Goal: Information Seeking & Learning: Learn about a topic

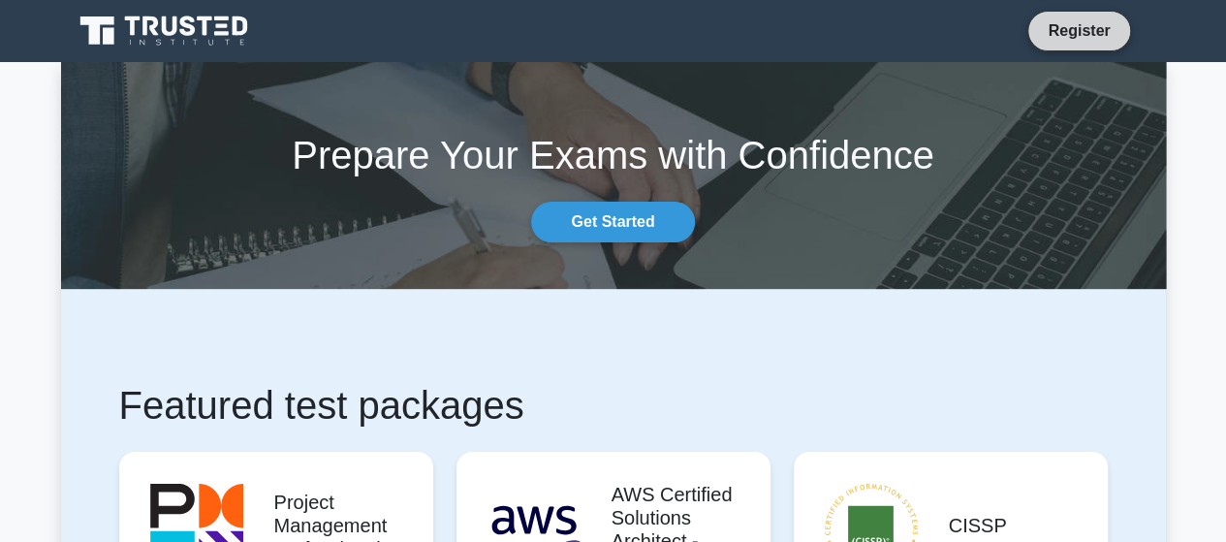
click at [1065, 39] on link "Register" at bounding box center [1078, 30] width 85 height 24
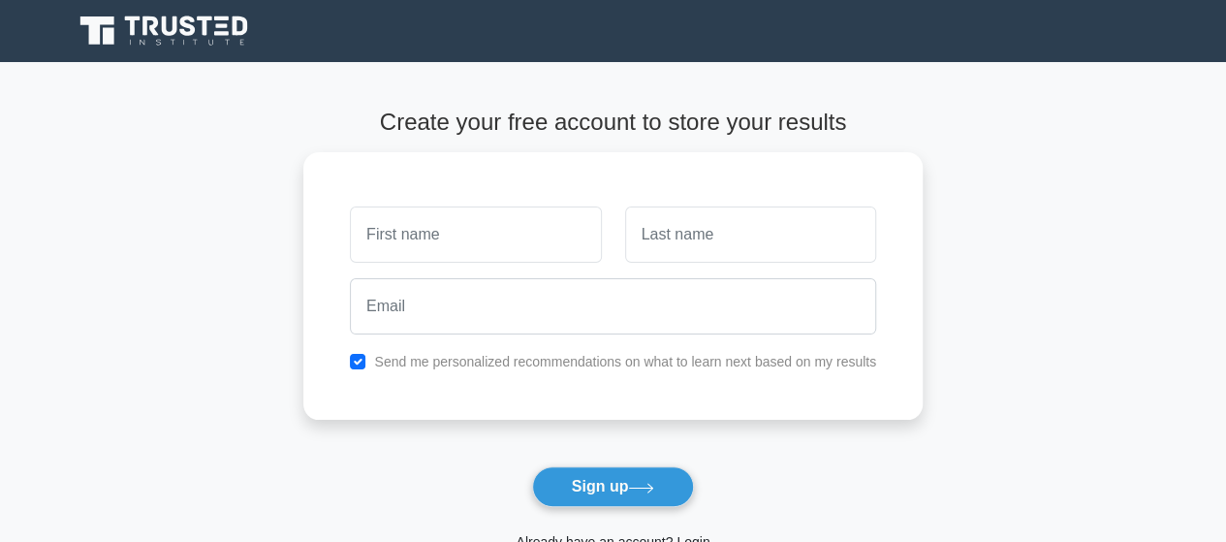
click at [541, 250] on input "text" at bounding box center [475, 234] width 251 height 56
type input "Ash"
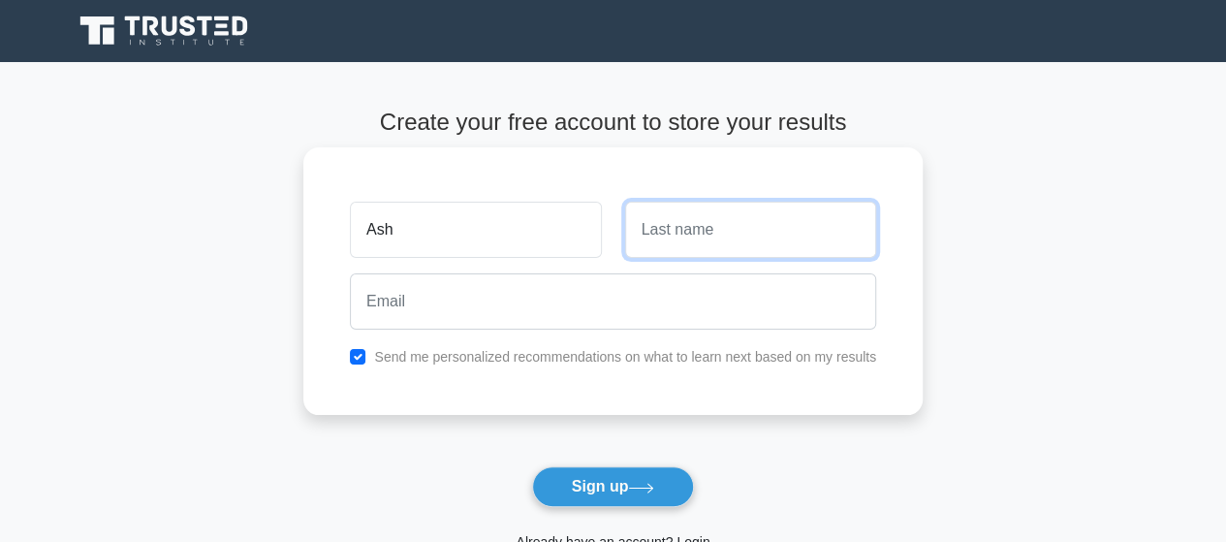
click at [738, 226] on input "text" at bounding box center [750, 230] width 251 height 56
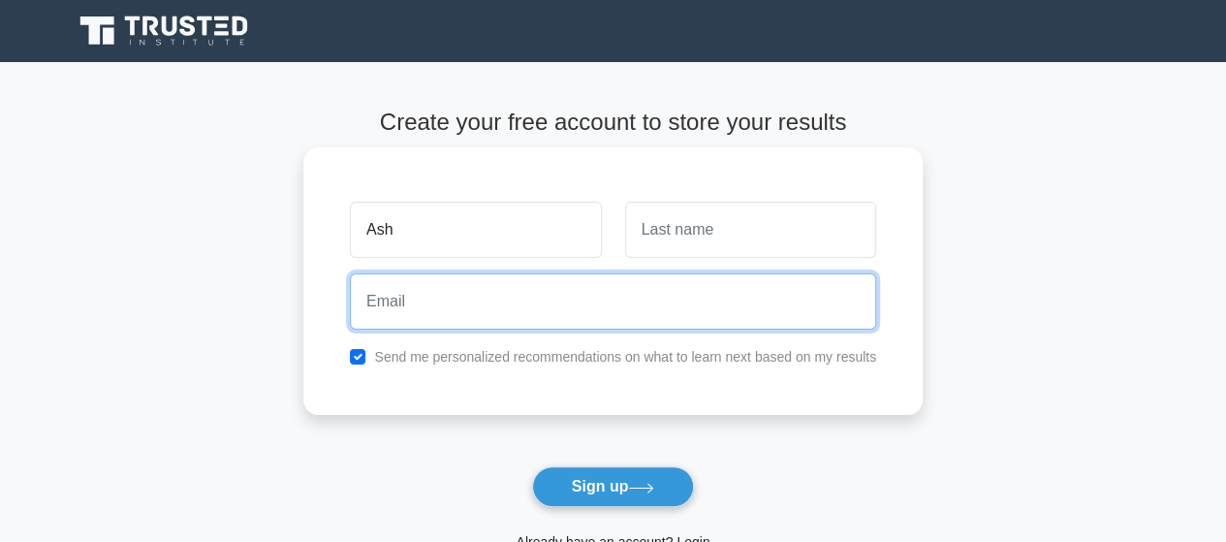
click at [583, 321] on input "email" at bounding box center [613, 301] width 526 height 56
type input "ashwinel4444@gmail.com"
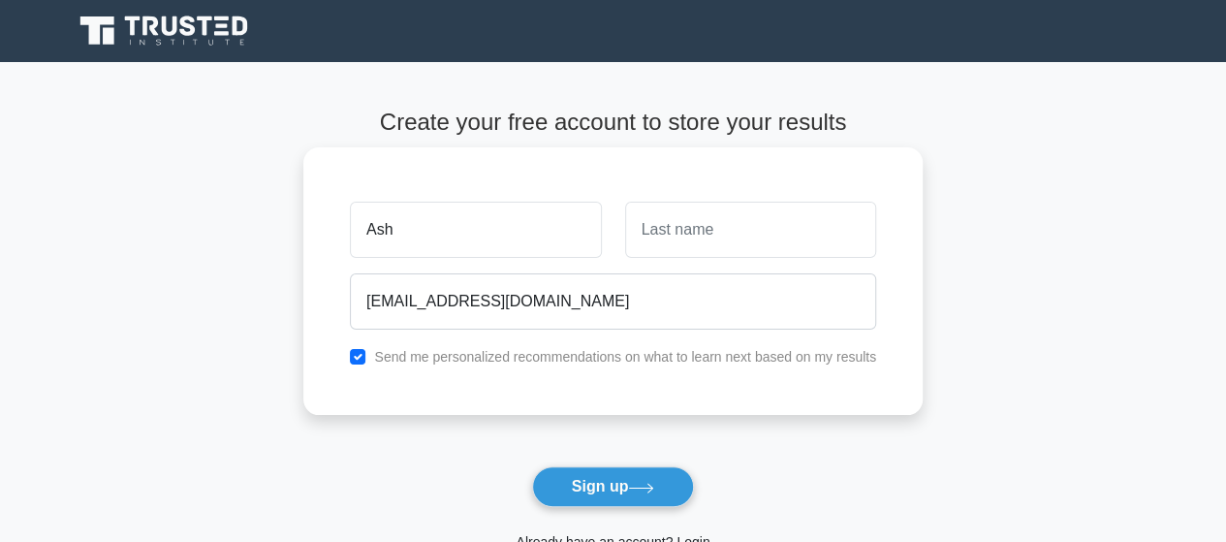
click at [419, 358] on label "Send me personalized recommendations on what to learn next based on my results" at bounding box center [625, 357] width 502 height 16
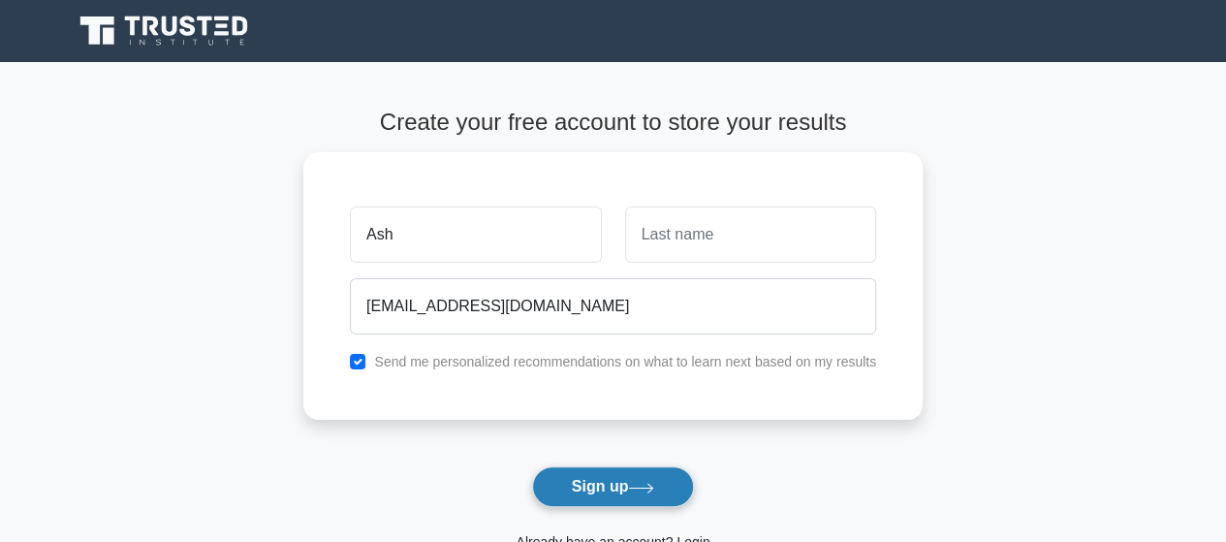
click at [619, 487] on button "Sign up" at bounding box center [613, 486] width 163 height 41
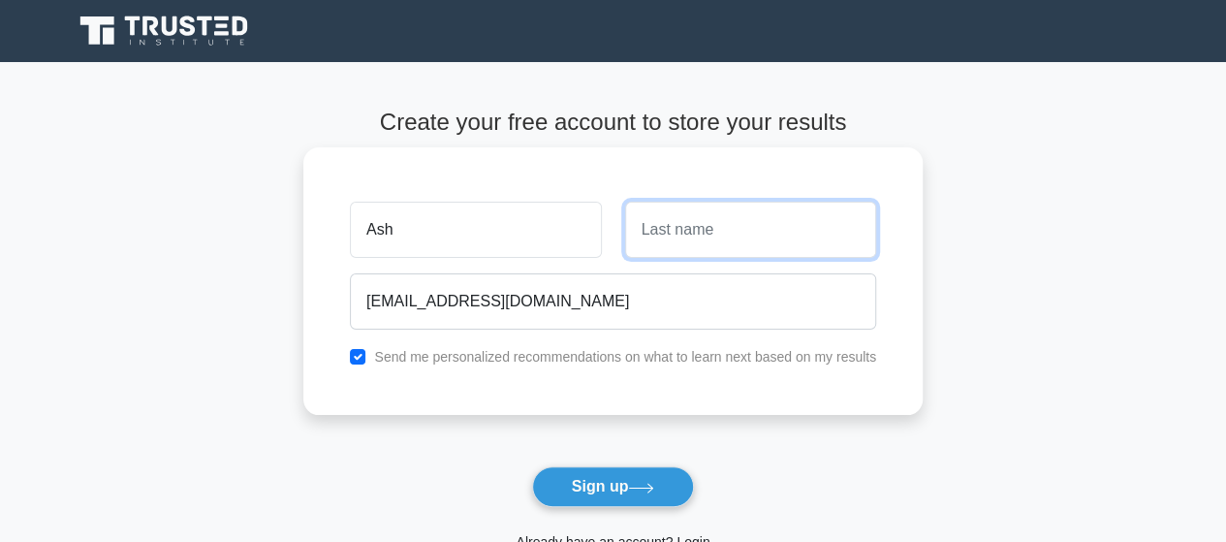
click at [685, 235] on input "text" at bounding box center [750, 230] width 251 height 56
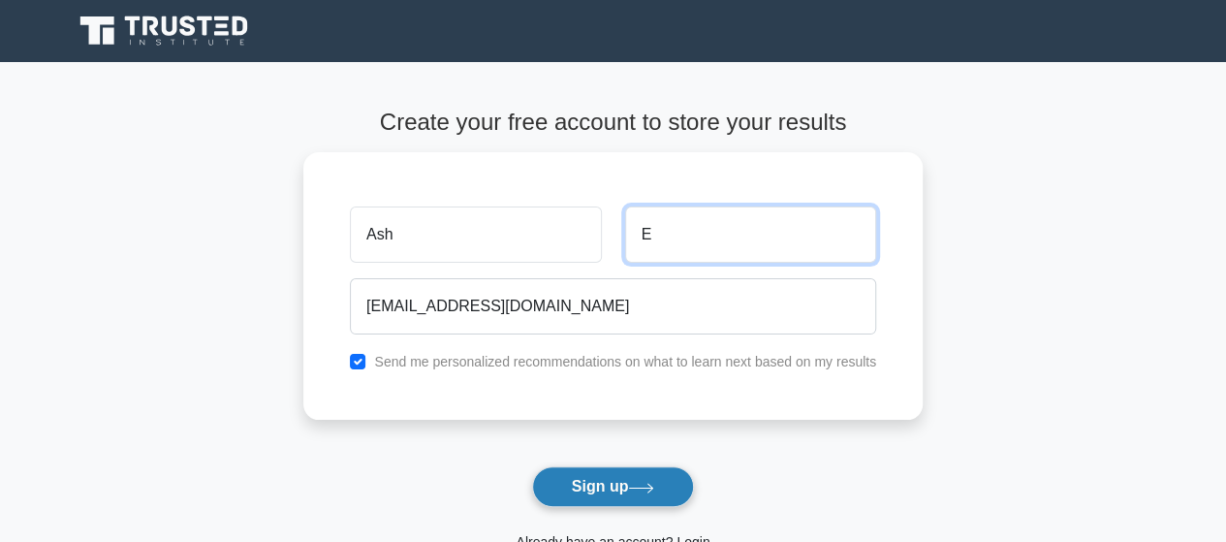
type input "E"
click at [615, 495] on button "Sign up" at bounding box center [613, 486] width 163 height 41
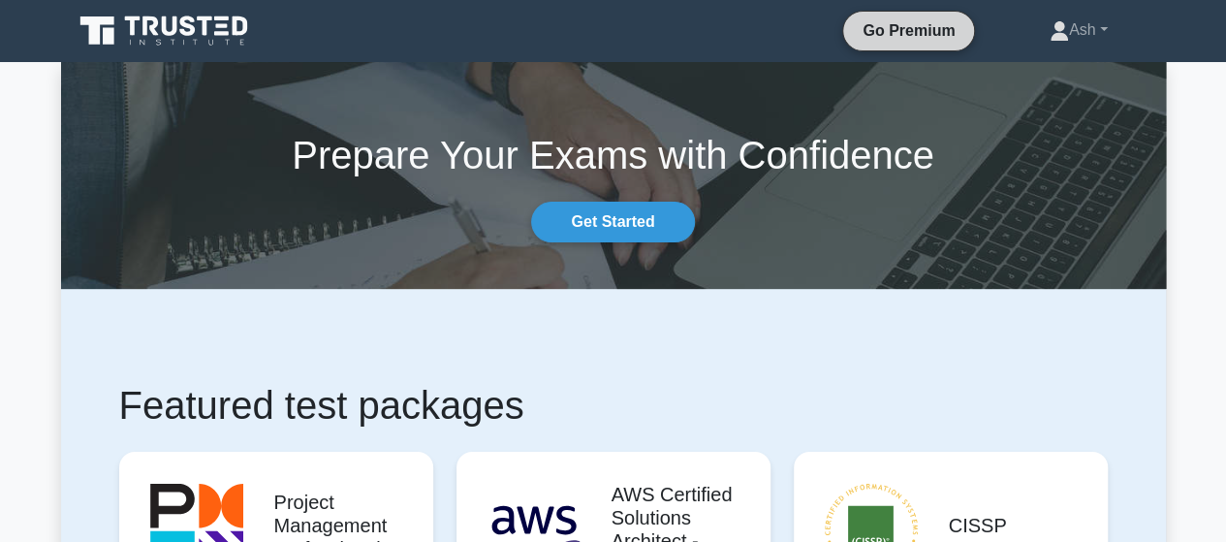
click at [920, 32] on link "Go Premium" at bounding box center [908, 30] width 115 height 24
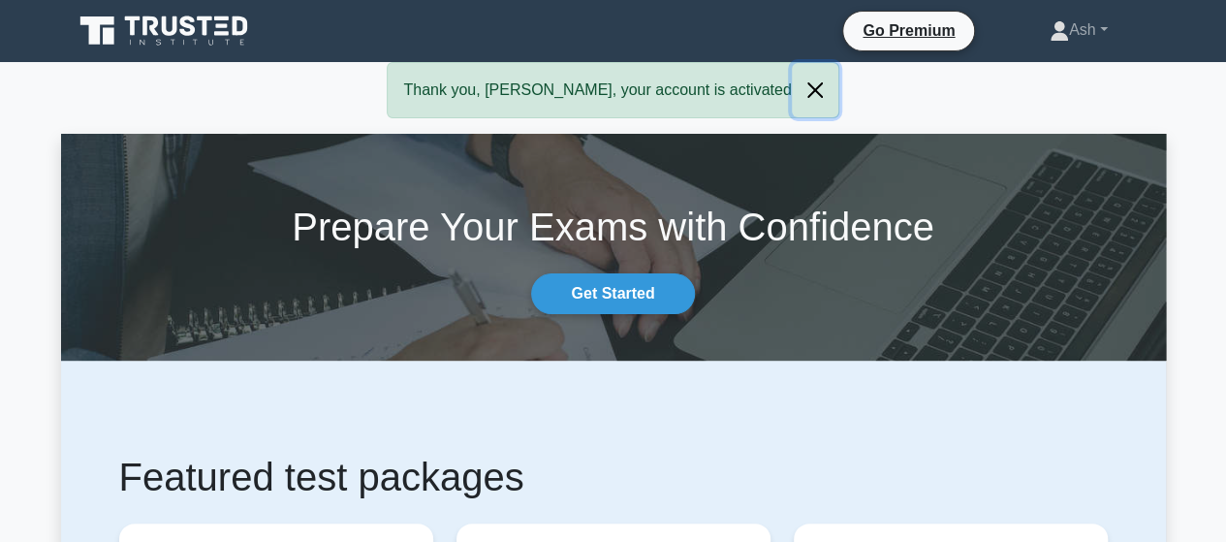
click at [792, 90] on button "Close" at bounding box center [815, 90] width 47 height 54
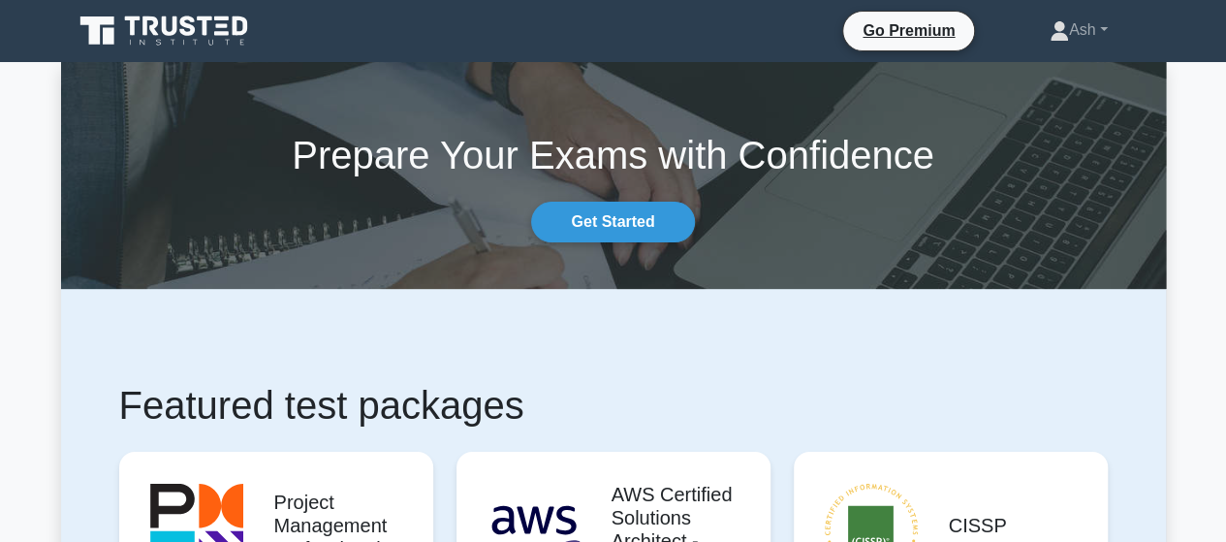
click at [237, 40] on icon at bounding box center [166, 31] width 186 height 37
click at [1081, 33] on link "Ash" at bounding box center [1078, 30] width 151 height 39
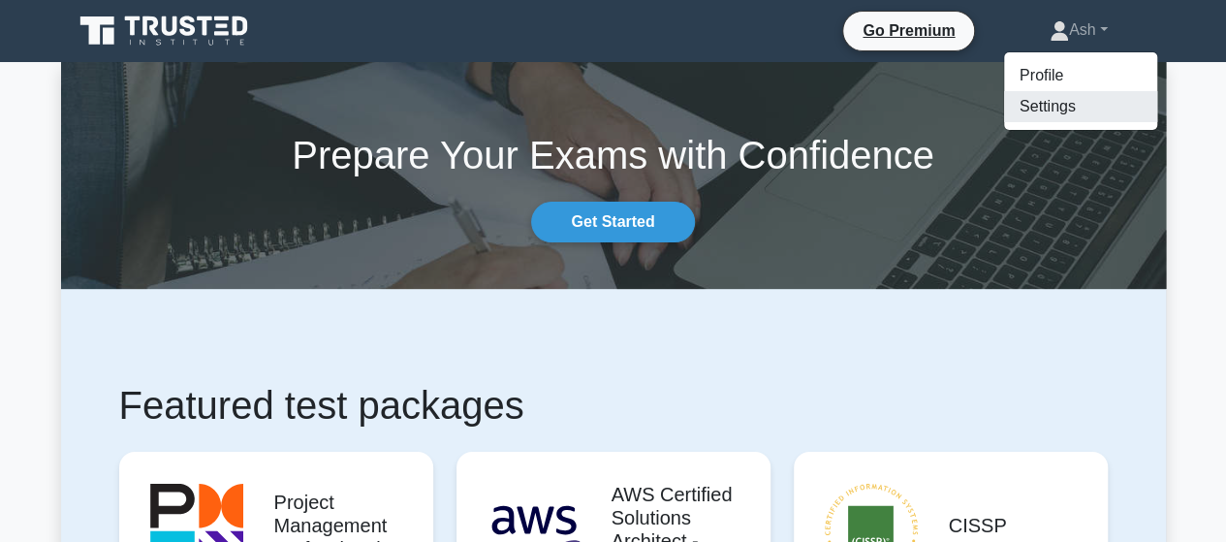
click at [1041, 106] on link "Settings" at bounding box center [1080, 106] width 153 height 31
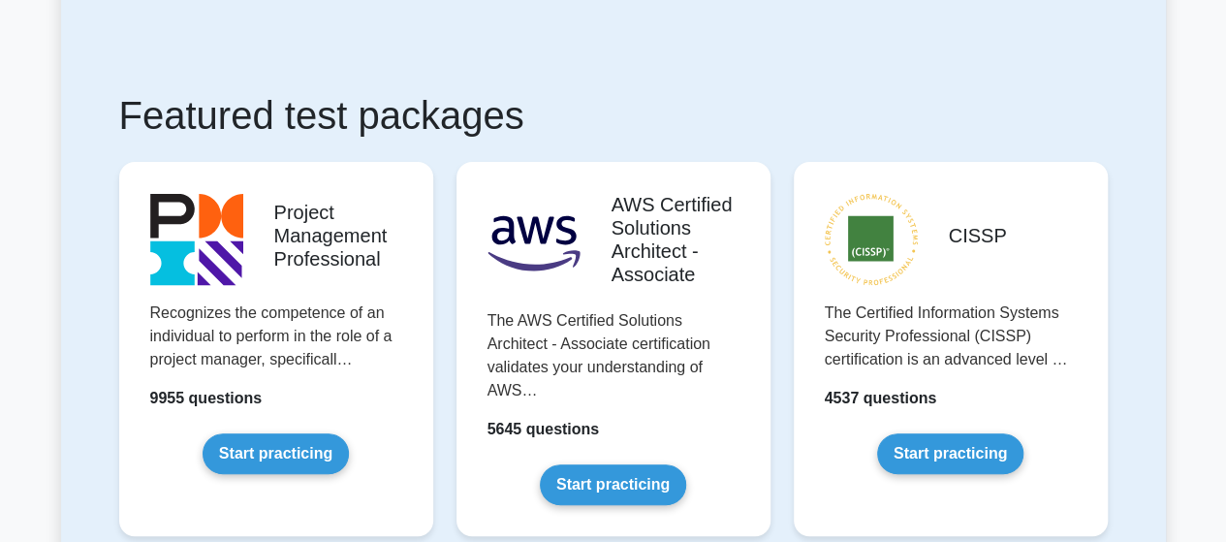
scroll to position [581, 0]
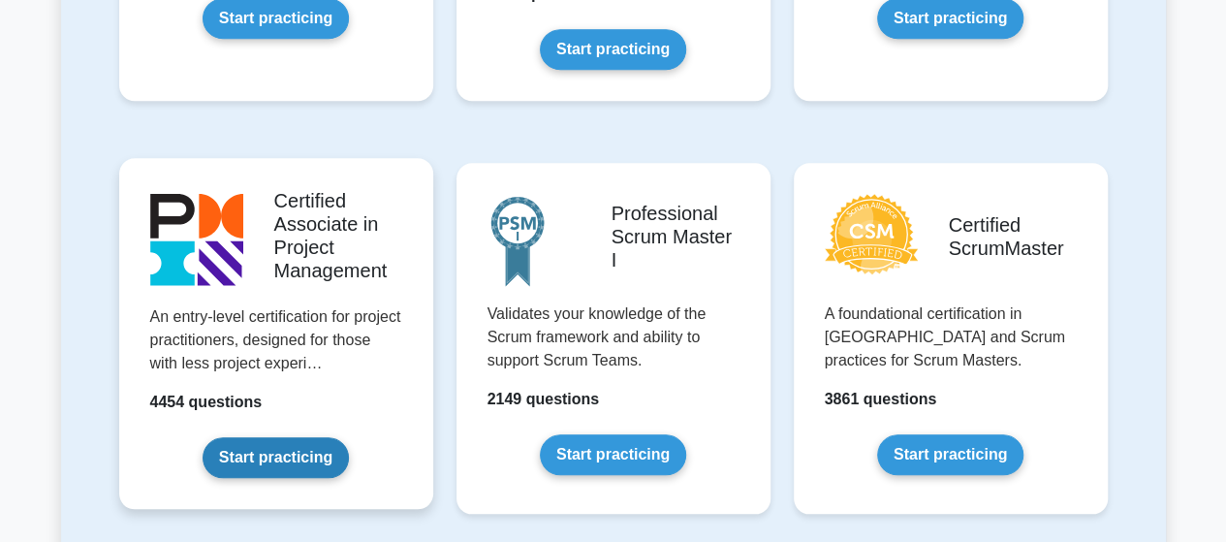
scroll to position [775, 0]
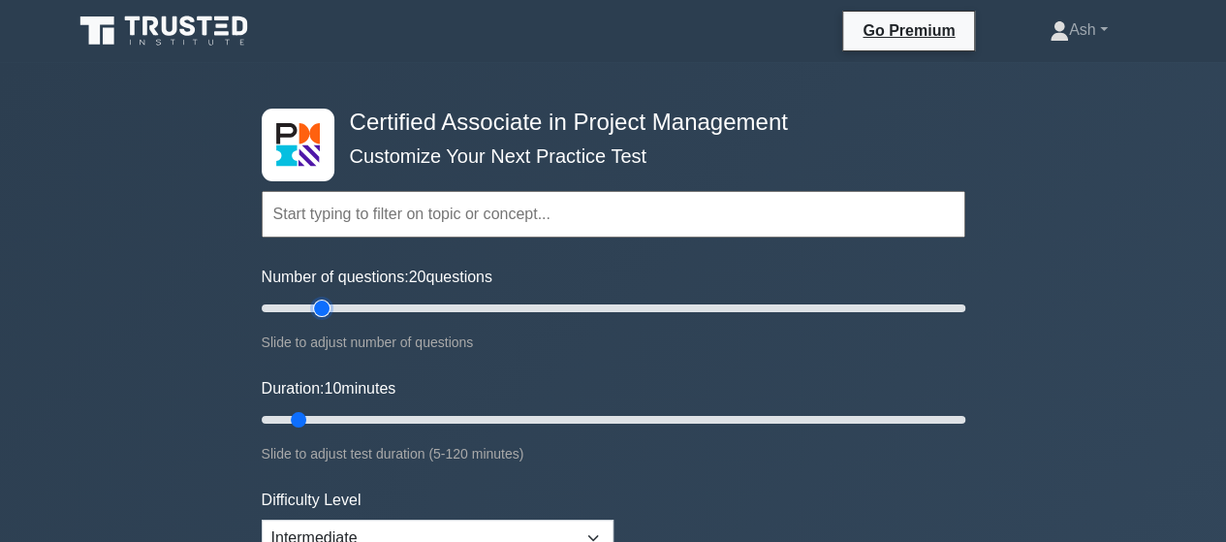
drag, startPoint x: 288, startPoint y: 311, endPoint x: 314, endPoint y: 311, distance: 26.2
type input "20"
click at [314, 311] on input "Number of questions: 20 questions" at bounding box center [614, 308] width 704 height 23
drag, startPoint x: 301, startPoint y: 420, endPoint x: 1033, endPoint y: 435, distance: 731.9
type input "120"
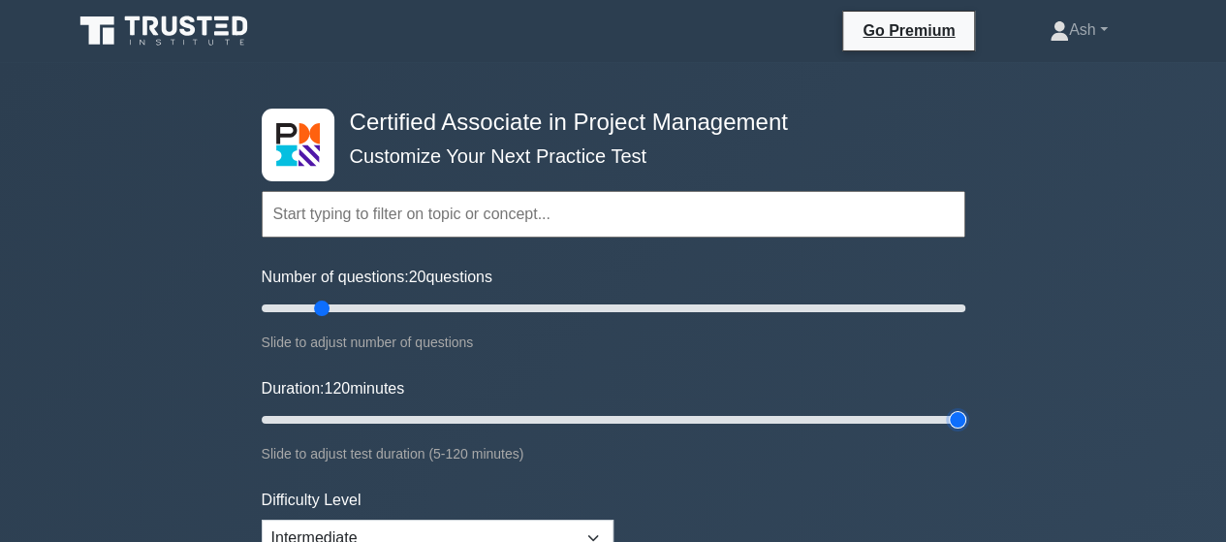
click at [965, 431] on input "Duration: 120 minutes" at bounding box center [614, 419] width 704 height 23
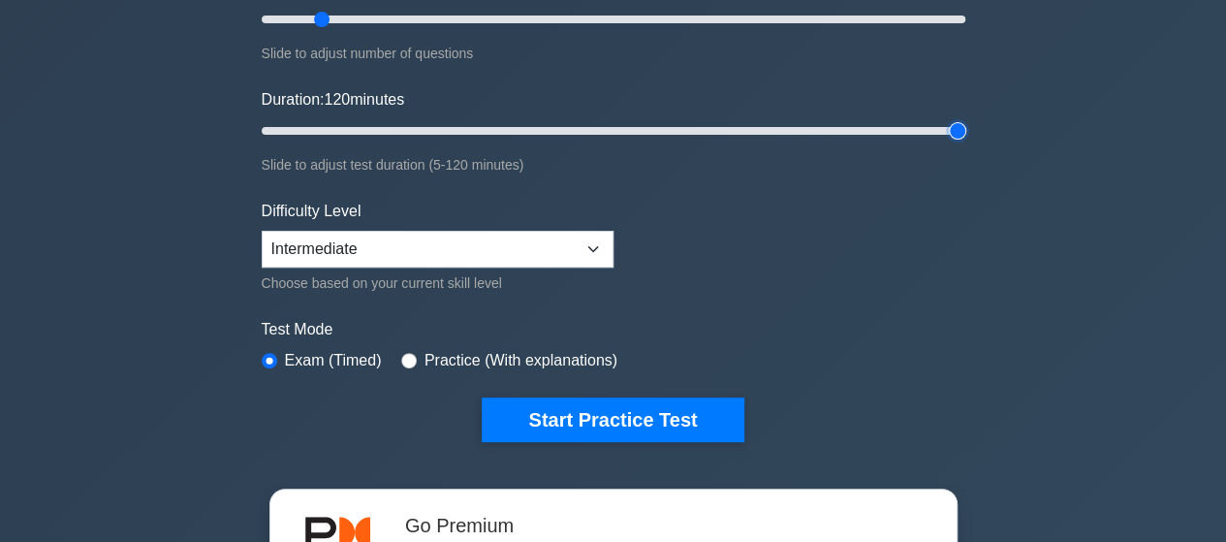
scroll to position [291, 0]
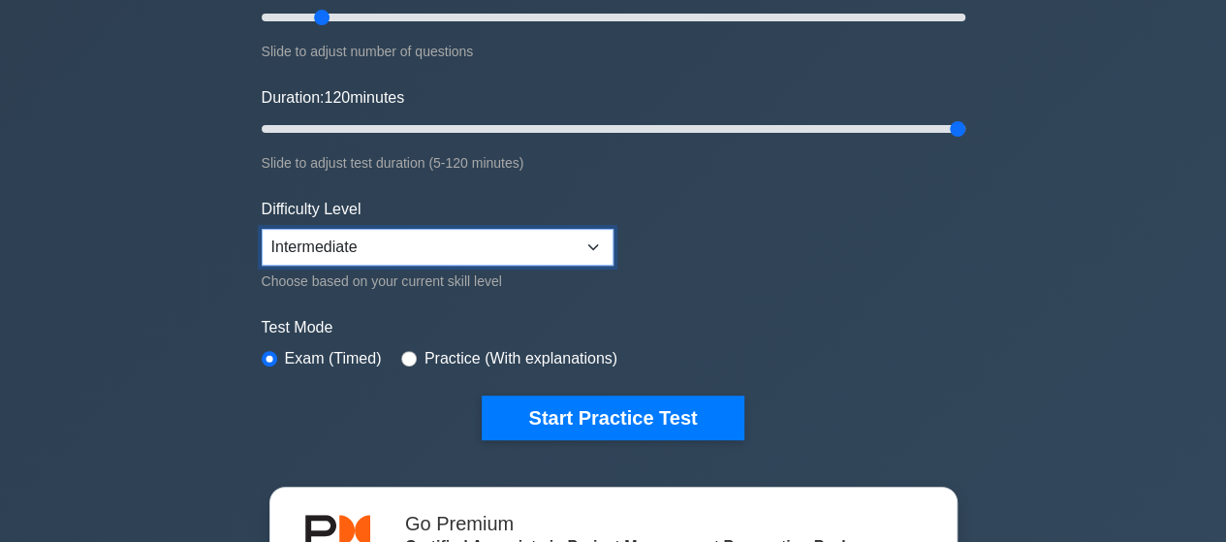
drag, startPoint x: 477, startPoint y: 245, endPoint x: 474, endPoint y: 259, distance: 13.9
click at [477, 245] on select "Beginner Intermediate Expert" at bounding box center [438, 247] width 352 height 37
select select "expert"
click at [262, 229] on select "Beginner Intermediate Expert" at bounding box center [438, 247] width 352 height 37
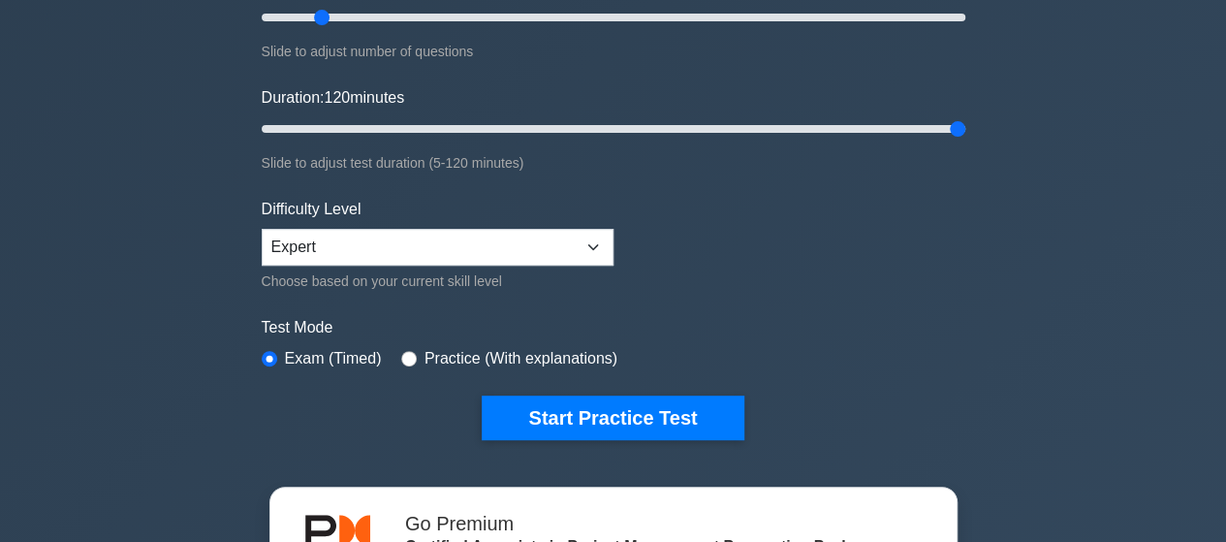
click at [465, 357] on label "Practice (With explanations)" at bounding box center [520, 358] width 193 height 23
click at [404, 358] on input "radio" at bounding box center [409, 359] width 16 height 16
radio input "true"
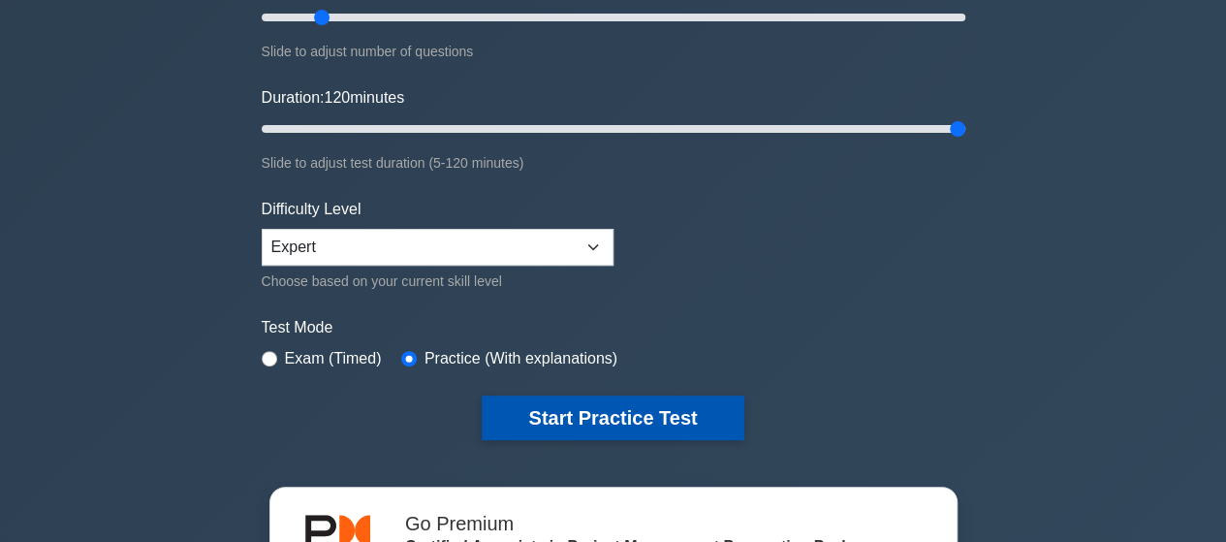
click at [577, 395] on button "Start Practice Test" at bounding box center [613, 417] width 262 height 45
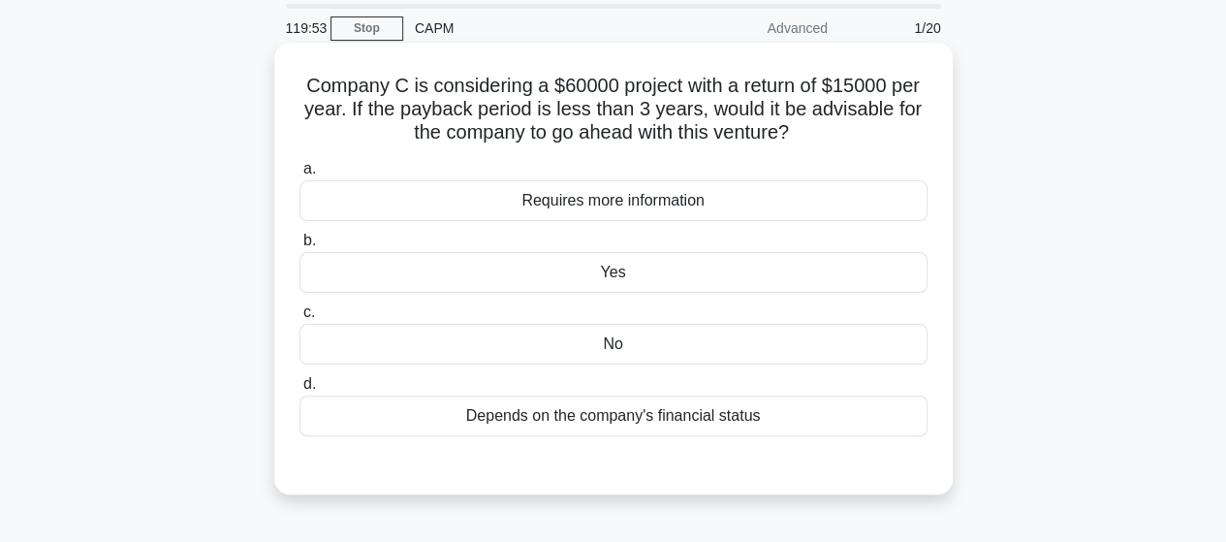
scroll to position [97, 0]
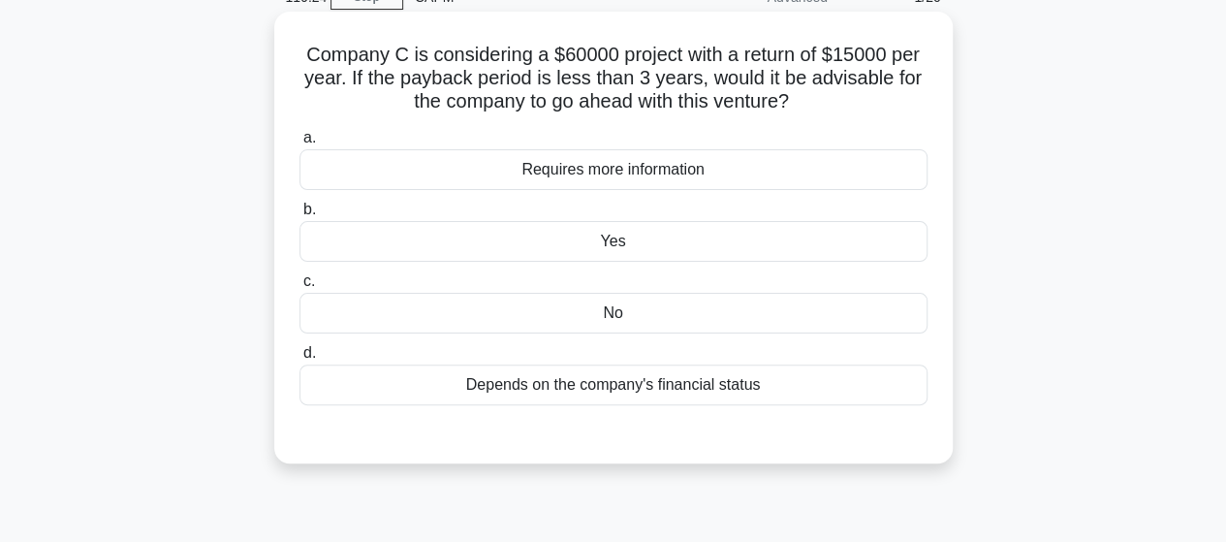
click at [690, 388] on div "Depends on the company's financial status" at bounding box center [613, 384] width 628 height 41
click at [299, 360] on input "d. Depends on the company's financial status" at bounding box center [299, 353] width 0 height 13
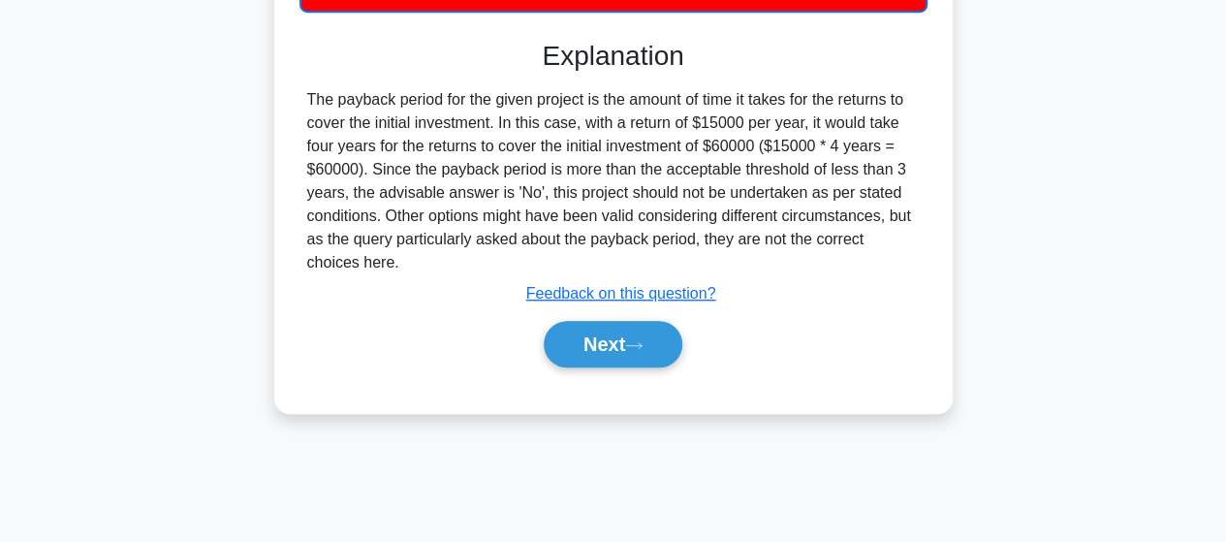
scroll to position [505, 0]
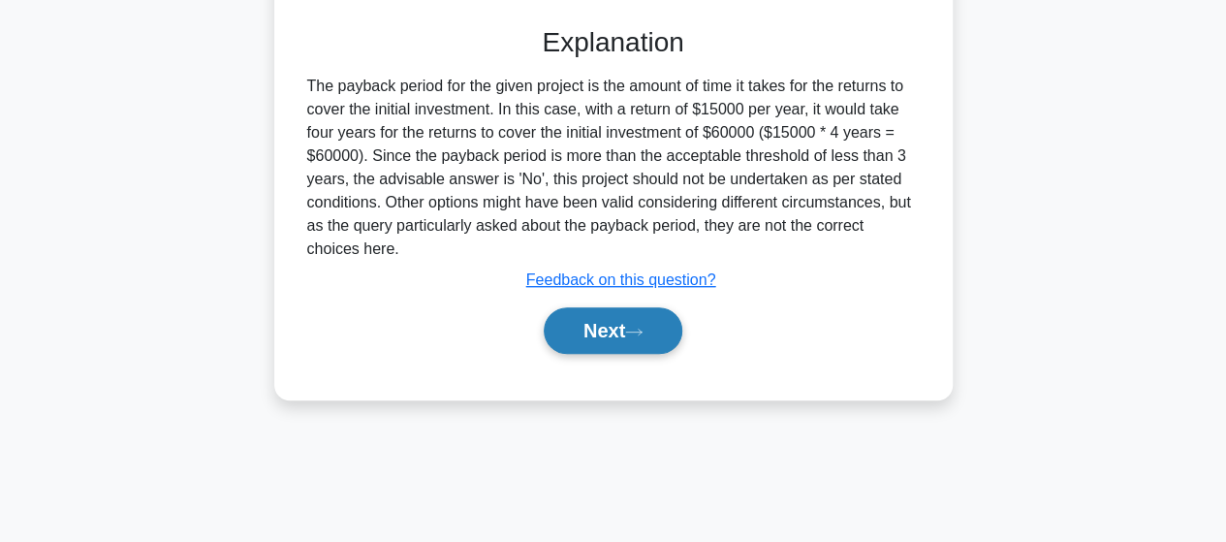
click at [647, 338] on button "Next" at bounding box center [613, 330] width 139 height 47
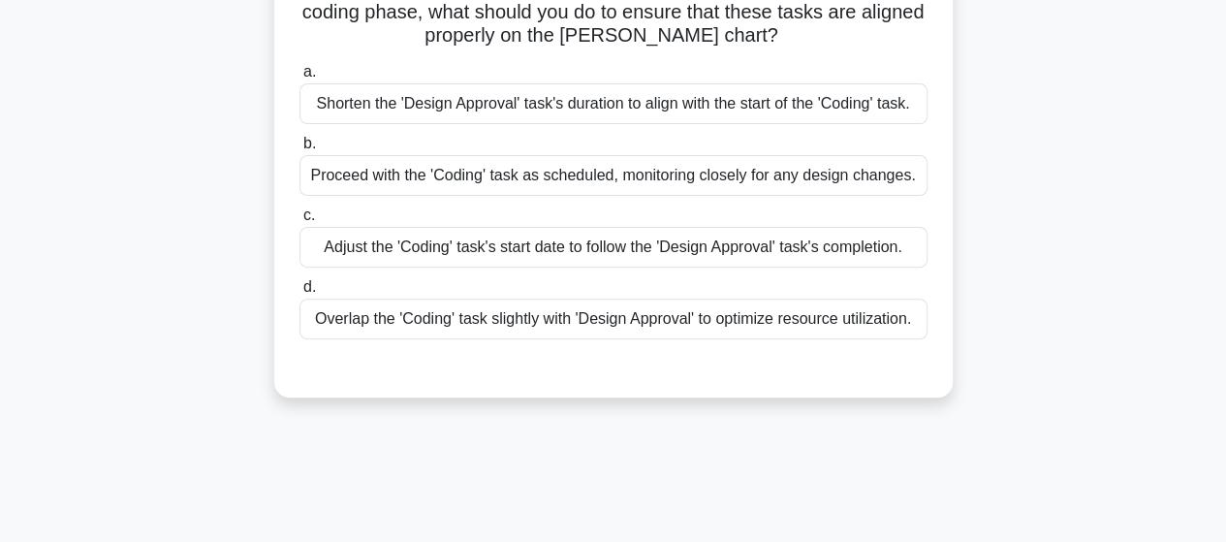
scroll to position [20, 0]
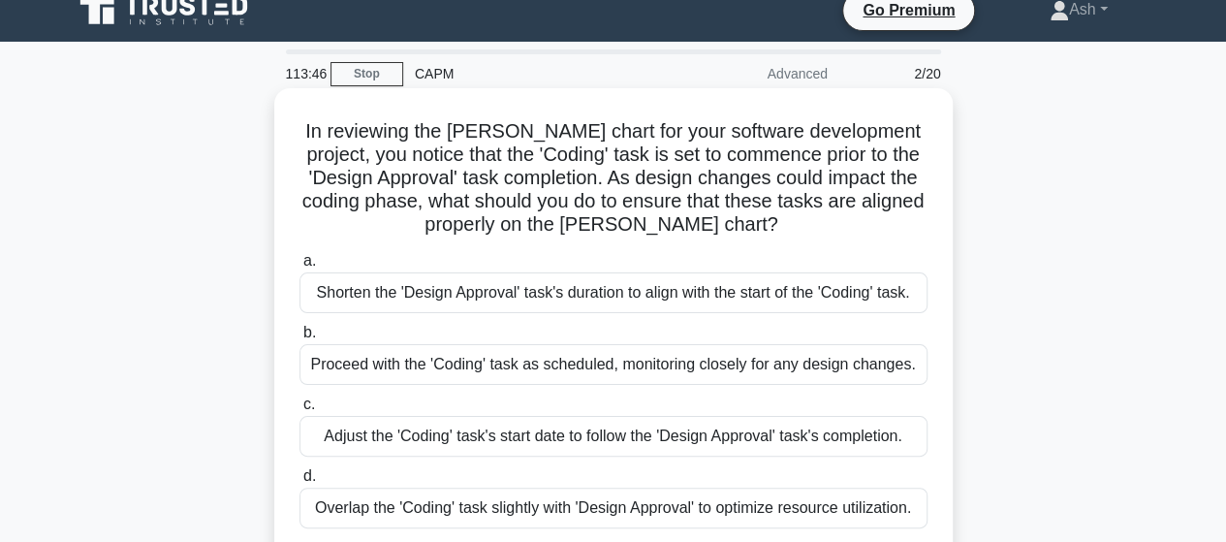
click at [741, 154] on h5 "In reviewing the Gantt chart for your software development project, you notice …" at bounding box center [614, 178] width 632 height 118
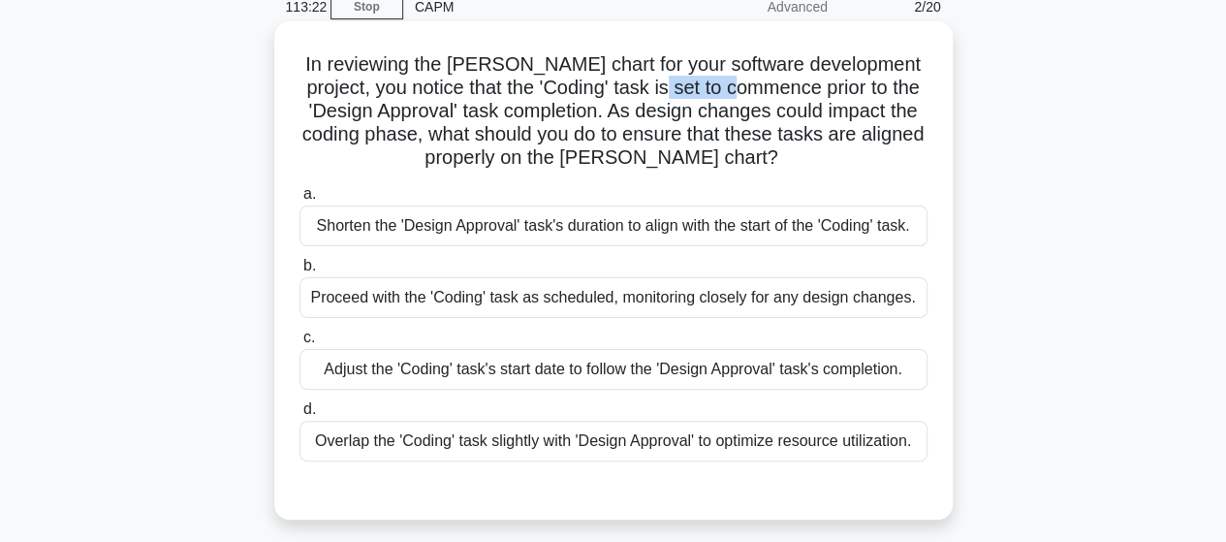
scroll to position [117, 0]
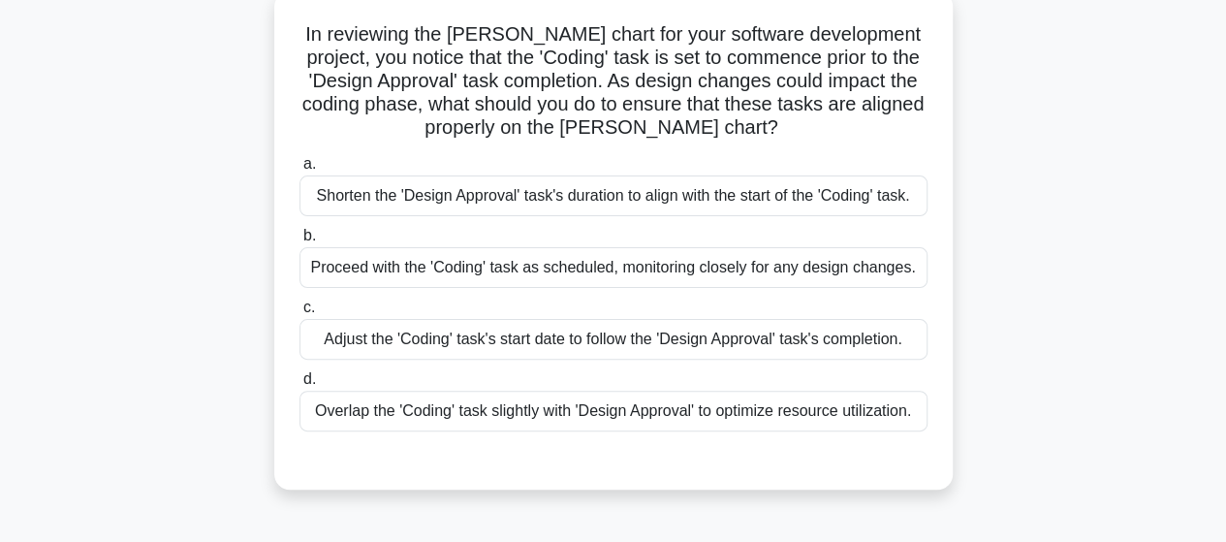
click at [574, 339] on div "Adjust the 'Coding' task's start date to follow the 'Design Approval' task's co…" at bounding box center [613, 339] width 628 height 41
click at [299, 314] on input "c. Adjust the 'Coding' task's start date to follow the 'Design Approval' task's…" at bounding box center [299, 307] width 0 height 13
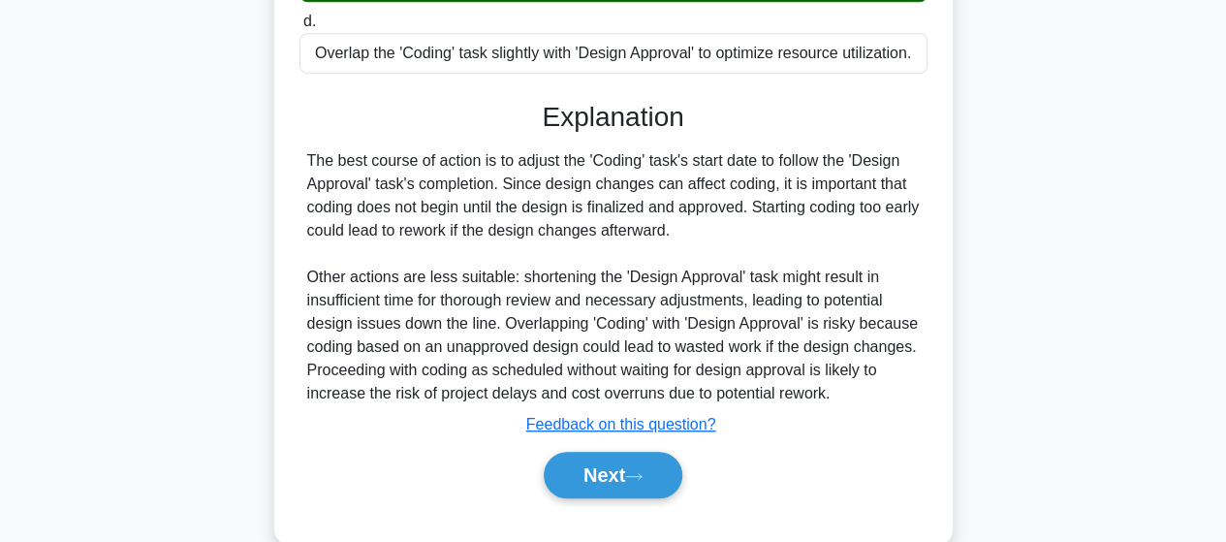
scroll to position [505, 0]
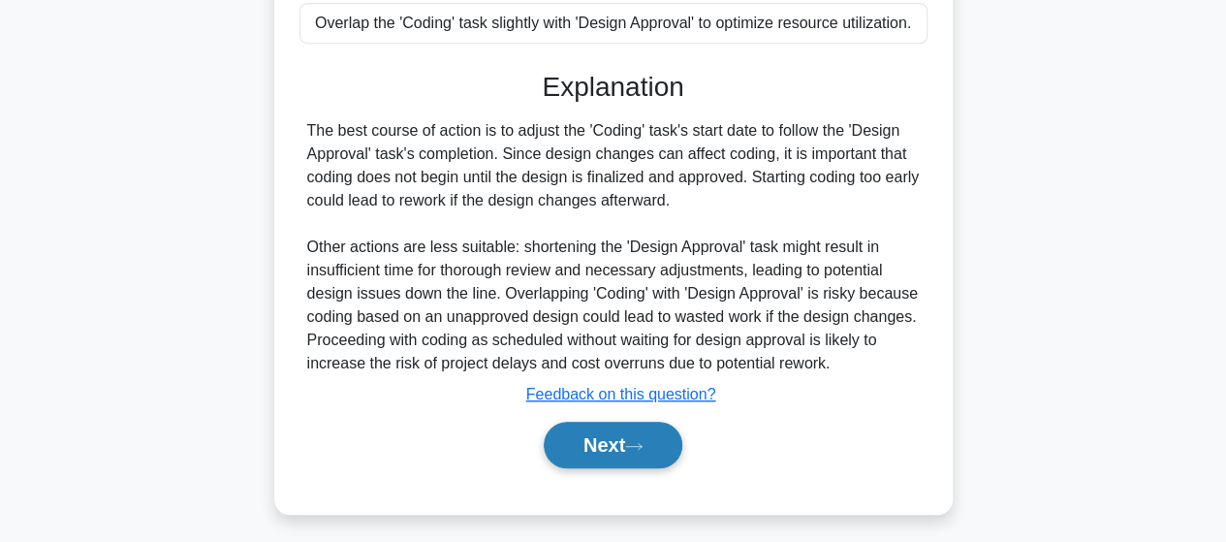
click at [636, 442] on icon at bounding box center [633, 446] width 17 height 11
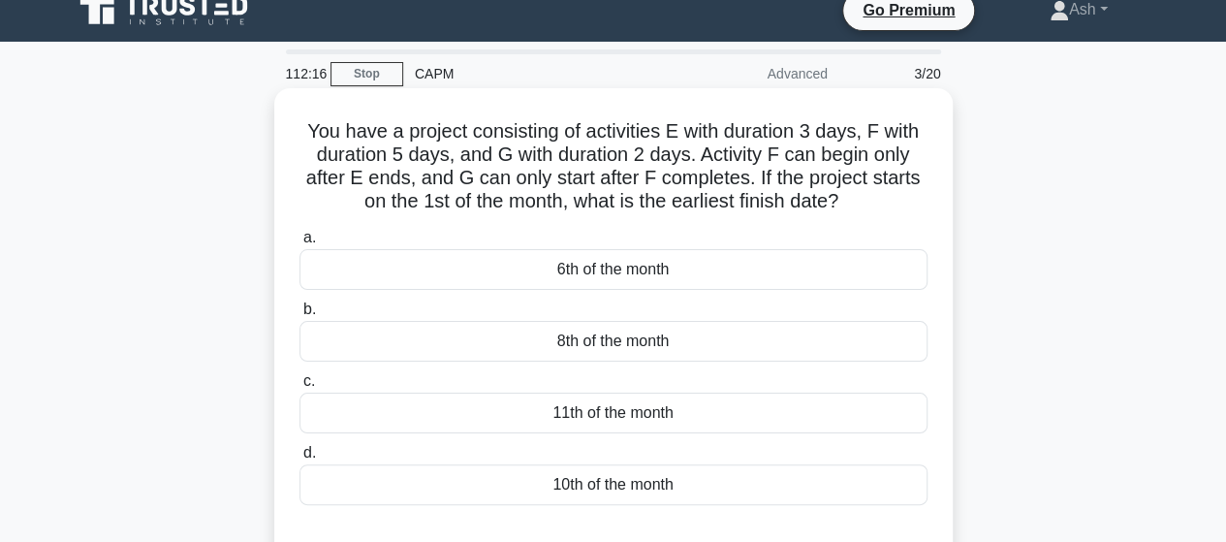
scroll to position [0, 0]
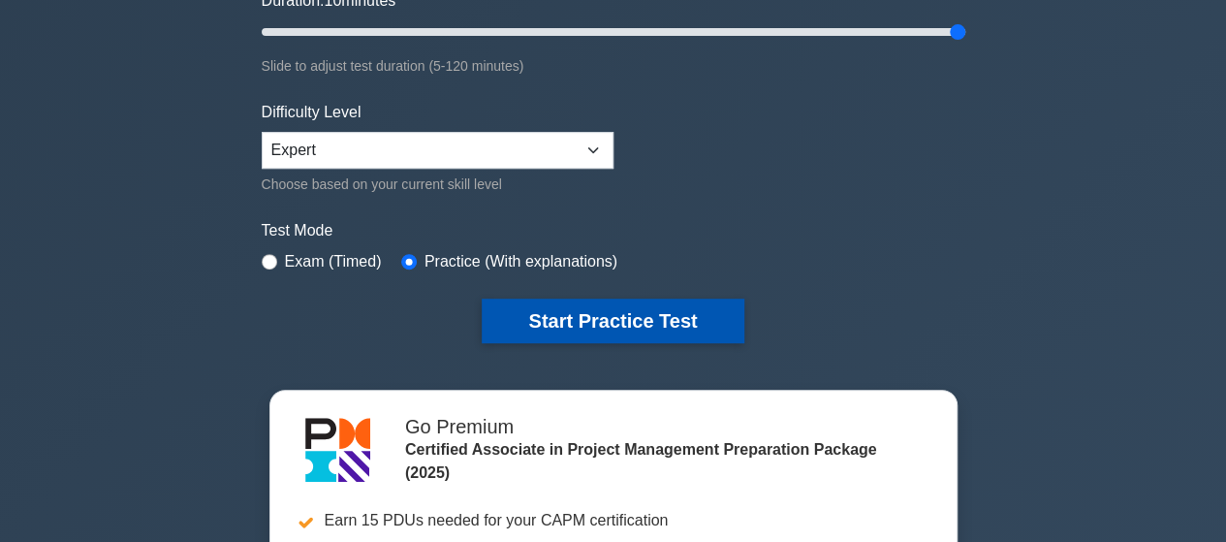
scroll to position [194, 0]
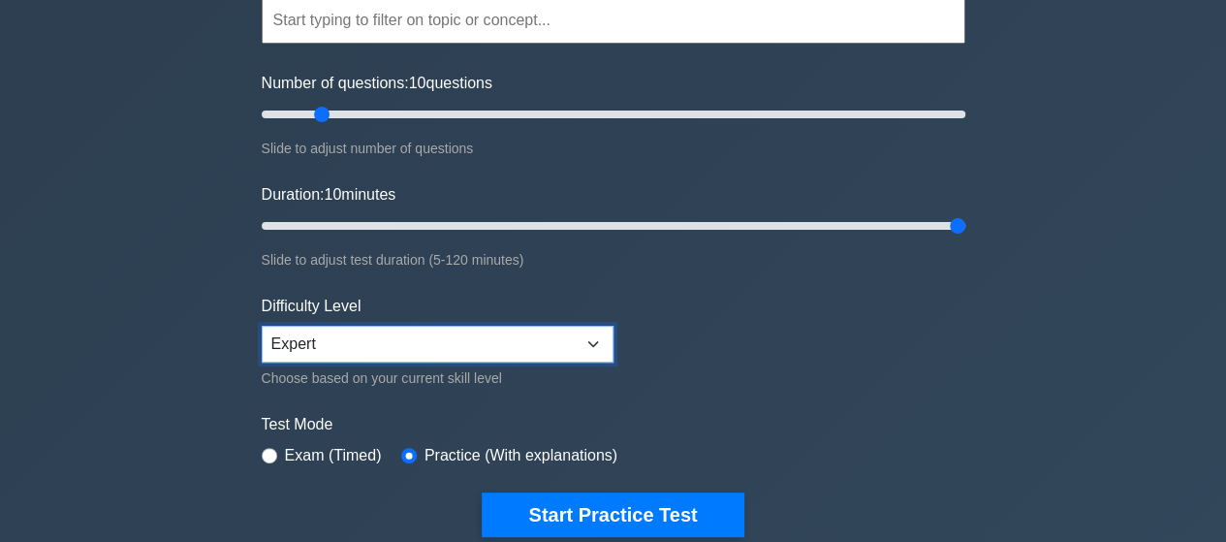
click at [507, 338] on select "Beginner Intermediate Expert" at bounding box center [438, 344] width 352 height 37
select select "intermediate"
click at [262, 326] on select "Beginner Intermediate Expert" at bounding box center [438, 344] width 352 height 37
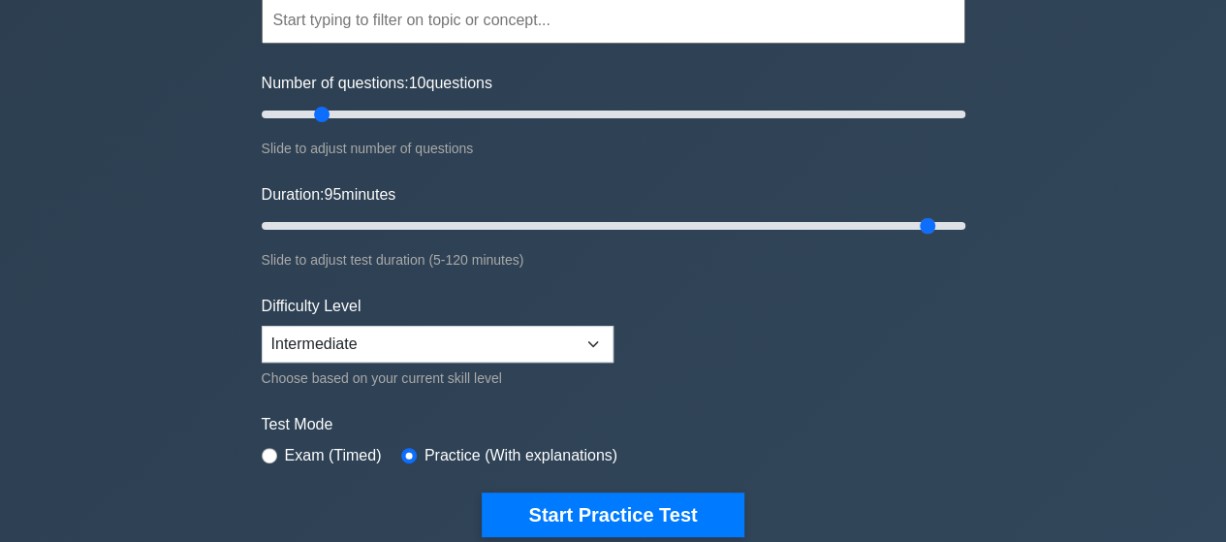
type input "120"
drag, startPoint x: 951, startPoint y: 221, endPoint x: 1085, endPoint y: 216, distance: 134.8
click at [965, 216] on input "Duration: 120 minutes" at bounding box center [614, 225] width 704 height 23
drag, startPoint x: 324, startPoint y: 115, endPoint x: 283, endPoint y: 124, distance: 41.6
type input "10"
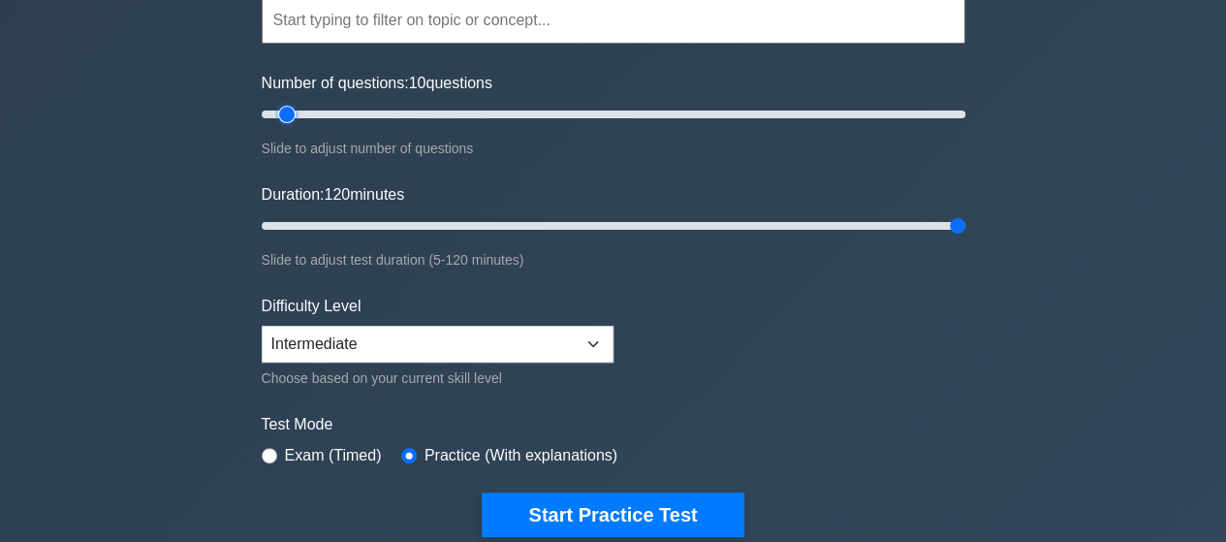
click at [283, 124] on input "Number of questions: 10 questions" at bounding box center [614, 114] width 704 height 23
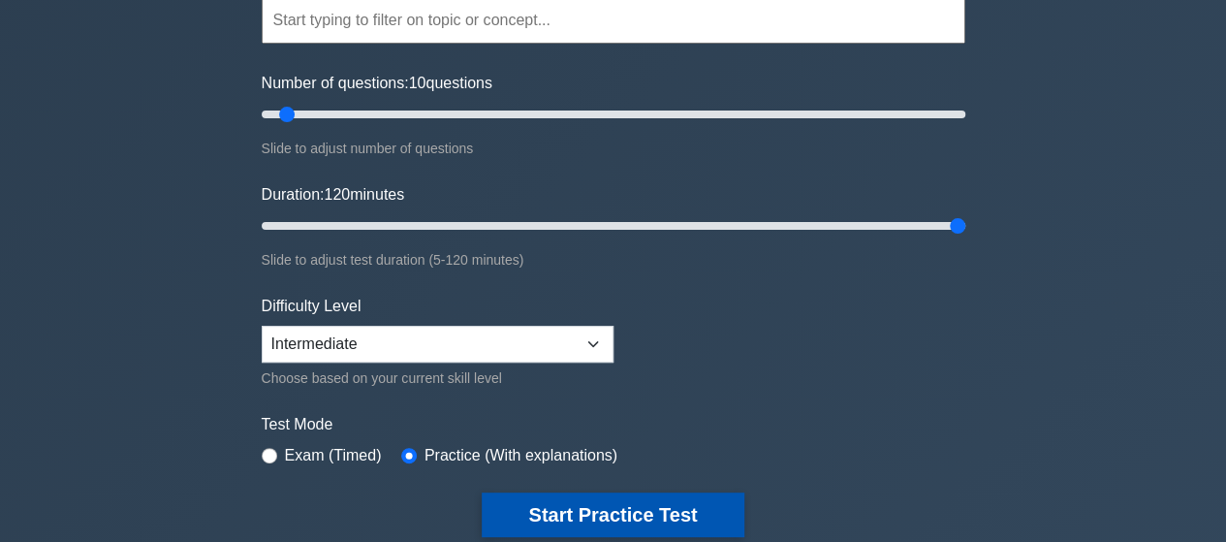
click at [651, 514] on button "Start Practice Test" at bounding box center [613, 514] width 262 height 45
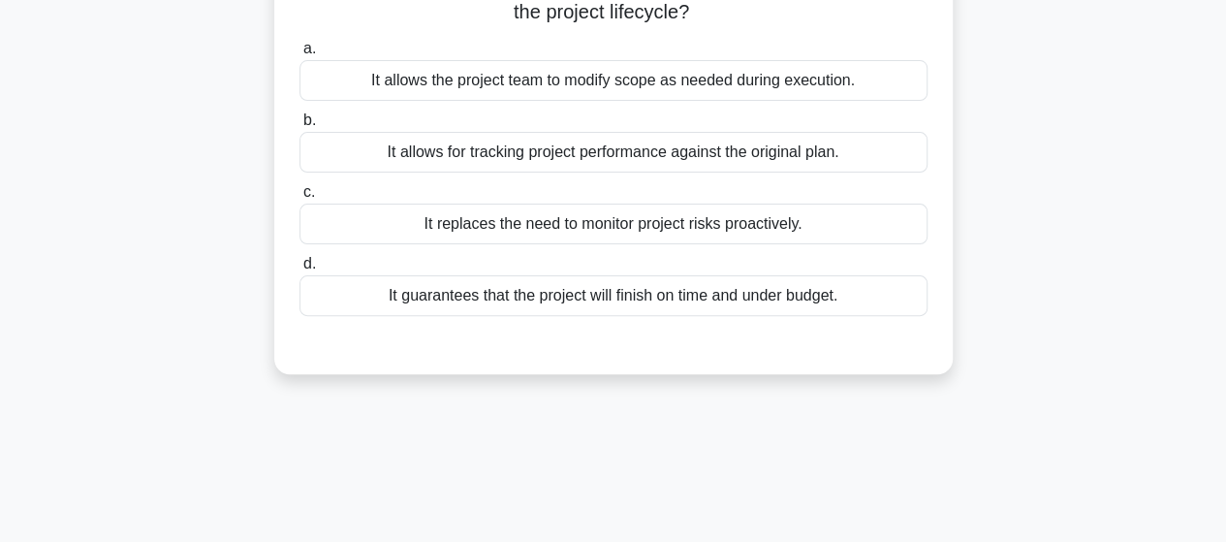
scroll to position [194, 0]
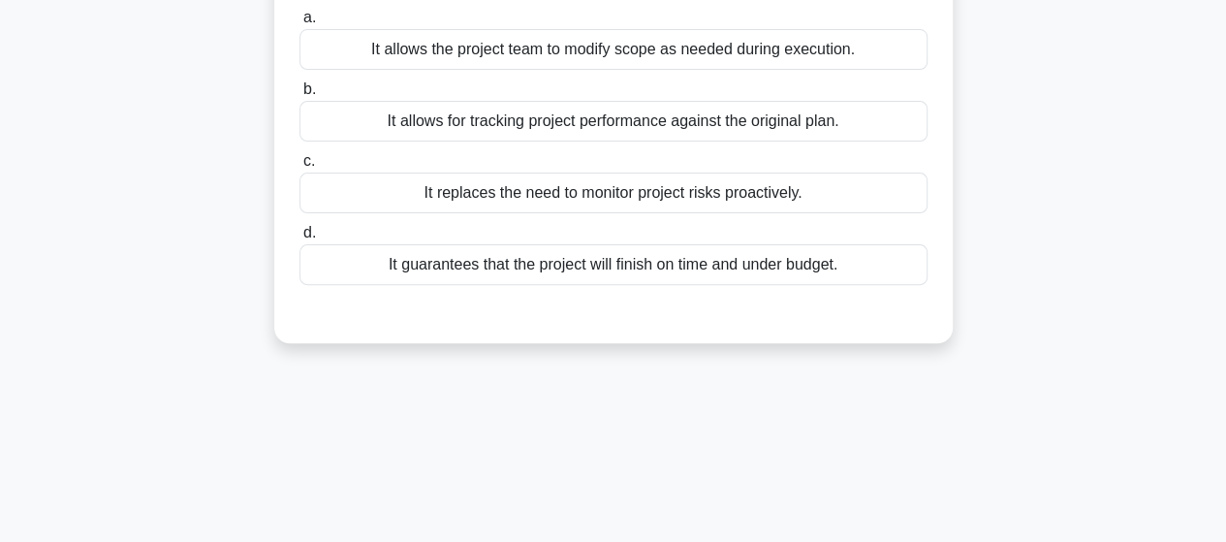
click at [584, 127] on div "It allows for tracking project performance against the original plan." at bounding box center [613, 121] width 628 height 41
click at [299, 96] on input "b. It allows for tracking project performance against the original plan." at bounding box center [299, 89] width 0 height 13
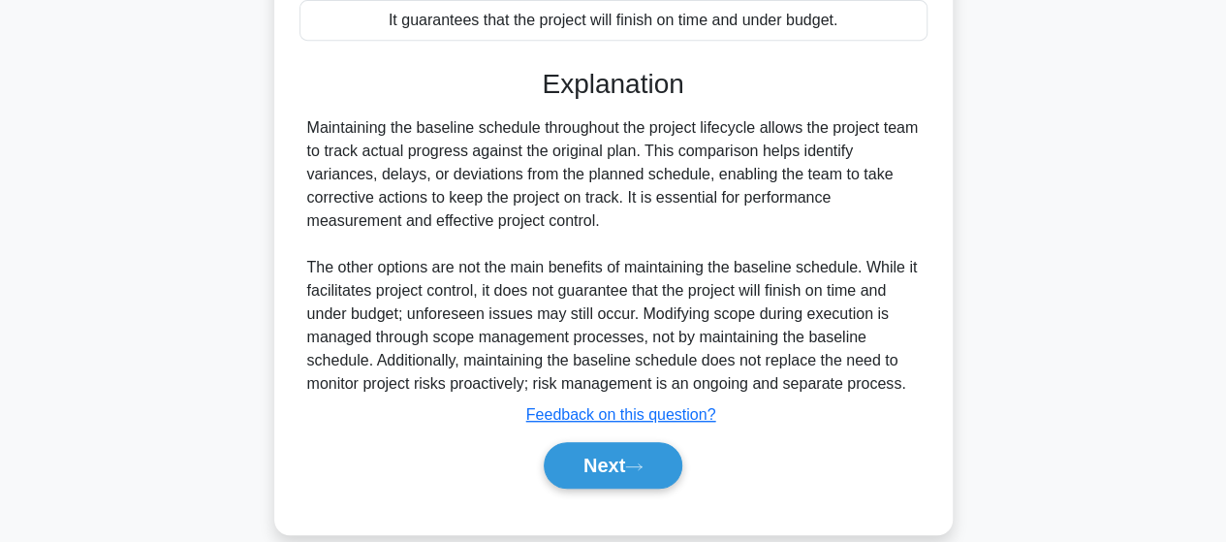
scroll to position [408, 0]
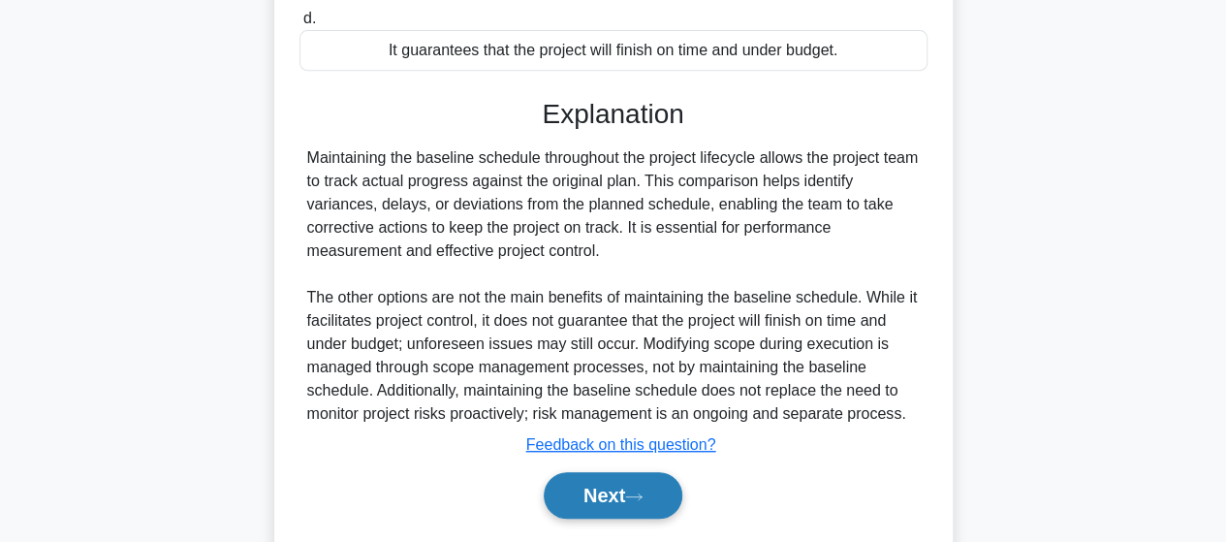
click at [611, 509] on button "Next" at bounding box center [613, 495] width 139 height 47
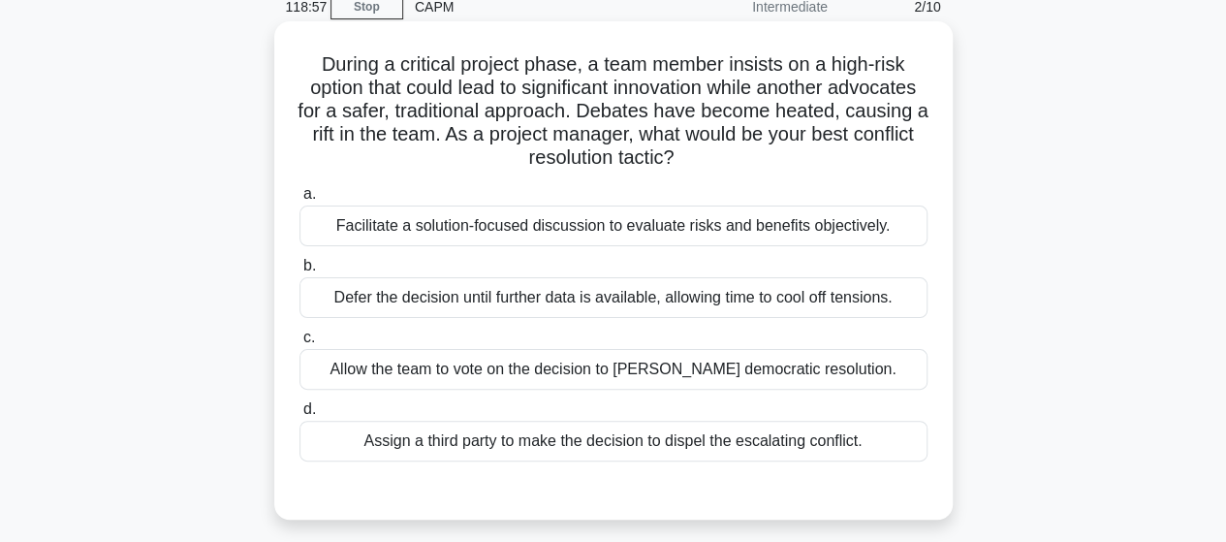
scroll to position [117, 0]
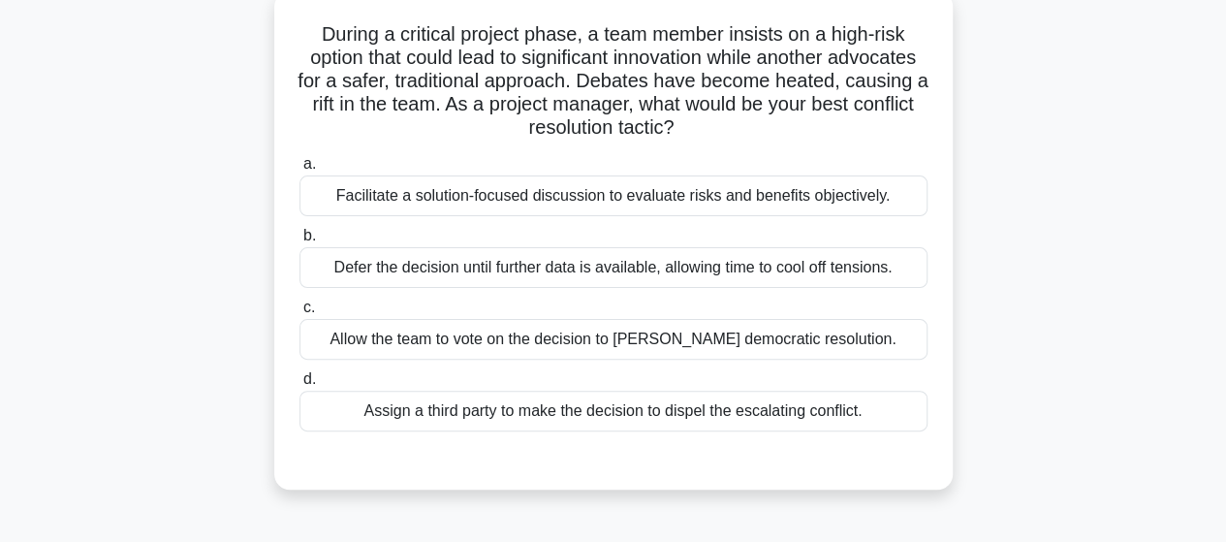
click at [612, 199] on div "Facilitate a solution-focused discussion to evaluate risks and benefits objecti…" at bounding box center [613, 195] width 628 height 41
click at [299, 171] on input "a. Facilitate a solution-focused discussion to evaluate risks and benefits obje…" at bounding box center [299, 164] width 0 height 13
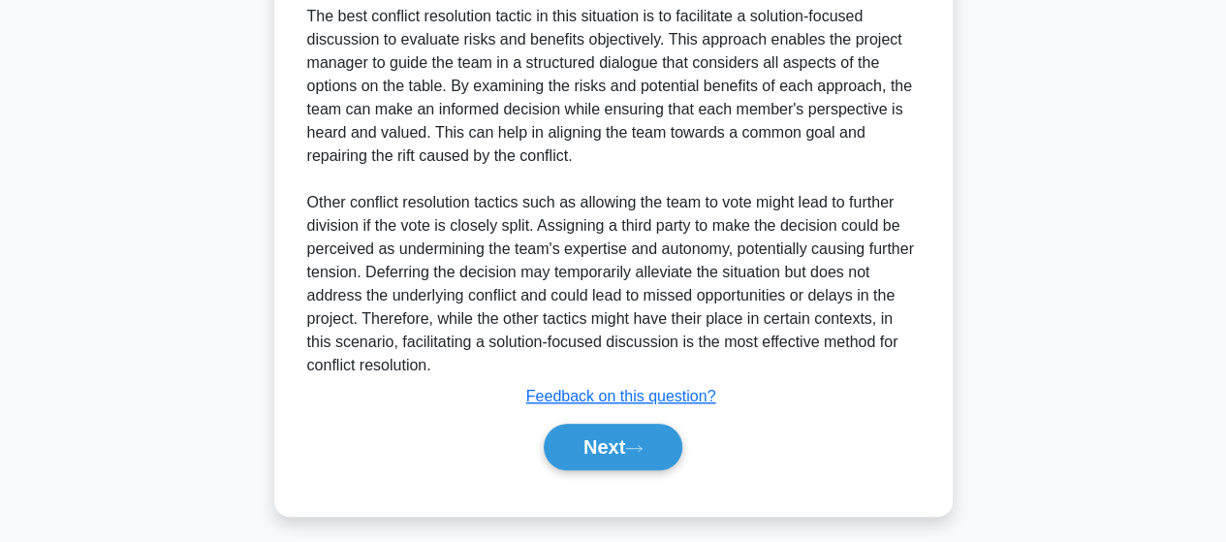
scroll to position [627, 0]
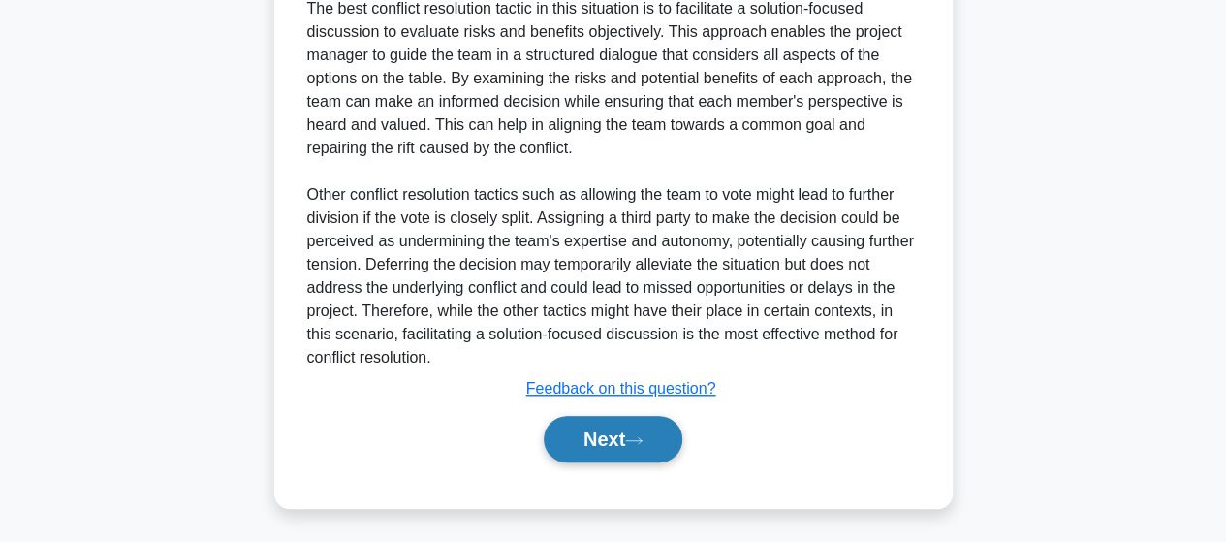
click at [632, 425] on button "Next" at bounding box center [613, 439] width 139 height 47
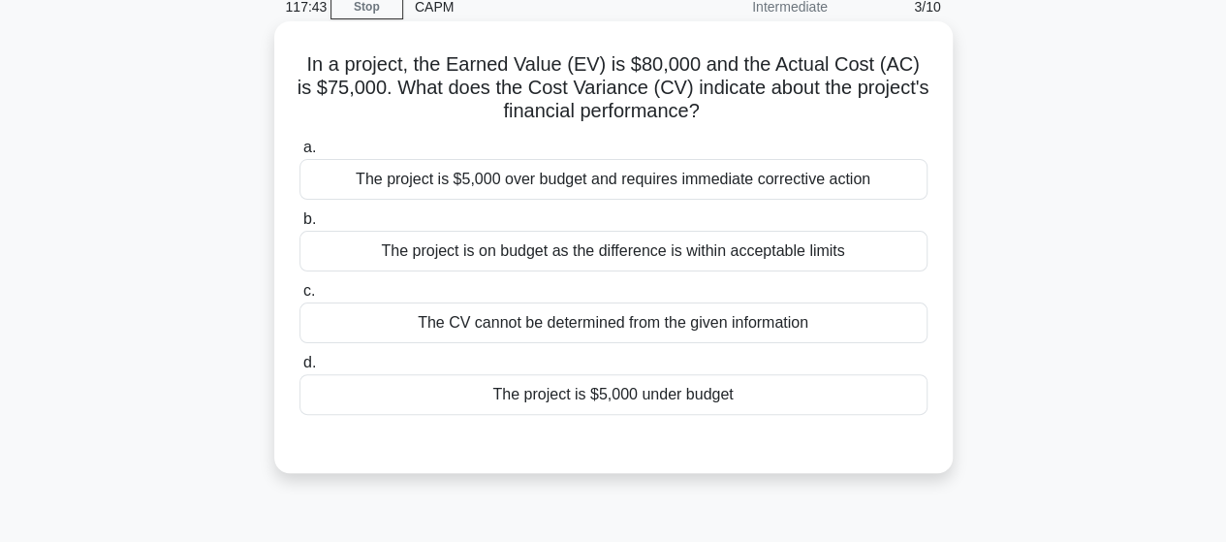
scroll to position [117, 0]
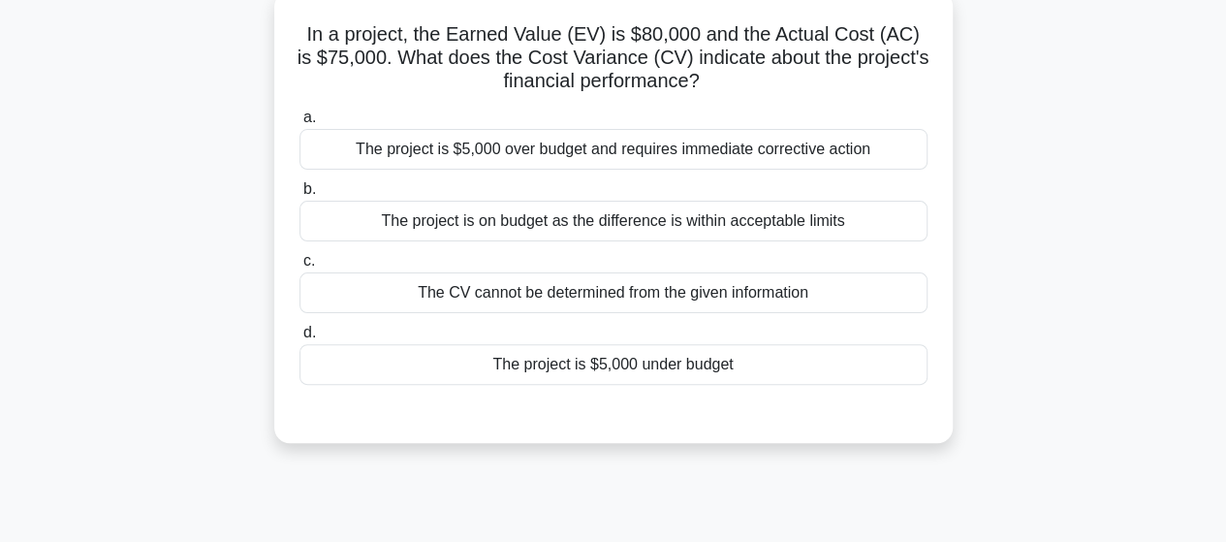
click at [568, 367] on div "The project is $5,000 under budget" at bounding box center [613, 364] width 628 height 41
click at [299, 339] on input "d. The project is $5,000 under budget" at bounding box center [299, 333] width 0 height 13
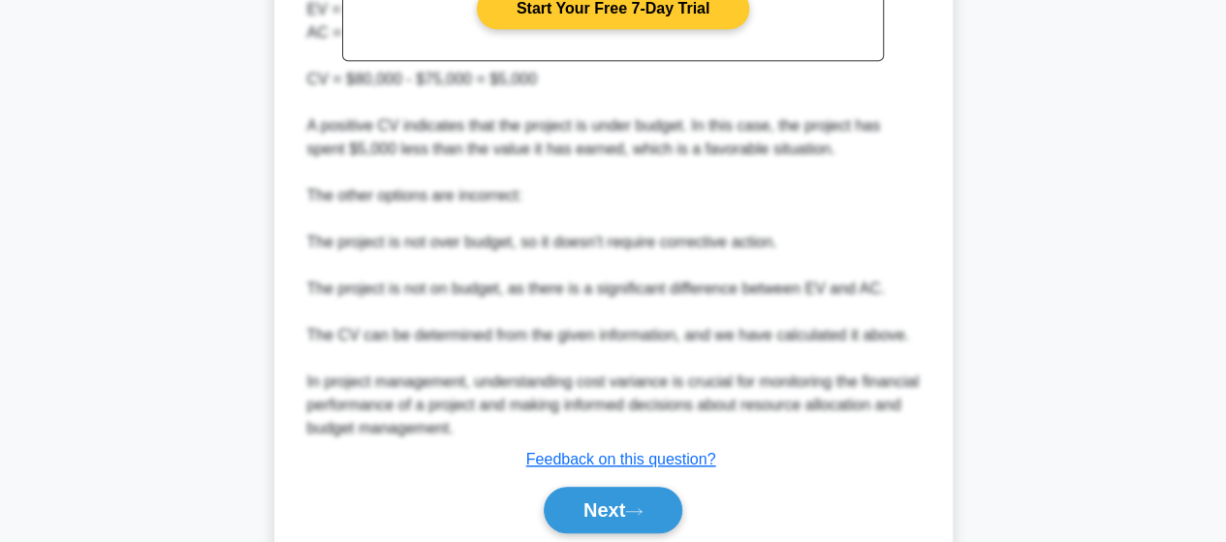
scroll to position [790, 0]
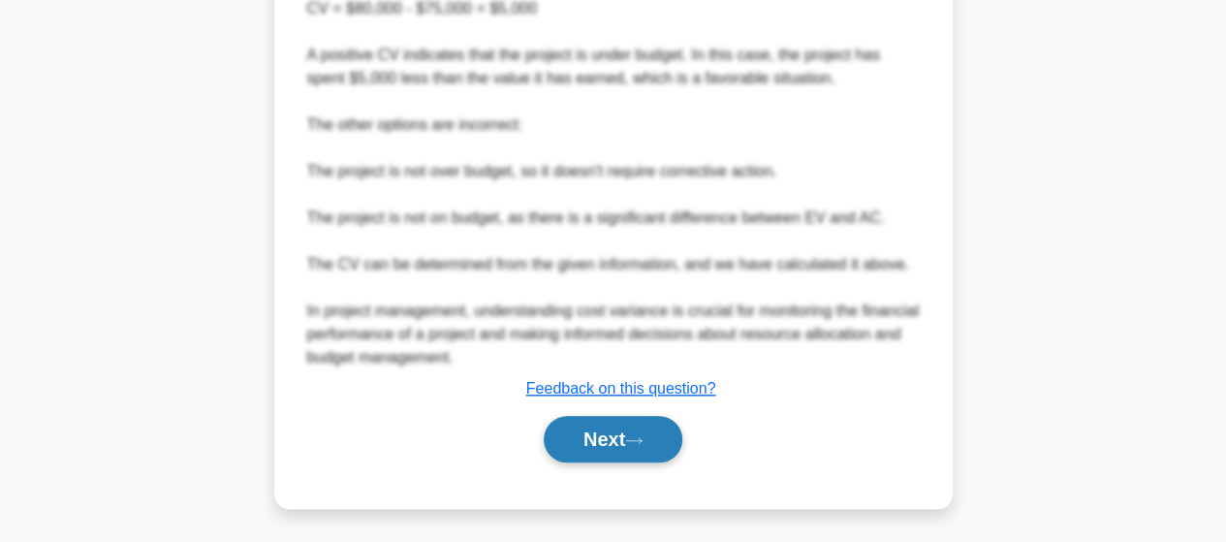
click at [618, 433] on button "Next" at bounding box center [613, 439] width 139 height 47
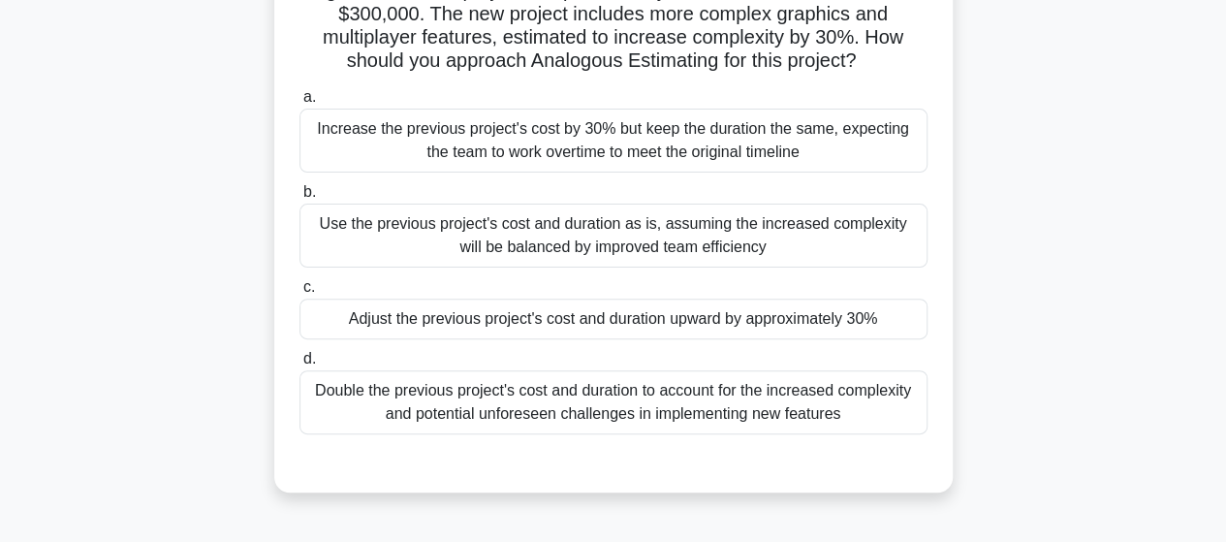
scroll to position [214, 0]
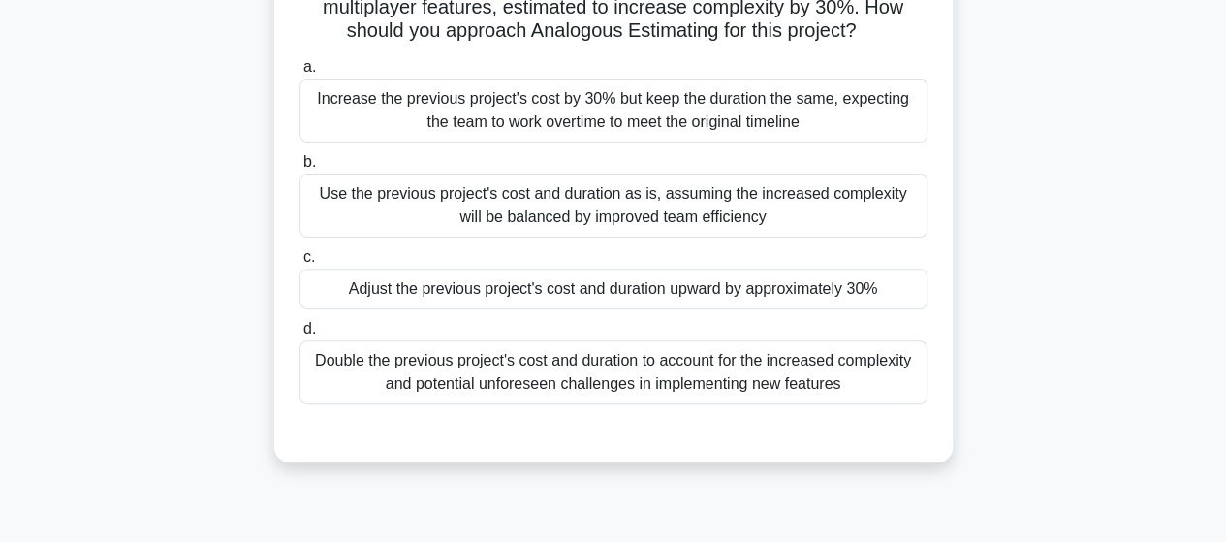
click at [682, 301] on div "Adjust the previous project's cost and duration upward by approximately 30%" at bounding box center [613, 288] width 628 height 41
click at [299, 264] on input "c. Adjust the previous project's cost and duration upward by approximately 30%" at bounding box center [299, 257] width 0 height 13
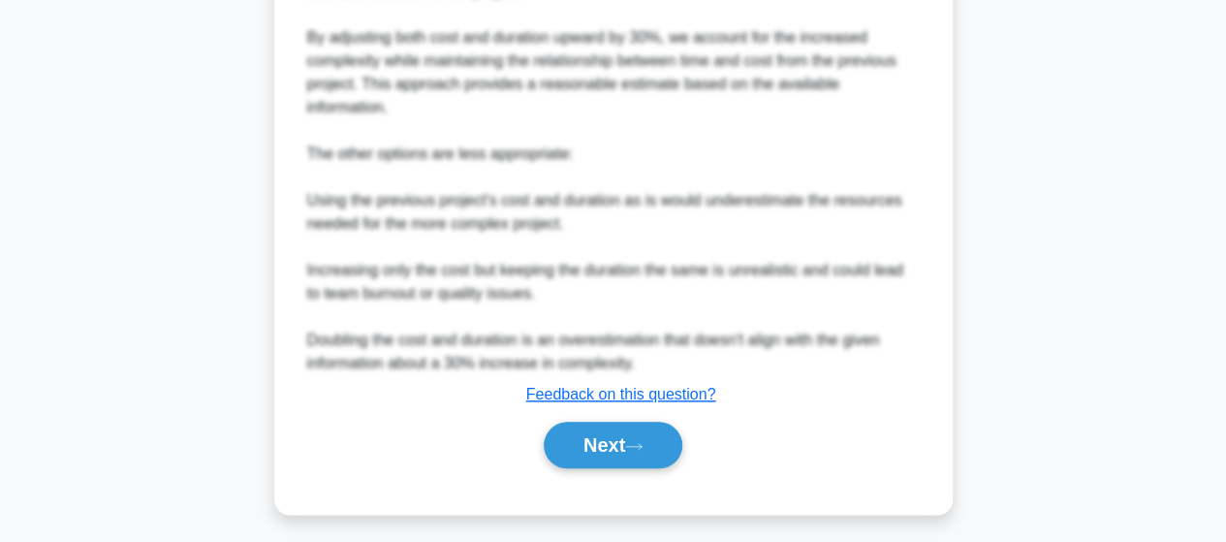
scroll to position [906, 0]
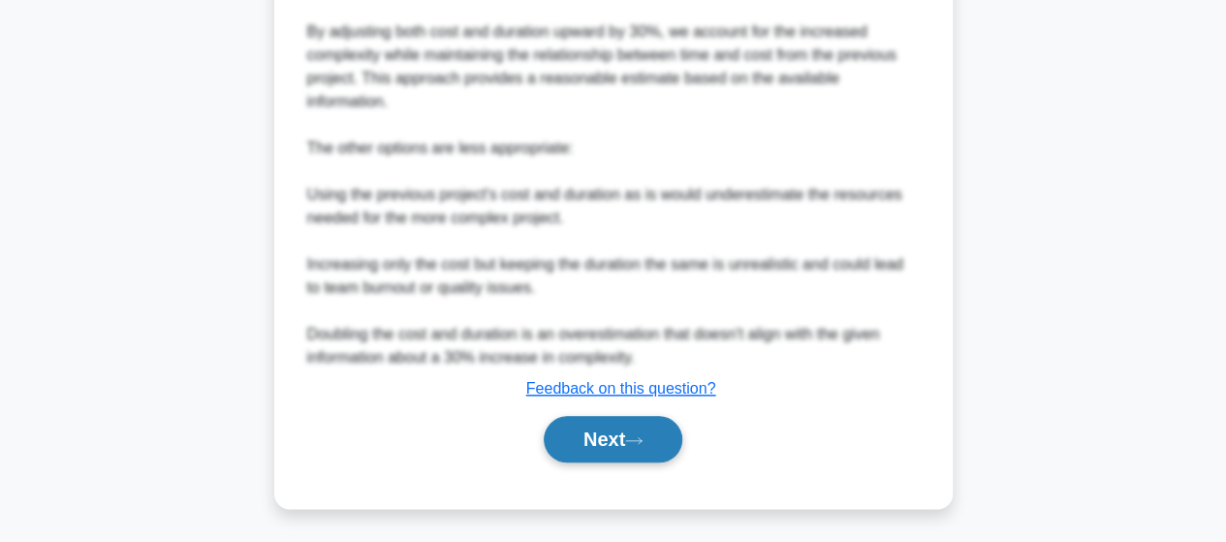
click at [602, 439] on button "Next" at bounding box center [613, 439] width 139 height 47
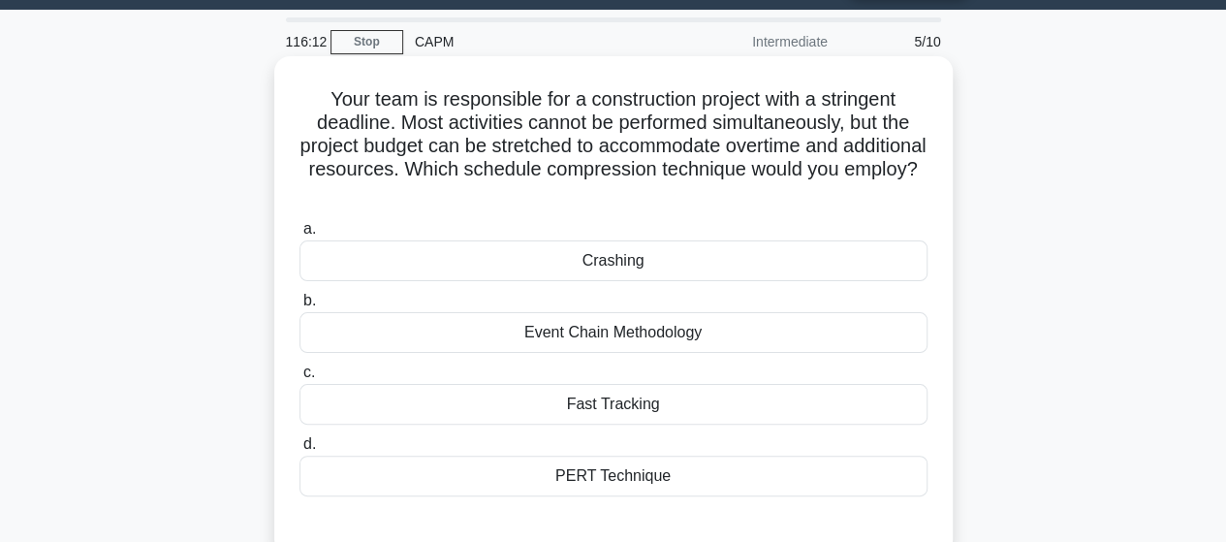
scroll to position [97, 0]
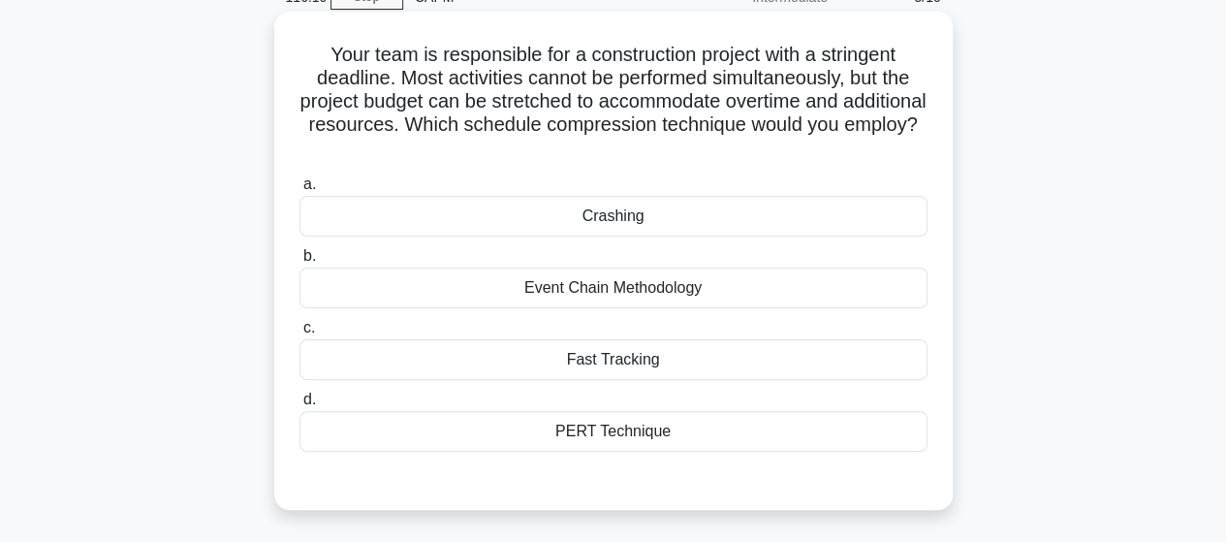
click at [597, 220] on div "Crashing" at bounding box center [613, 216] width 628 height 41
click at [299, 191] on input "a. Crashing" at bounding box center [299, 184] width 0 height 13
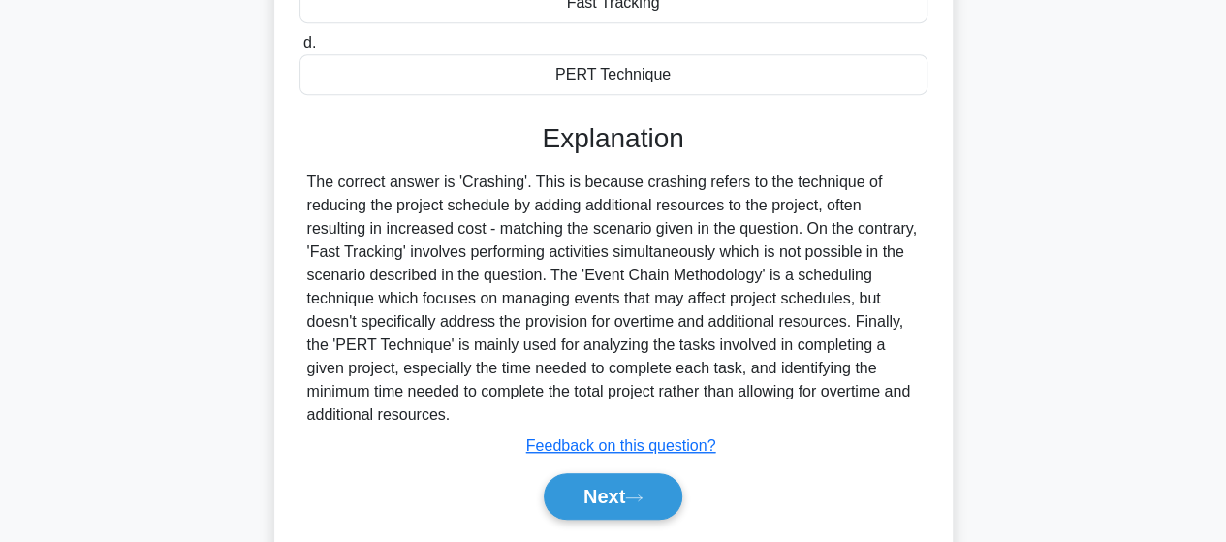
scroll to position [485, 0]
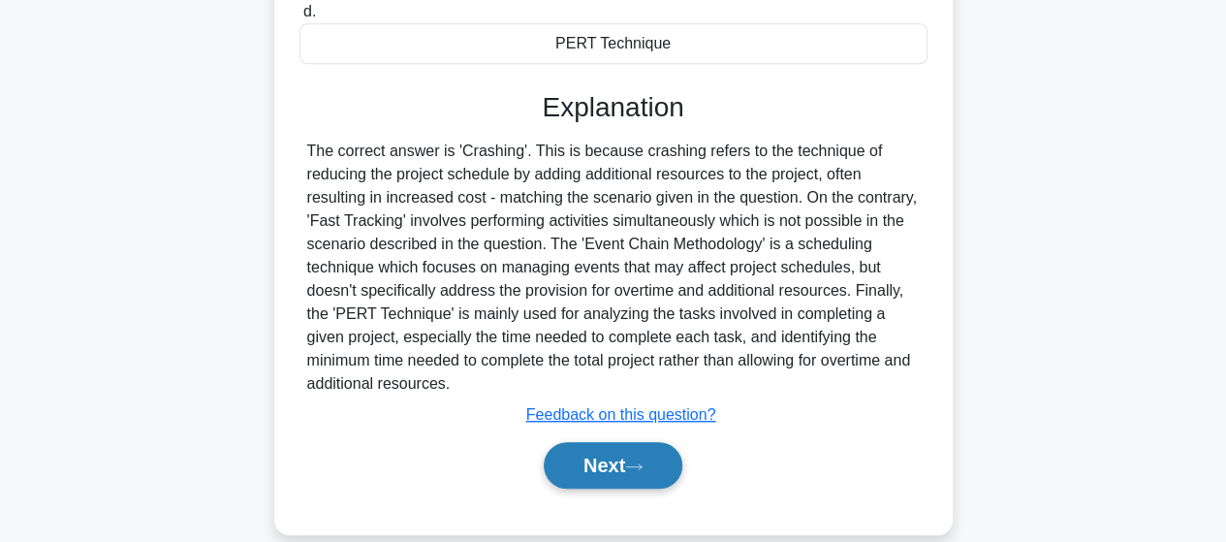
click at [612, 460] on button "Next" at bounding box center [613, 465] width 139 height 47
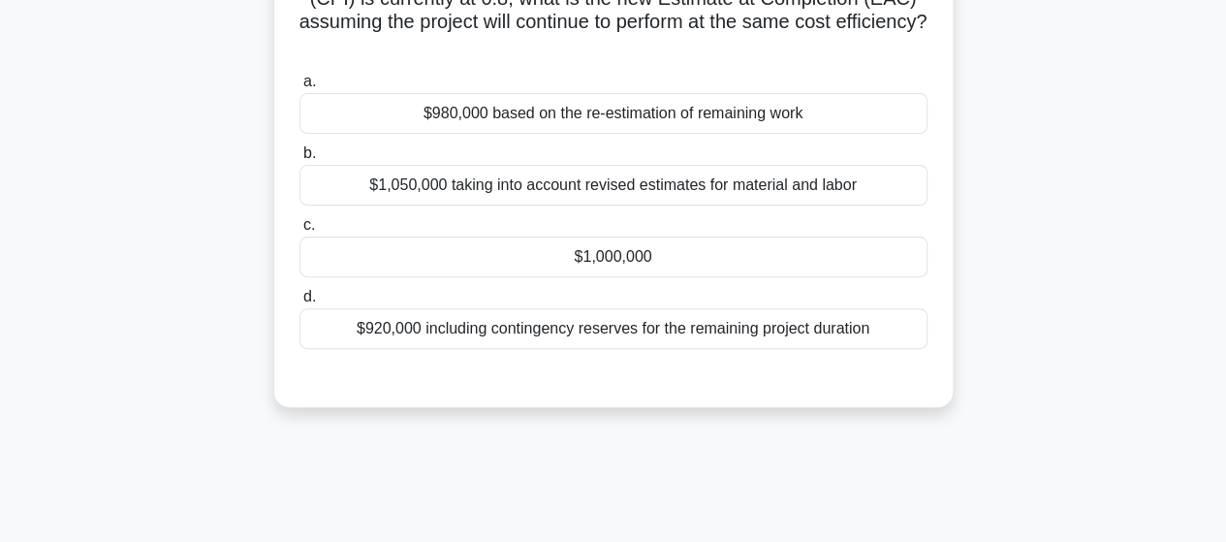
scroll to position [291, 0]
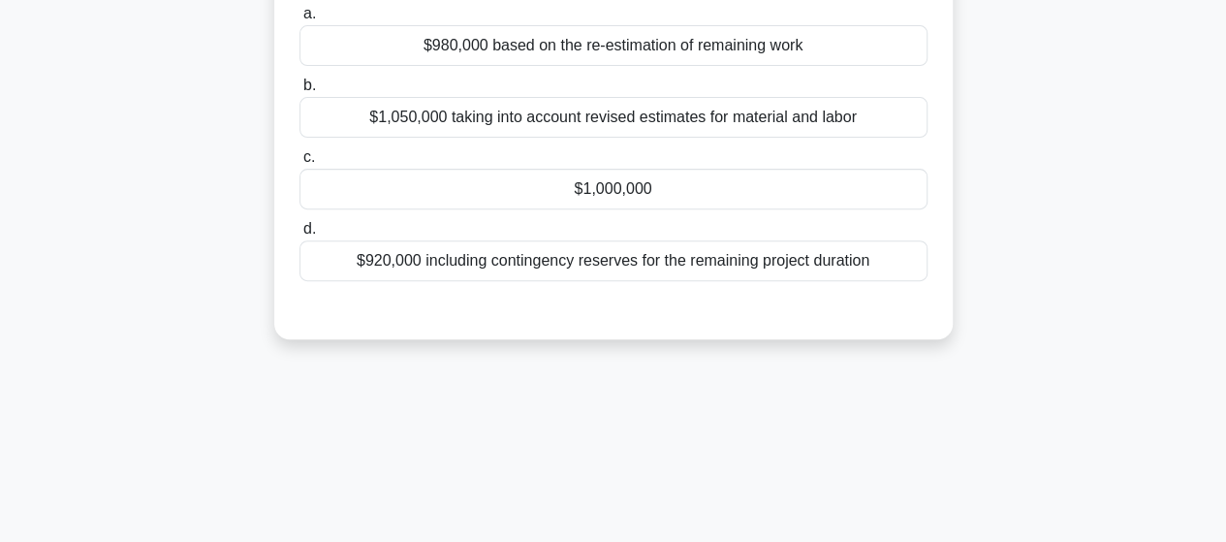
click at [523, 263] on div "$920,000 including contingency reserves for the remaining project duration" at bounding box center [613, 260] width 628 height 41
click at [299, 236] on input "d. $920,000 including contingency reserves for the remaining project duration" at bounding box center [299, 229] width 0 height 13
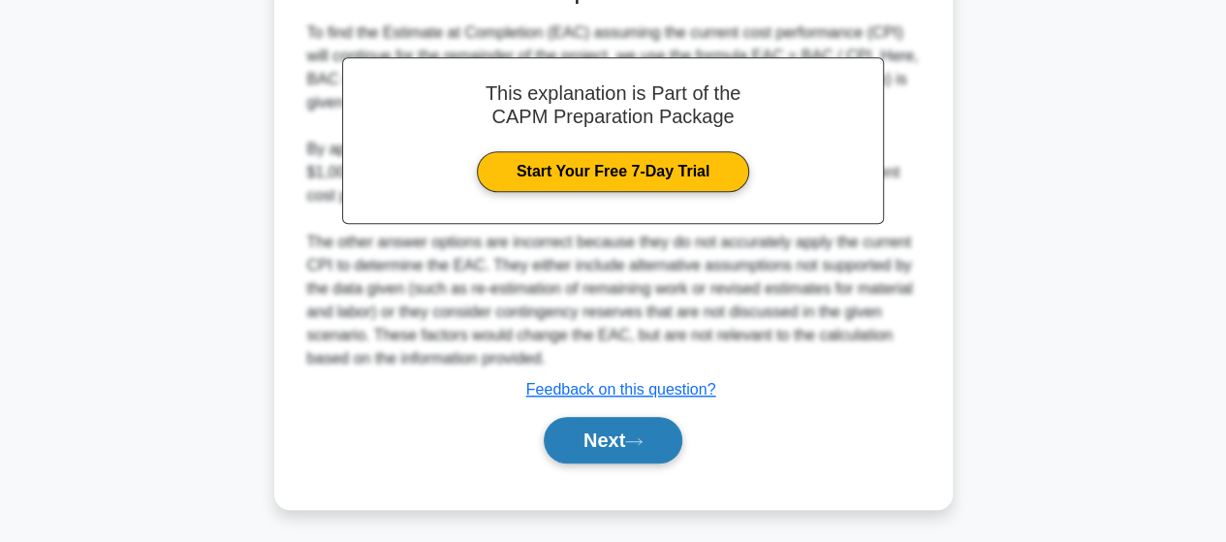
scroll to position [630, 0]
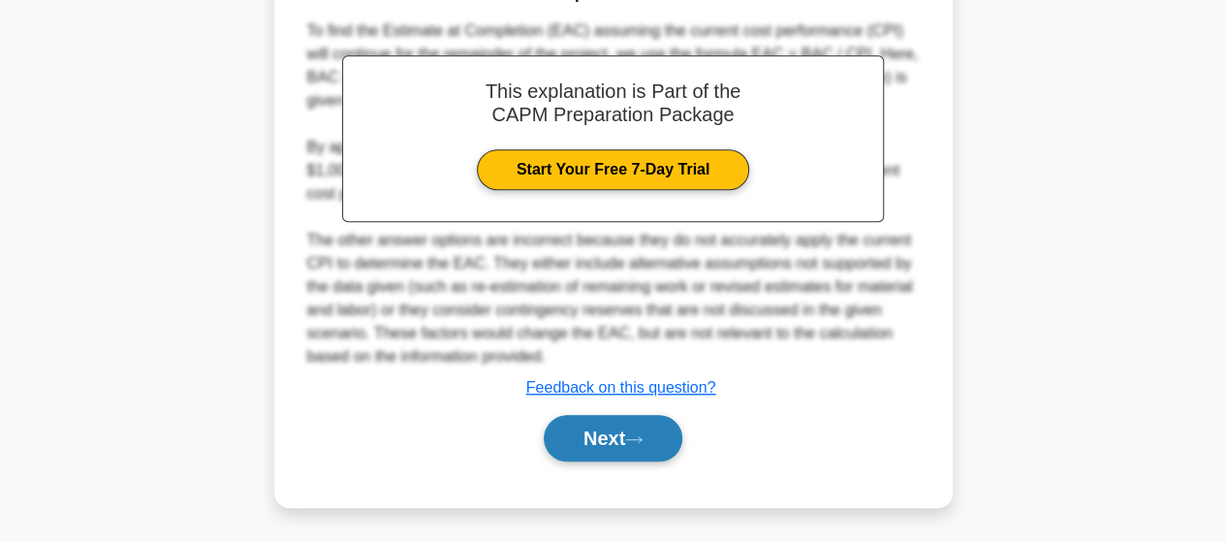
click at [600, 442] on button "Next" at bounding box center [613, 438] width 139 height 47
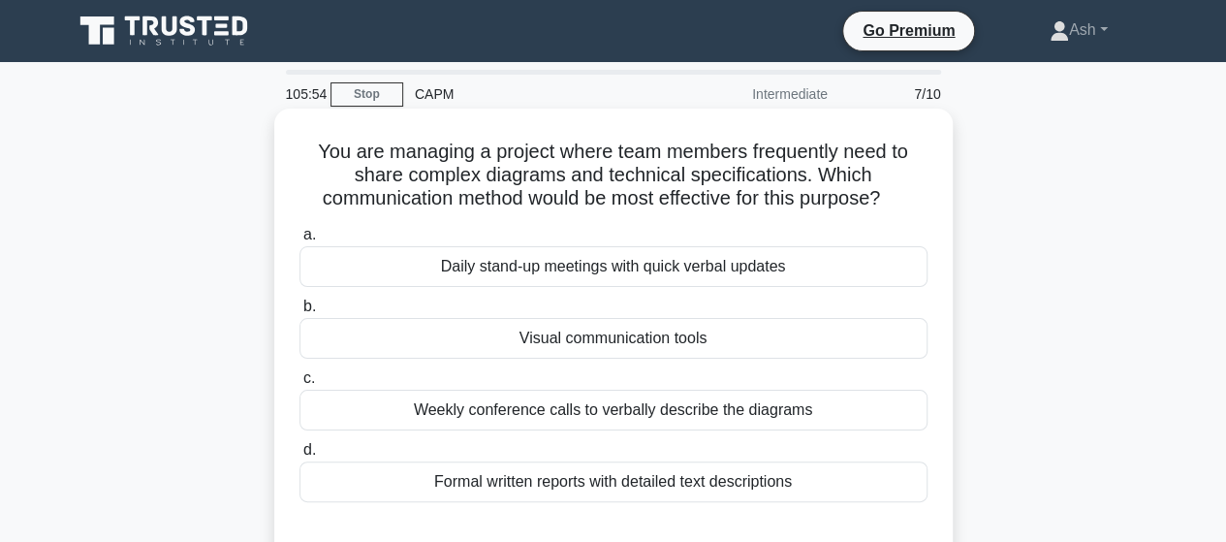
scroll to position [97, 0]
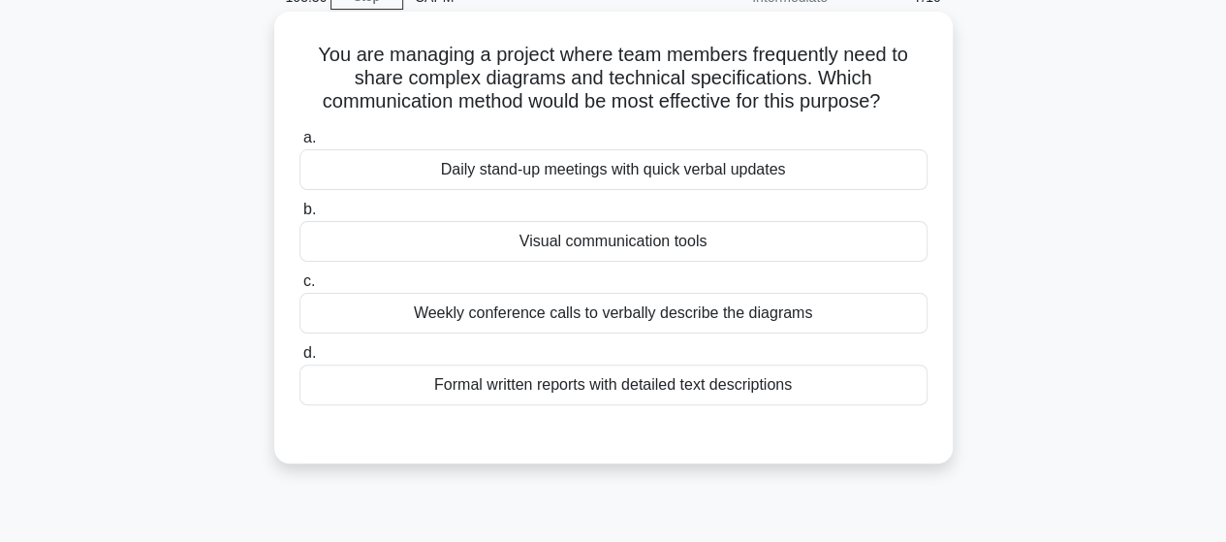
click at [622, 245] on div "Visual communication tools" at bounding box center [613, 241] width 628 height 41
click at [299, 216] on input "b. Visual communication tools" at bounding box center [299, 210] width 0 height 13
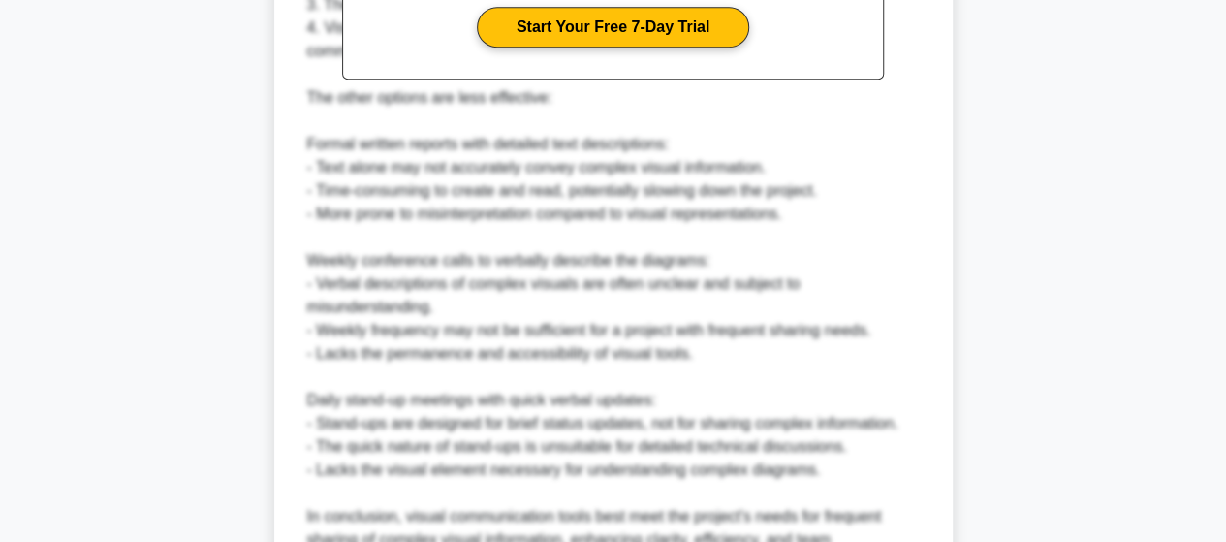
scroll to position [906, 0]
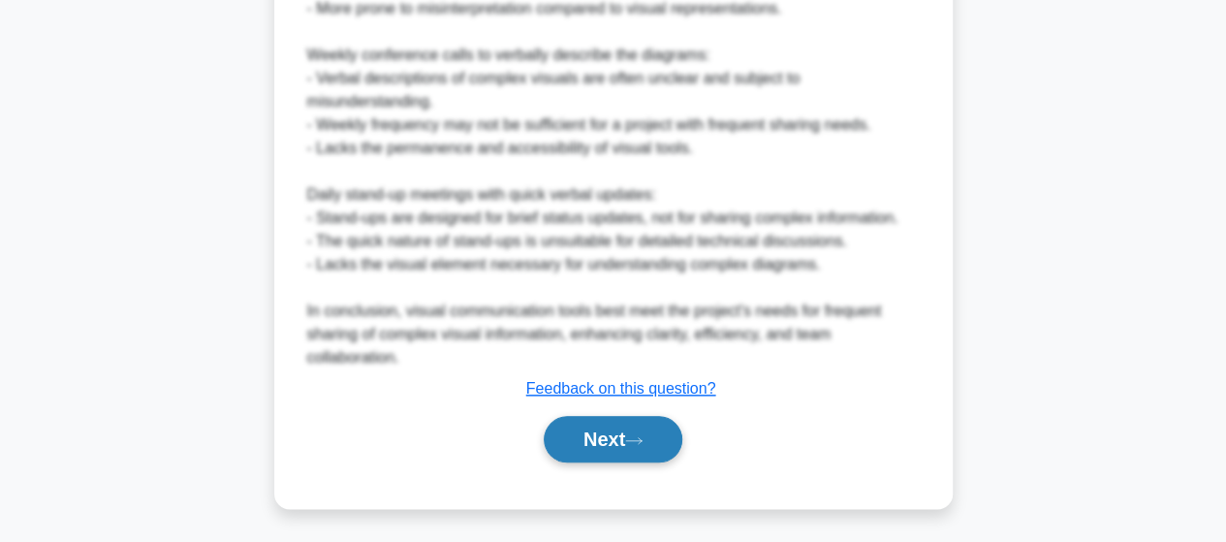
click at [607, 433] on button "Next" at bounding box center [613, 439] width 139 height 47
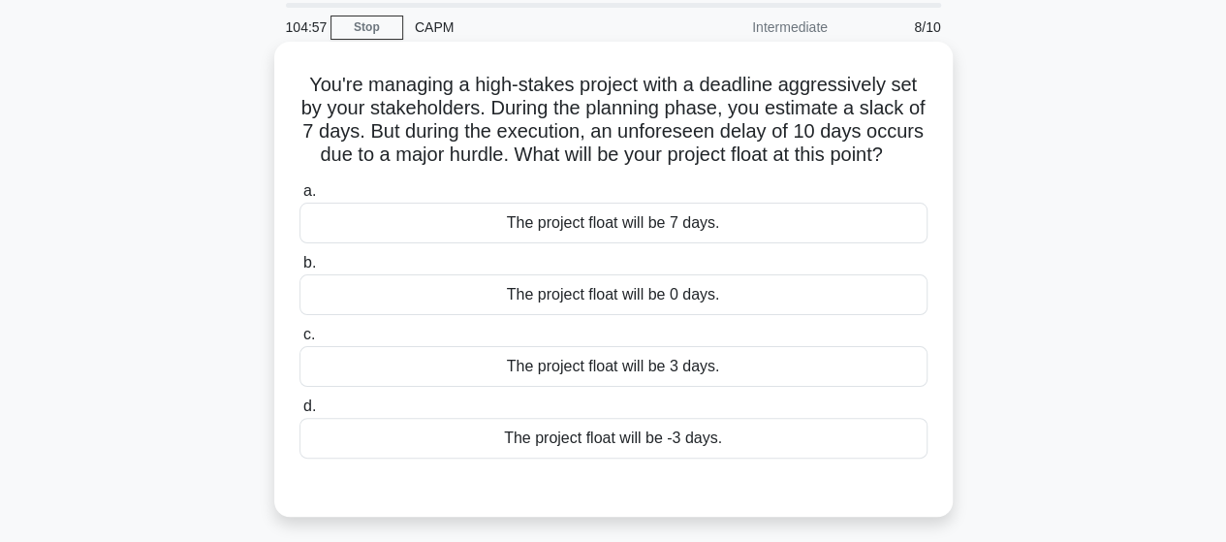
scroll to position [97, 0]
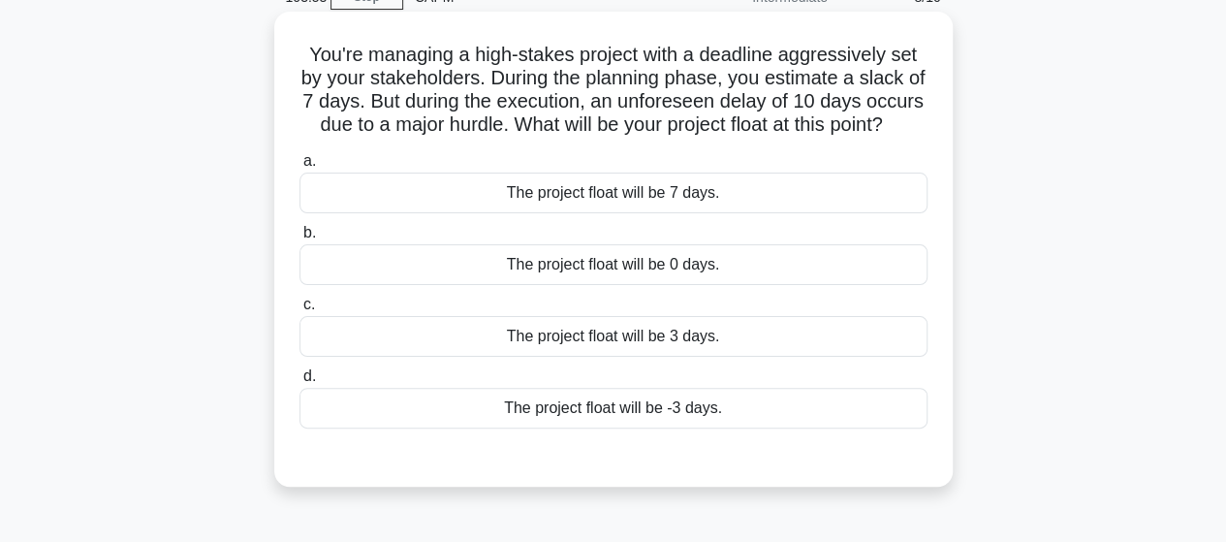
click at [632, 425] on div "The project float will be -3 days." at bounding box center [613, 408] width 628 height 41
click at [299, 383] on input "d. The project float will be -3 days." at bounding box center [299, 376] width 0 height 13
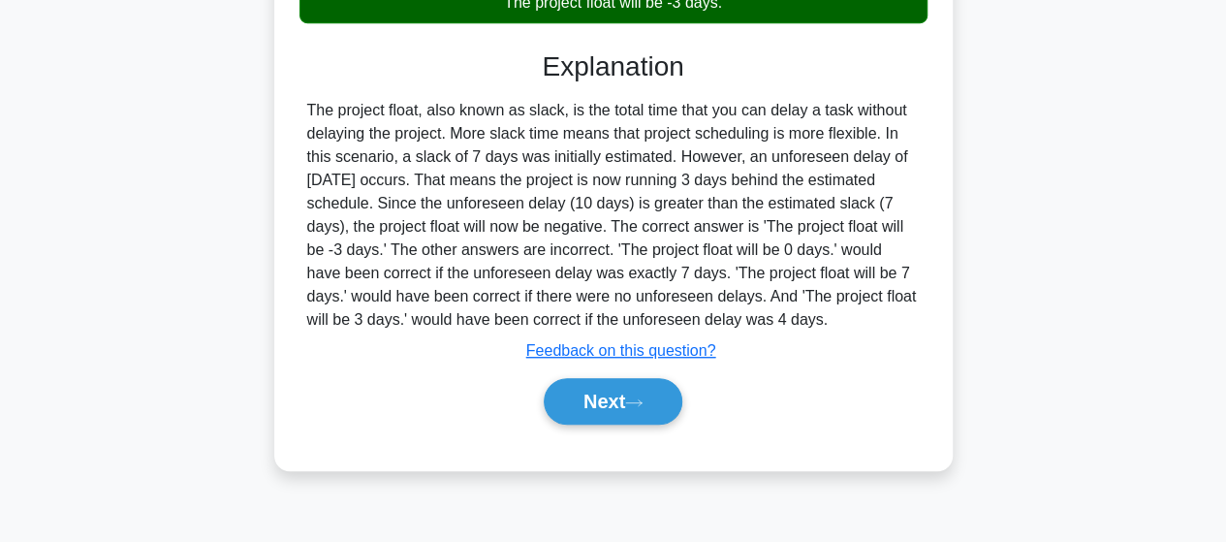
scroll to position [505, 0]
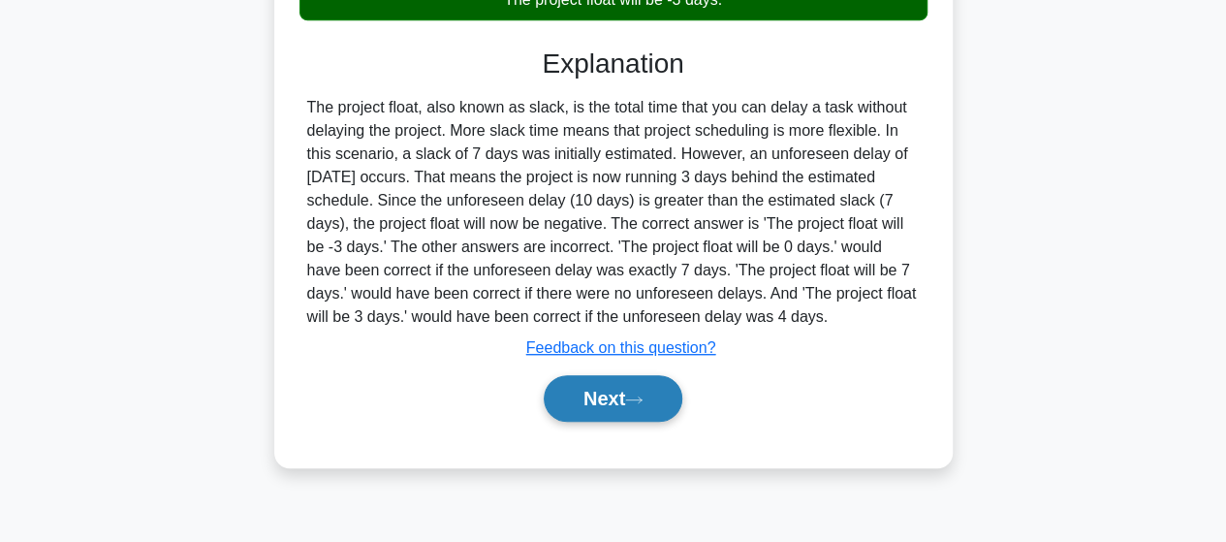
click at [649, 414] on button "Next" at bounding box center [613, 398] width 139 height 47
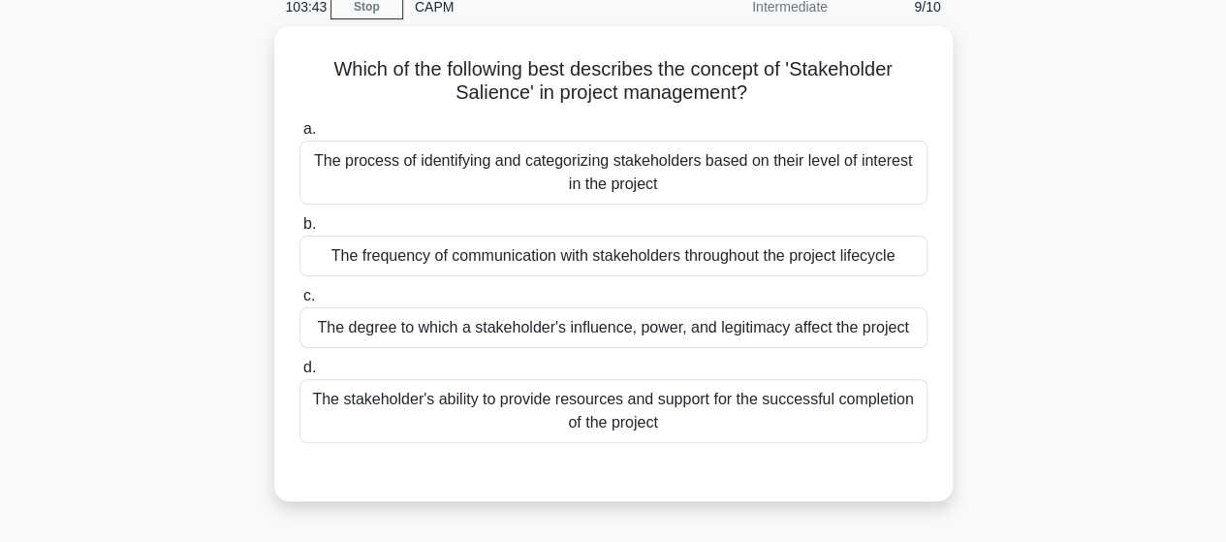
scroll to position [117, 0]
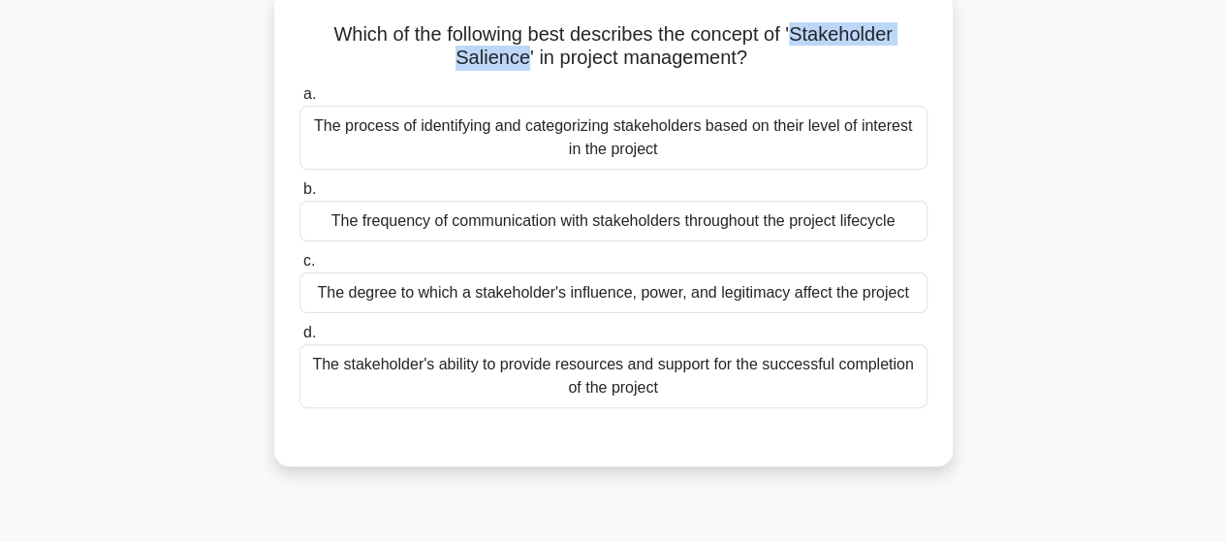
drag, startPoint x: 801, startPoint y: 34, endPoint x: 523, endPoint y: 54, distance: 278.9
click at [523, 54] on h5 "Which of the following best describes the concept of 'Stakeholder Salience' in …" at bounding box center [614, 46] width 632 height 48
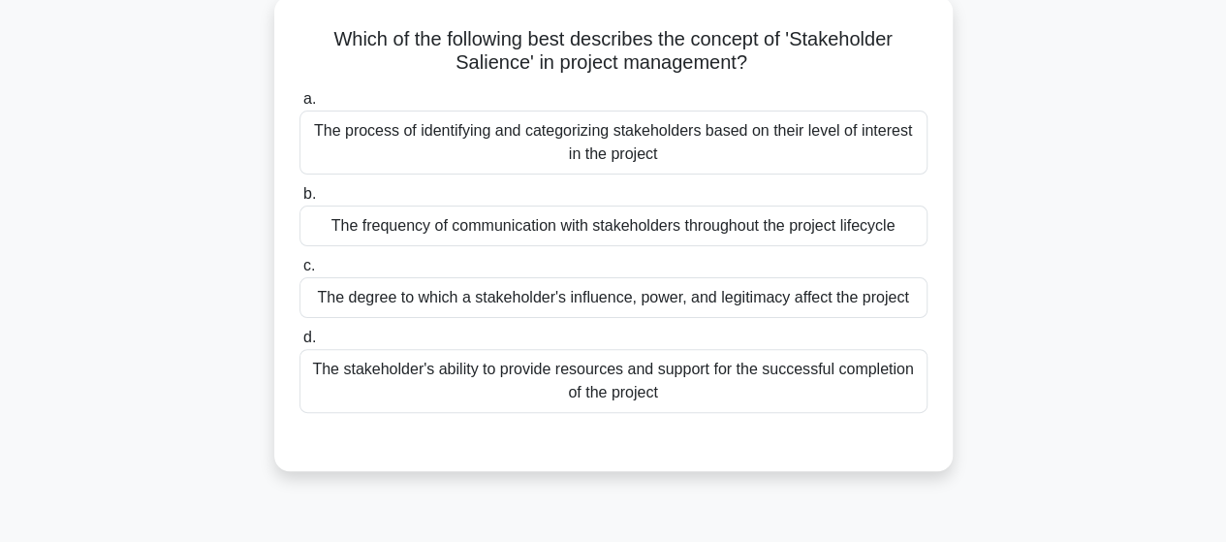
click at [989, 141] on div "Which of the following best describes the concept of 'Stakeholder Salience' in …" at bounding box center [613, 245] width 1105 height 498
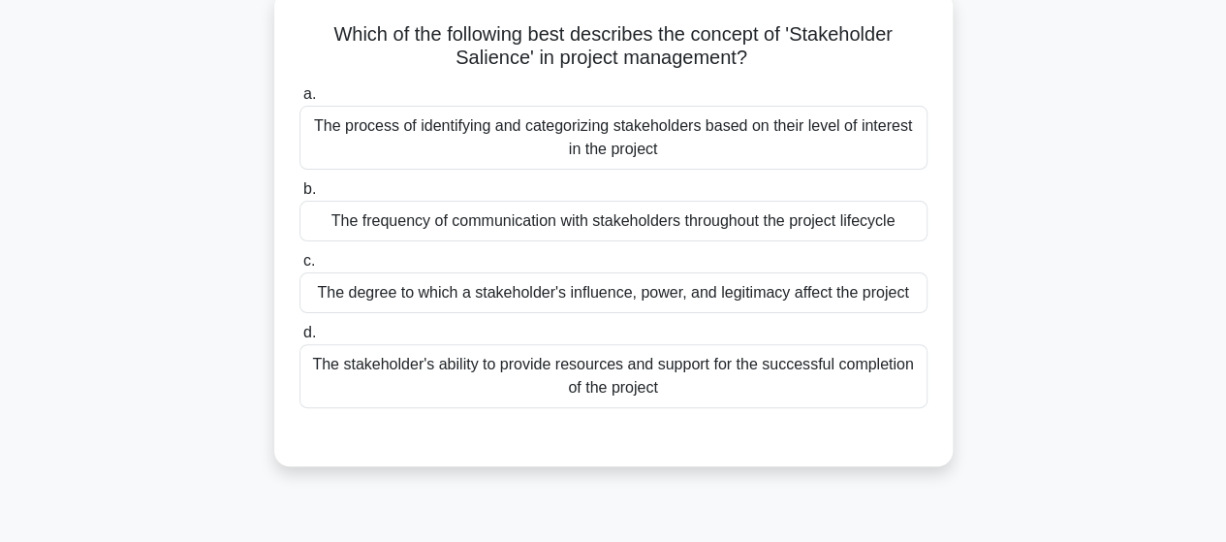
click at [768, 284] on div "The degree to which a stakeholder's influence, power, and legitimacy affect the…" at bounding box center [613, 292] width 628 height 41
click at [299, 267] on input "c. The degree to which a stakeholder's influence, power, and legitimacy affect …" at bounding box center [299, 261] width 0 height 13
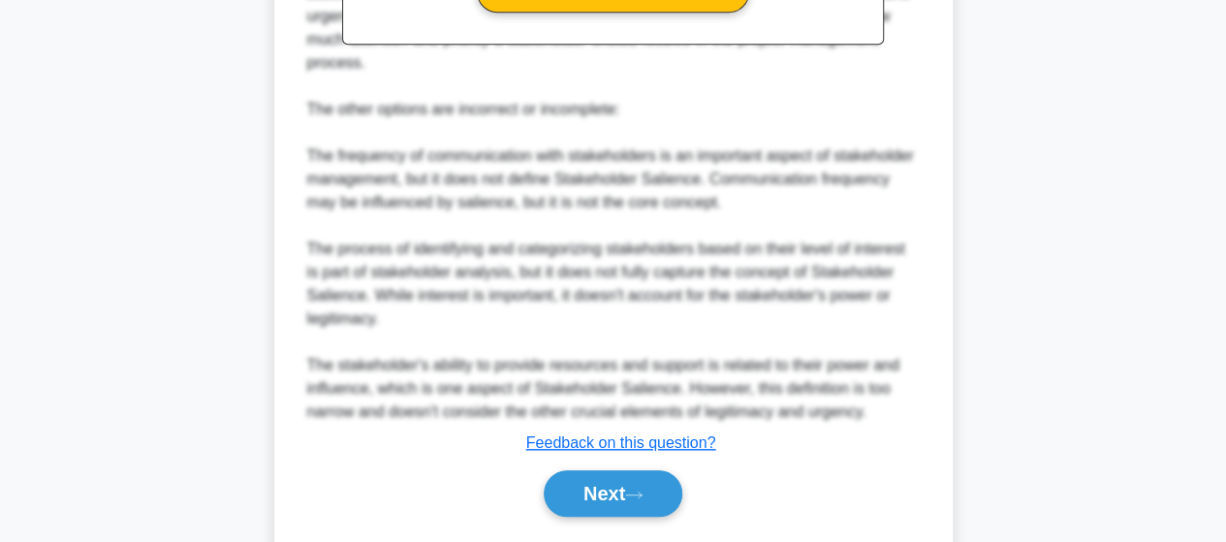
scroll to position [813, 0]
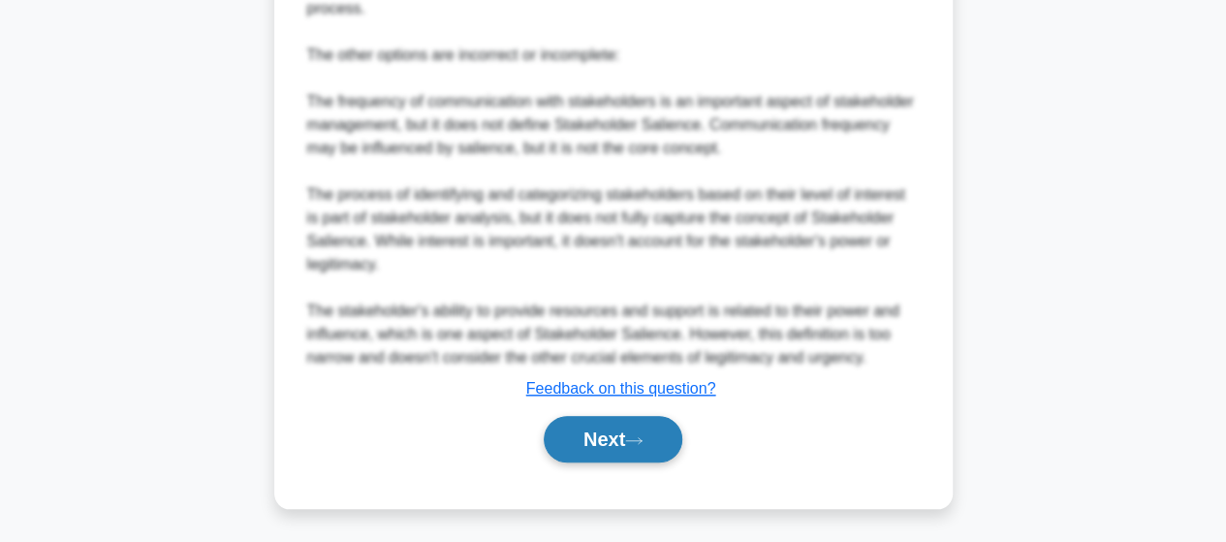
click at [612, 438] on button "Next" at bounding box center [613, 439] width 139 height 47
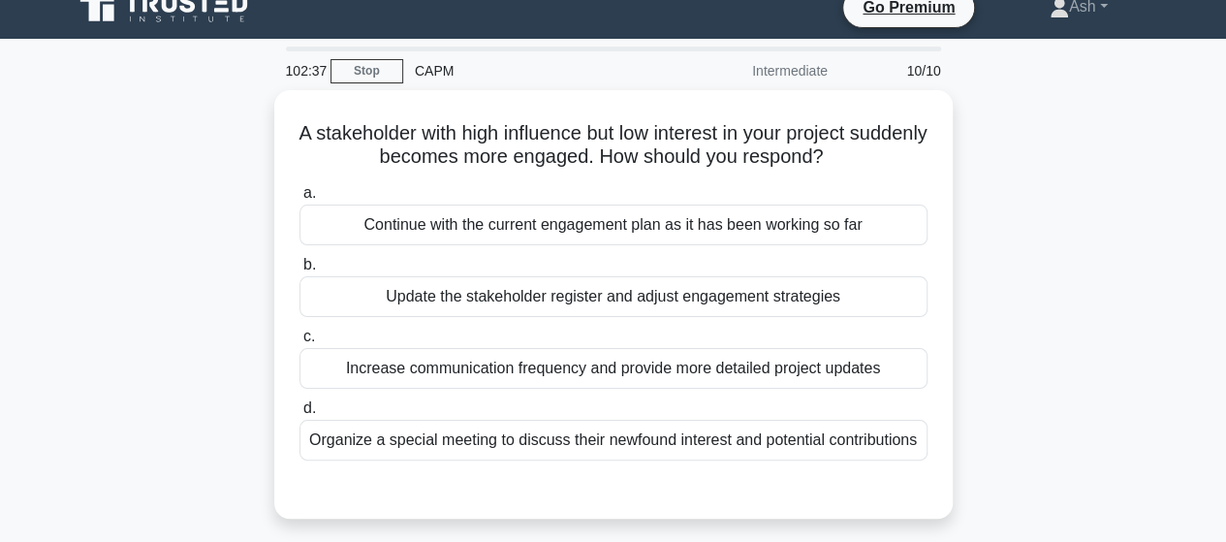
scroll to position [20, 0]
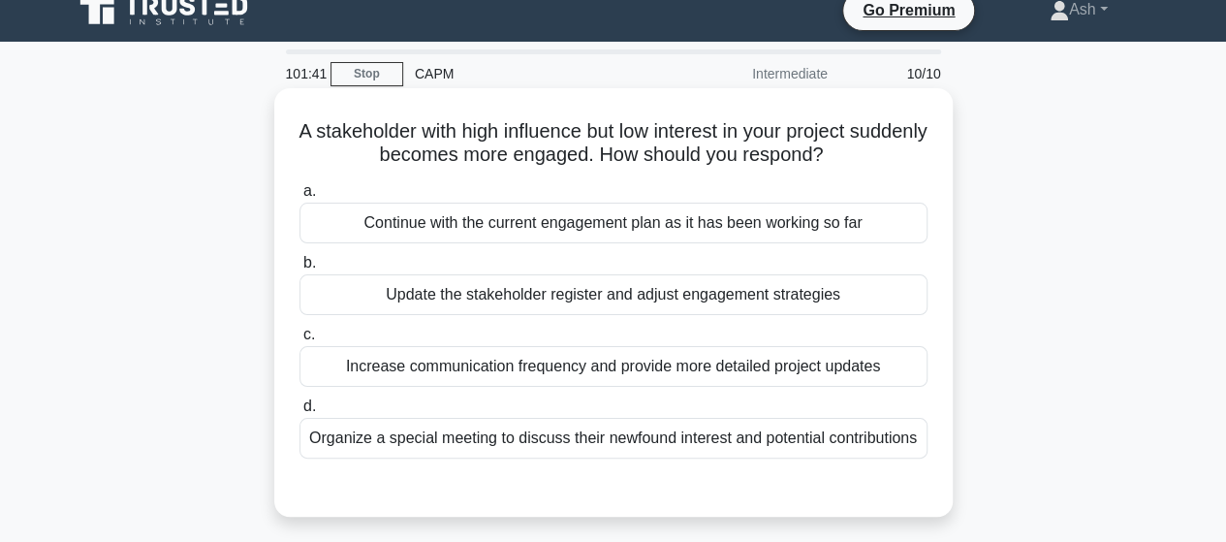
click at [615, 294] on div "Update the stakeholder register and adjust engagement strategies" at bounding box center [613, 294] width 628 height 41
click at [299, 269] on input "b. Update the stakeholder register and adjust engagement strategies" at bounding box center [299, 263] width 0 height 13
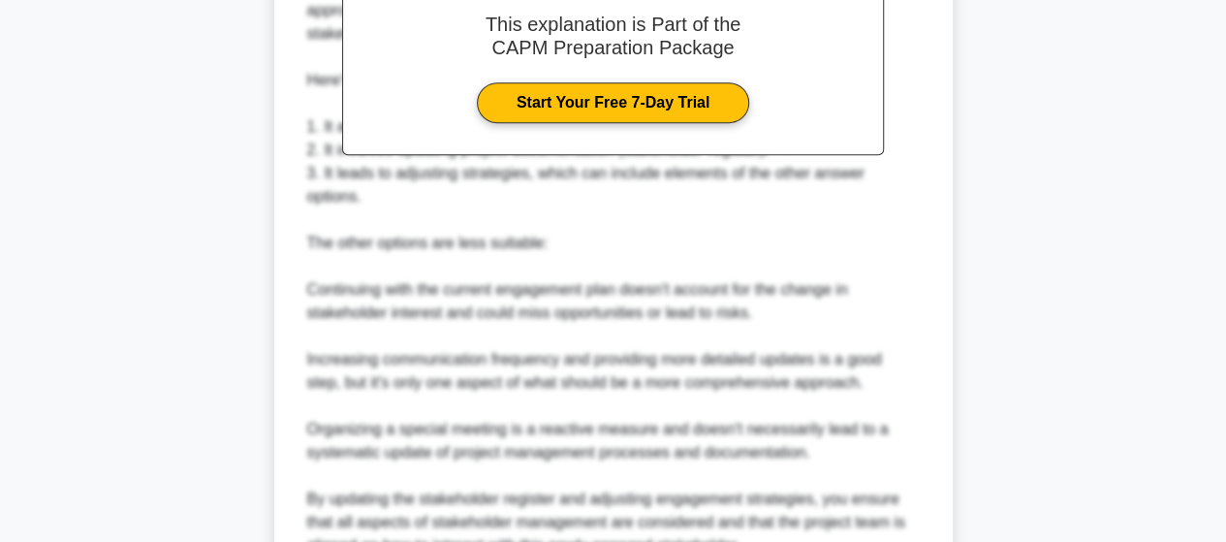
scroll to position [790, 0]
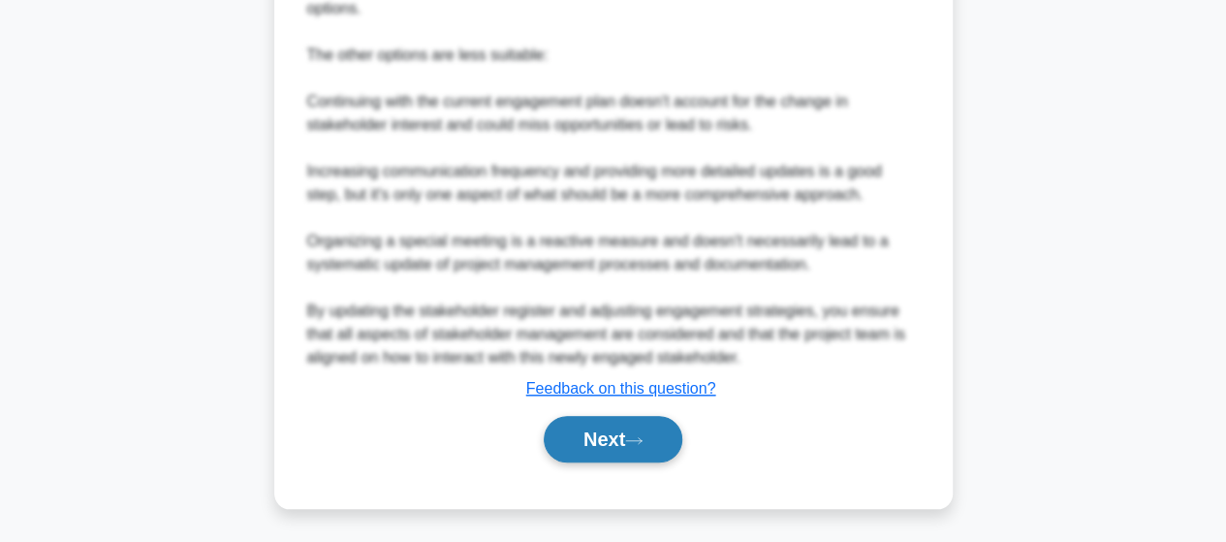
click at [597, 435] on button "Next" at bounding box center [613, 439] width 139 height 47
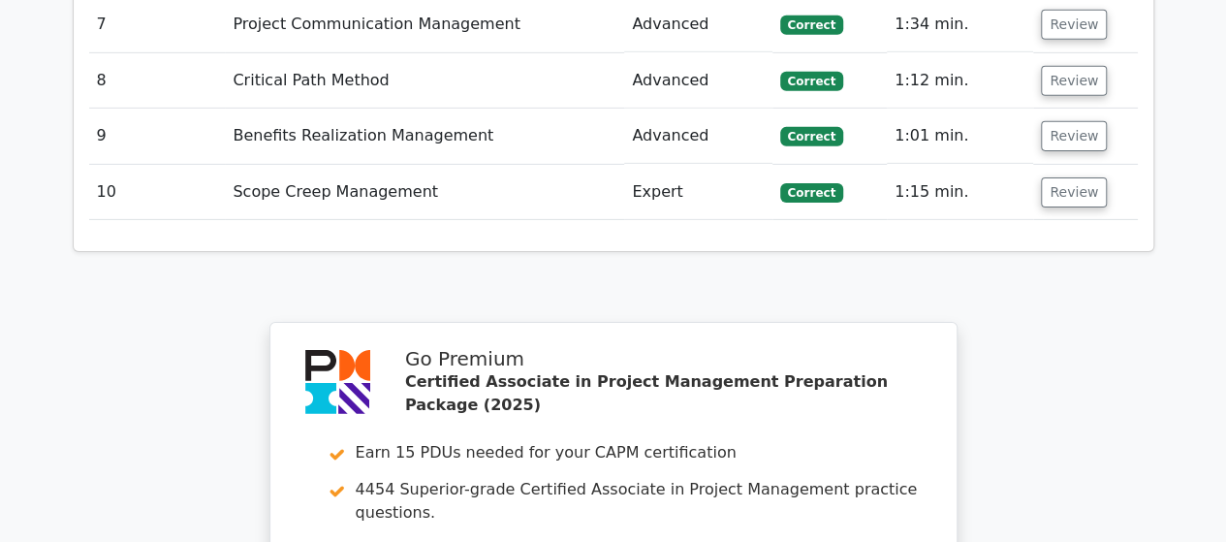
scroll to position [2714, 0]
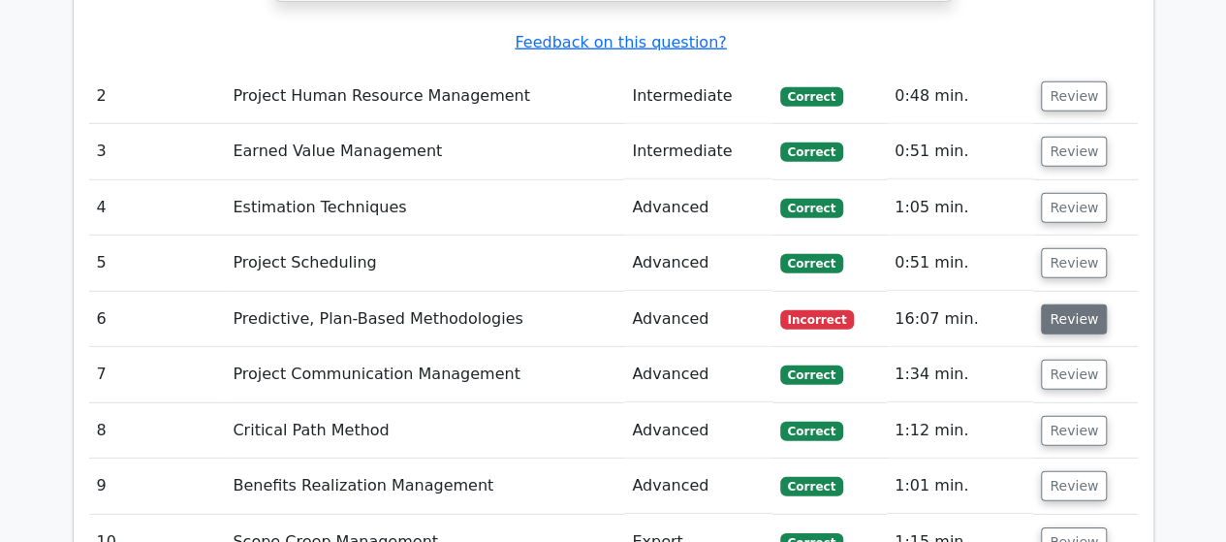
click at [1042, 304] on button "Review" at bounding box center [1074, 319] width 66 height 30
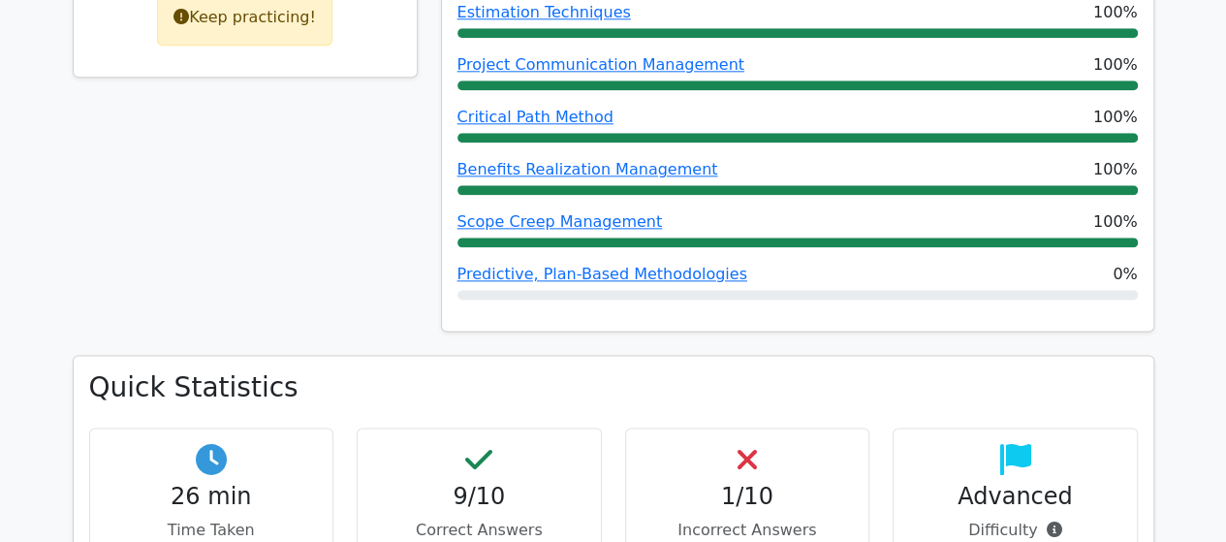
scroll to position [969, 0]
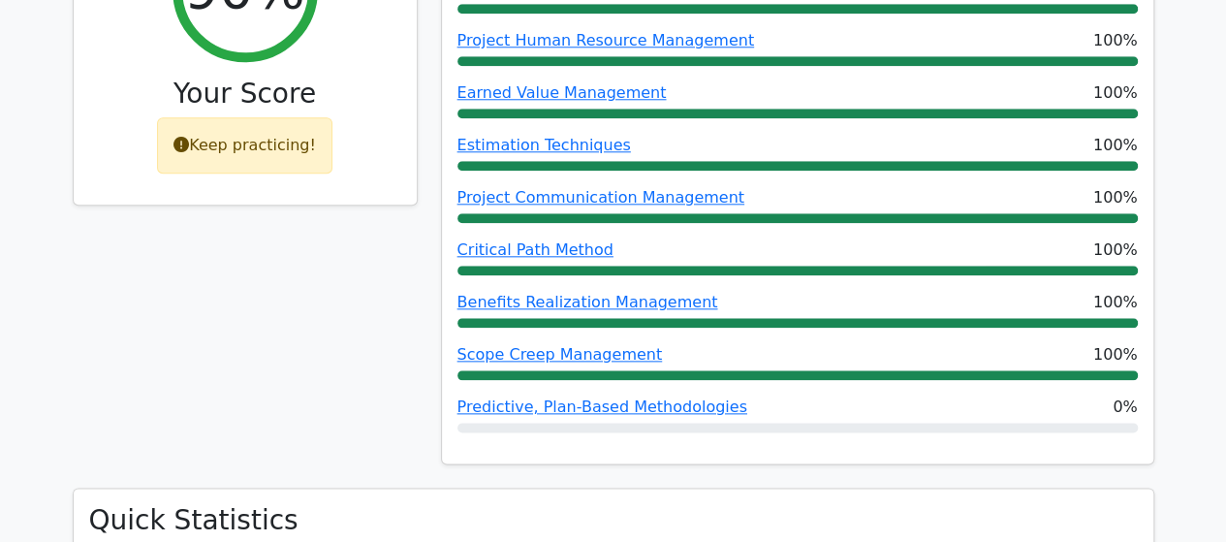
click at [227, 117] on div "Keep practicing!" at bounding box center [244, 145] width 175 height 56
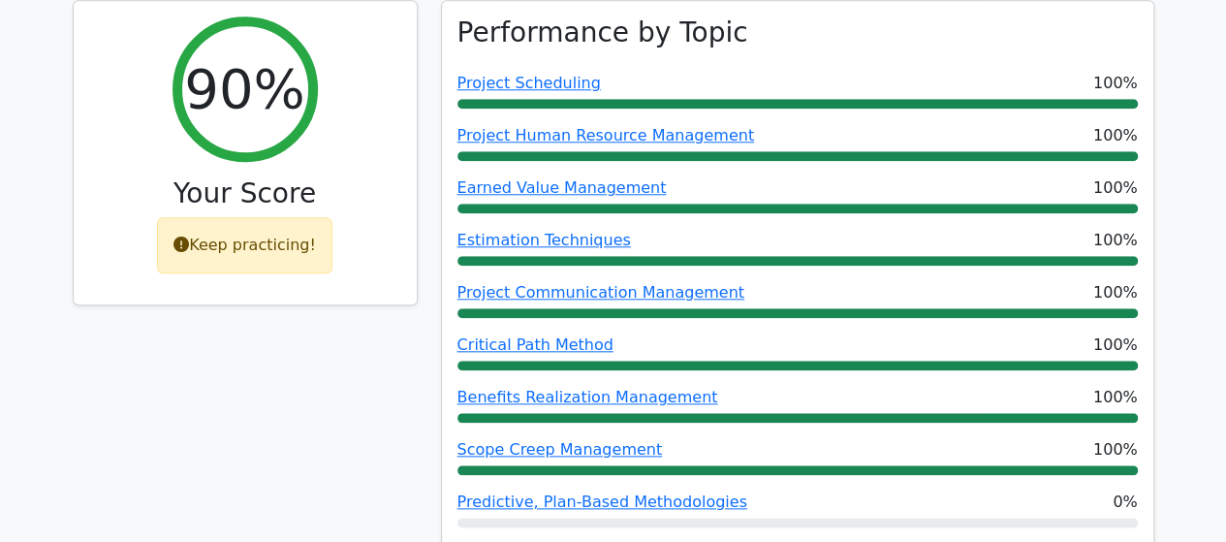
scroll to position [678, 0]
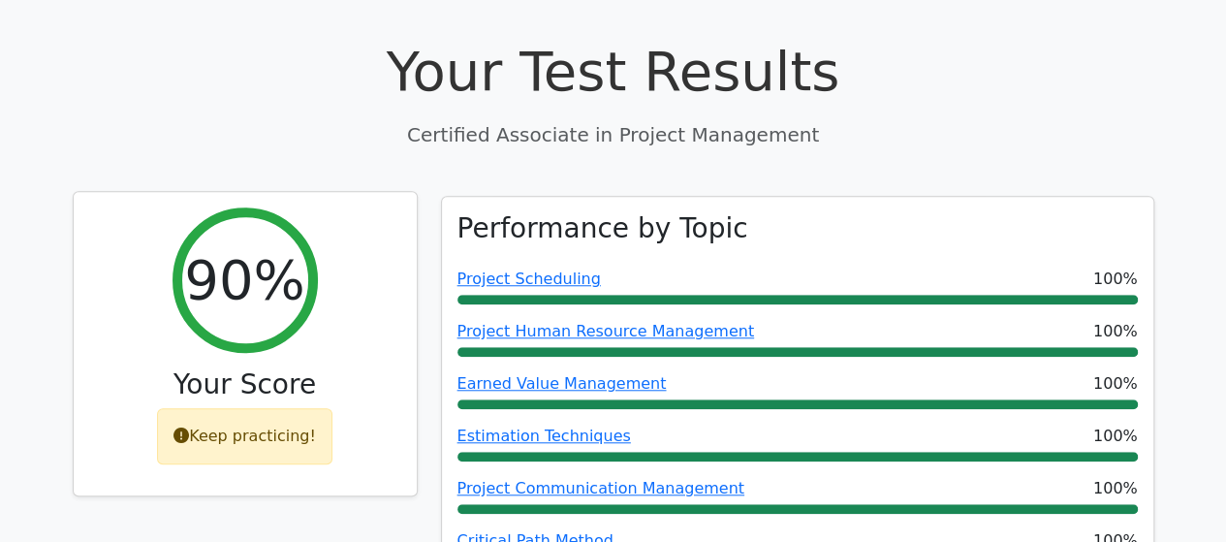
click at [260, 247] on h2 "90%" at bounding box center [244, 279] width 120 height 65
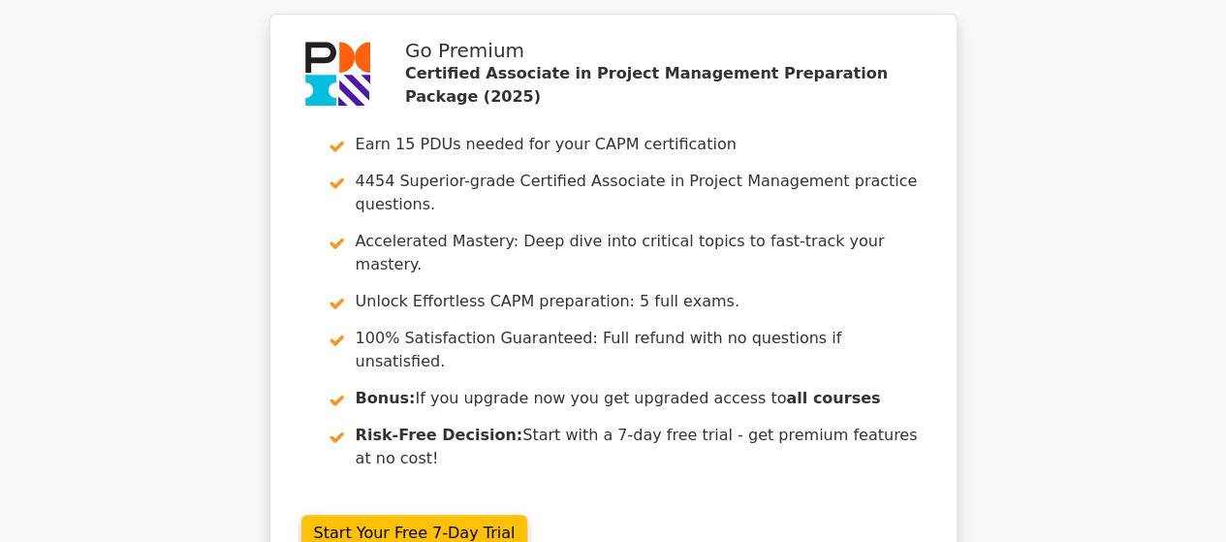
scroll to position [4513, 0]
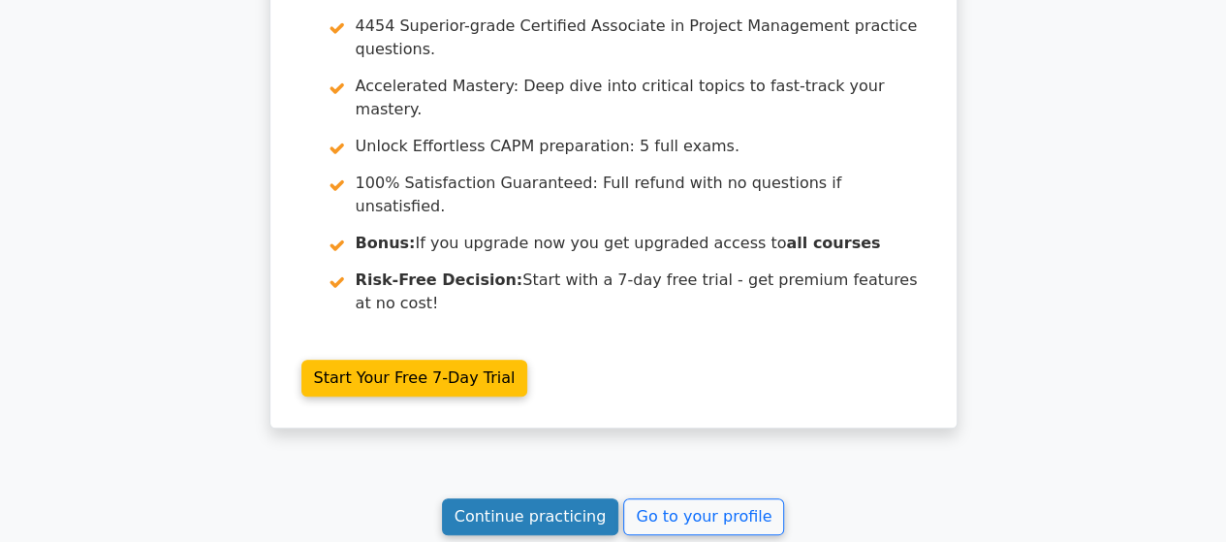
click at [565, 498] on link "Continue practicing" at bounding box center [530, 516] width 177 height 37
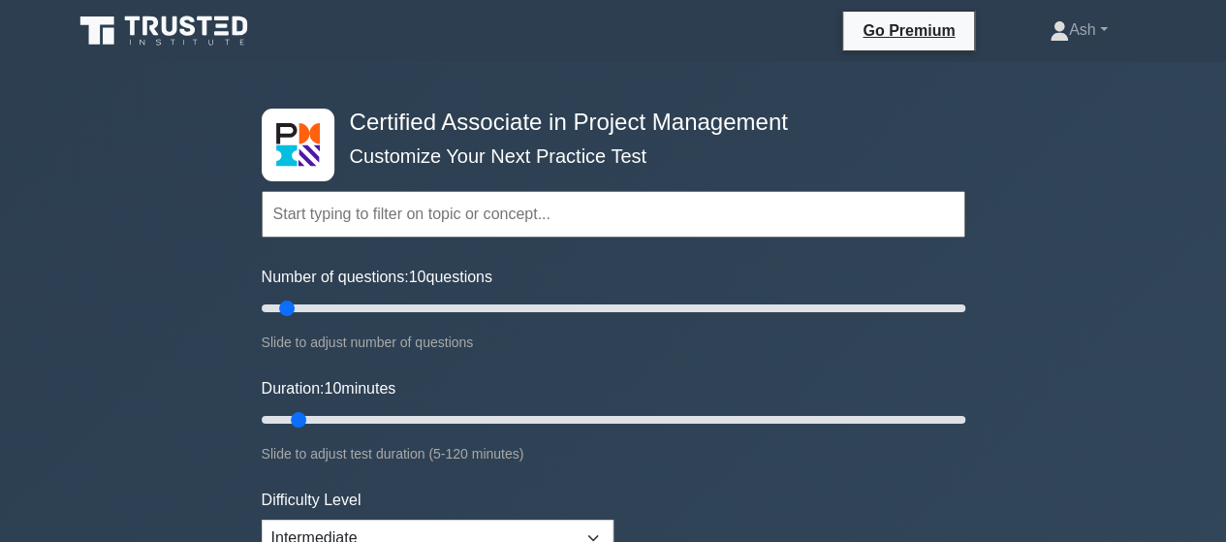
scroll to position [97, 0]
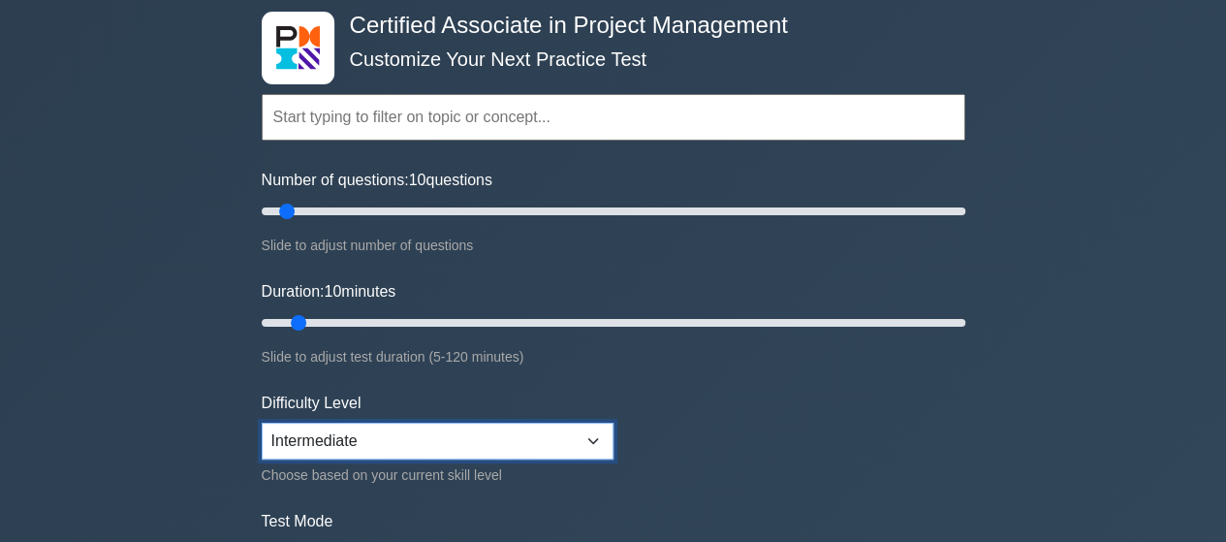
click at [414, 434] on select "Beginner Intermediate Expert" at bounding box center [438, 441] width 352 height 37
click at [262, 423] on select "Beginner Intermediate Expert" at bounding box center [438, 441] width 352 height 37
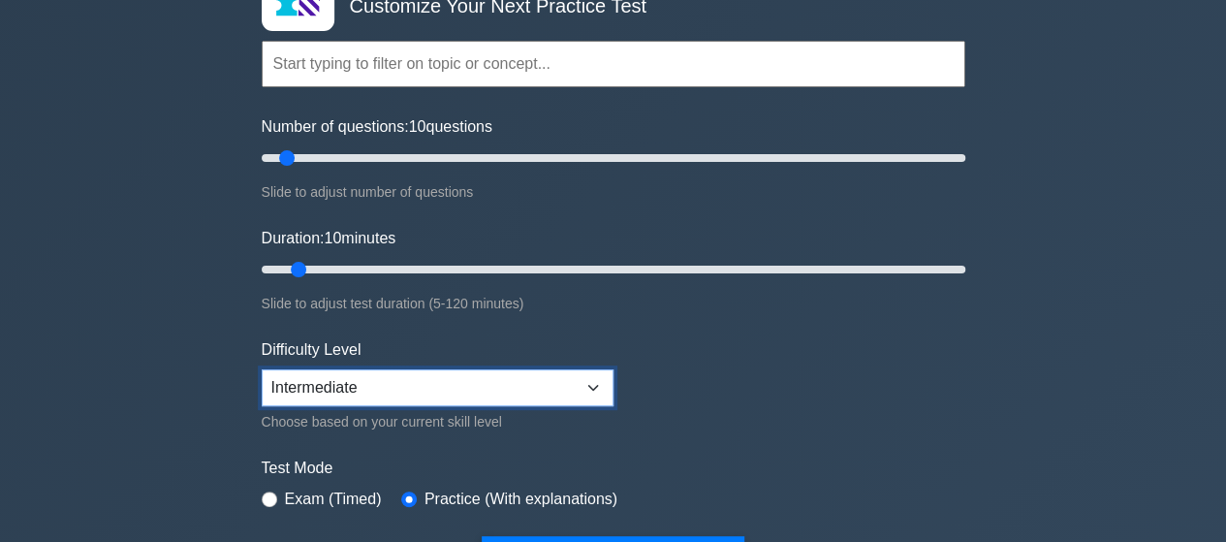
scroll to position [194, 0]
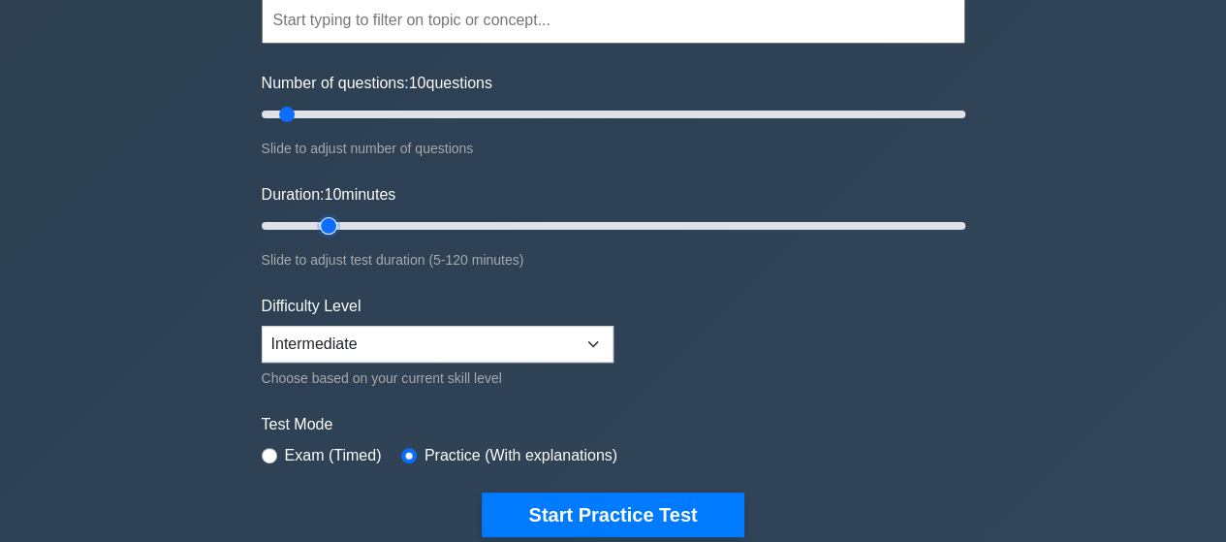
click at [341, 228] on input "Duration: 10 minutes" at bounding box center [614, 225] width 704 height 23
drag, startPoint x: 341, startPoint y: 228, endPoint x: 407, endPoint y: 219, distance: 66.5
type input "30"
click at [407, 219] on input "Duration: 30 minutes" at bounding box center [614, 225] width 704 height 23
click at [283, 112] on input "Number of questions: 10 questions" at bounding box center [614, 114] width 704 height 23
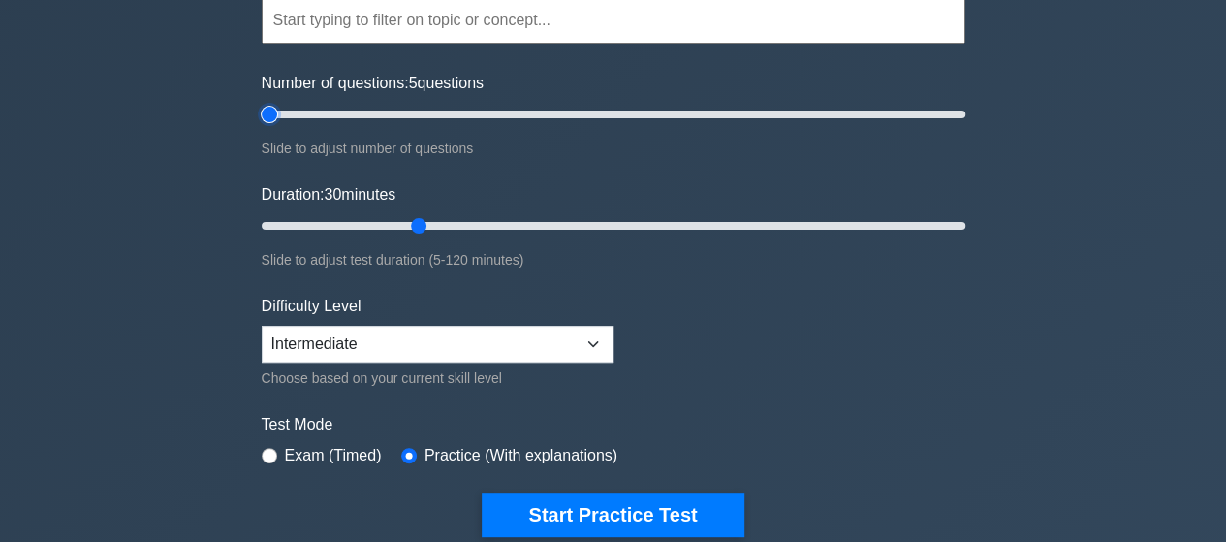
type input "10"
click at [289, 113] on input "Number of questions: 10 questions" at bounding box center [614, 114] width 704 height 23
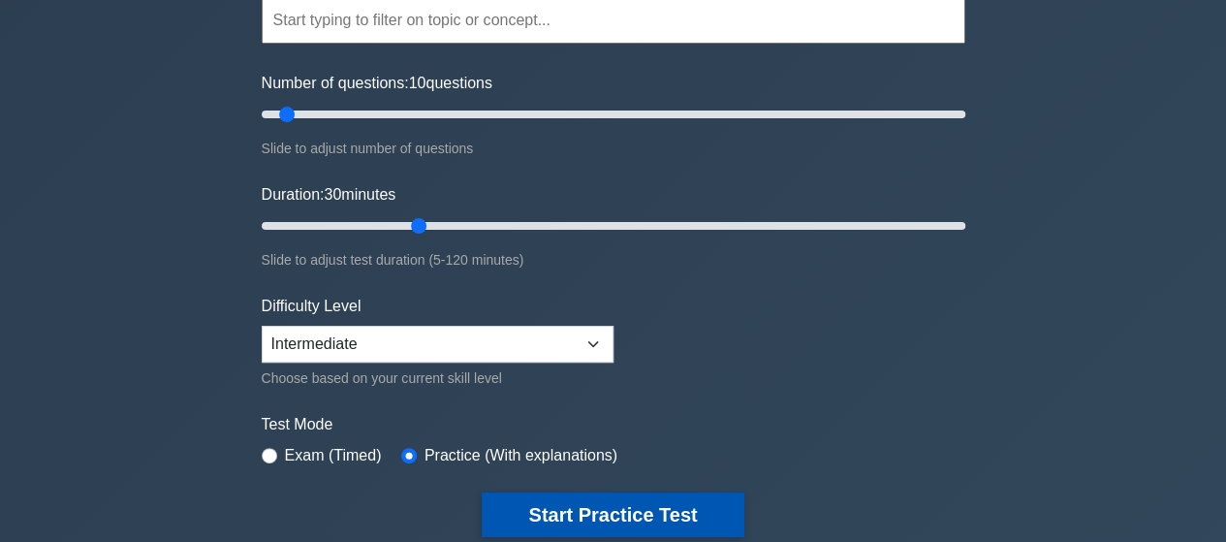
click at [618, 505] on button "Start Practice Test" at bounding box center [613, 514] width 262 height 45
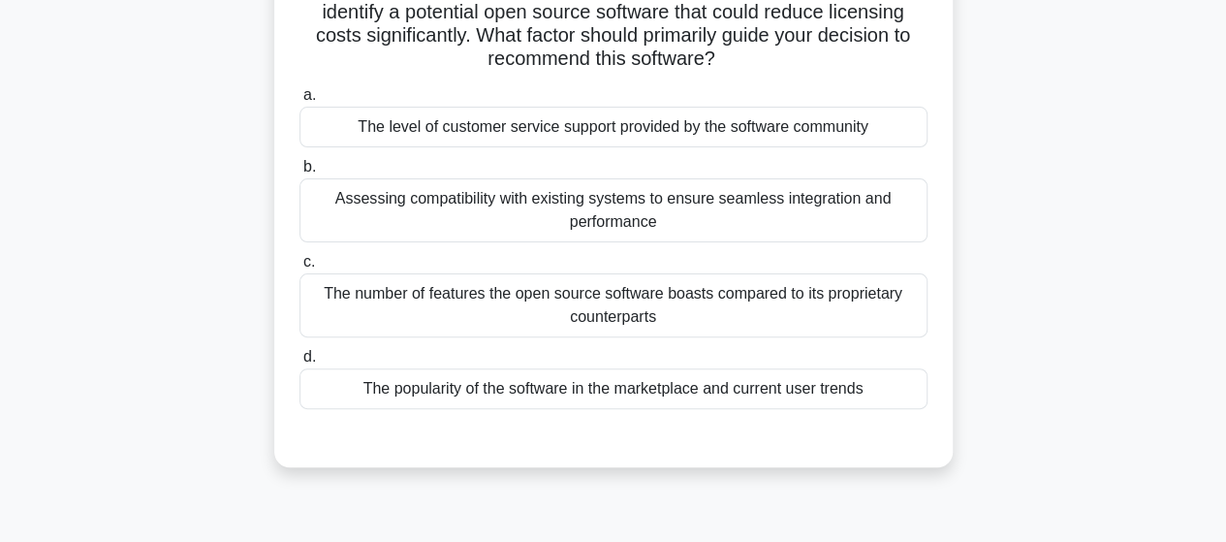
scroll to position [194, 0]
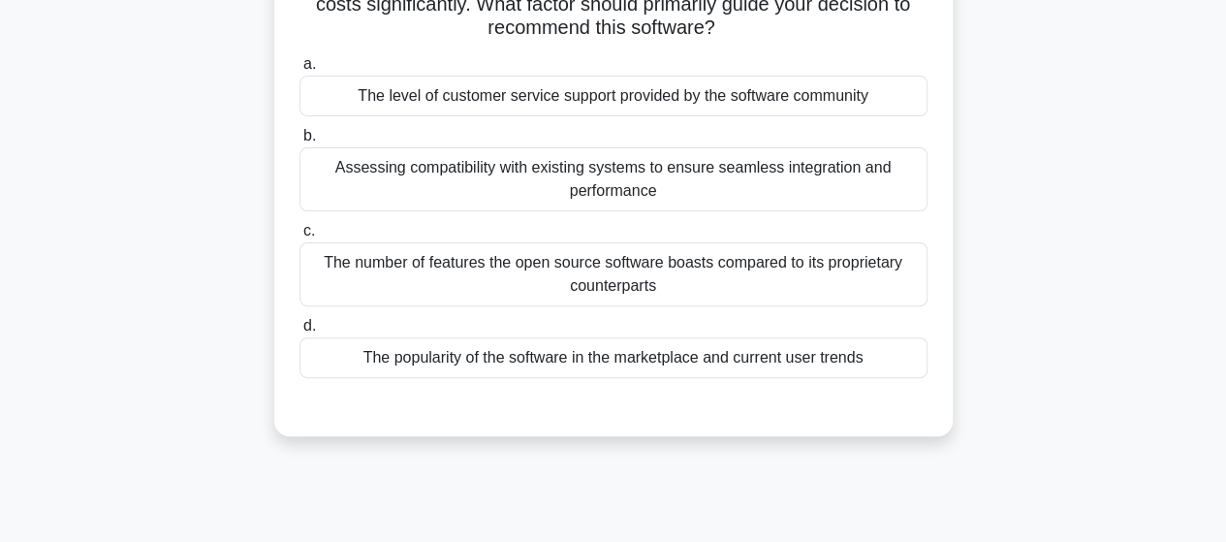
click at [746, 193] on div "Assessing compatibility with existing systems to ensure seamless integration an…" at bounding box center [613, 179] width 628 height 64
click at [299, 142] on input "b. Assessing compatibility with existing systems to ensure seamless integration…" at bounding box center [299, 136] width 0 height 13
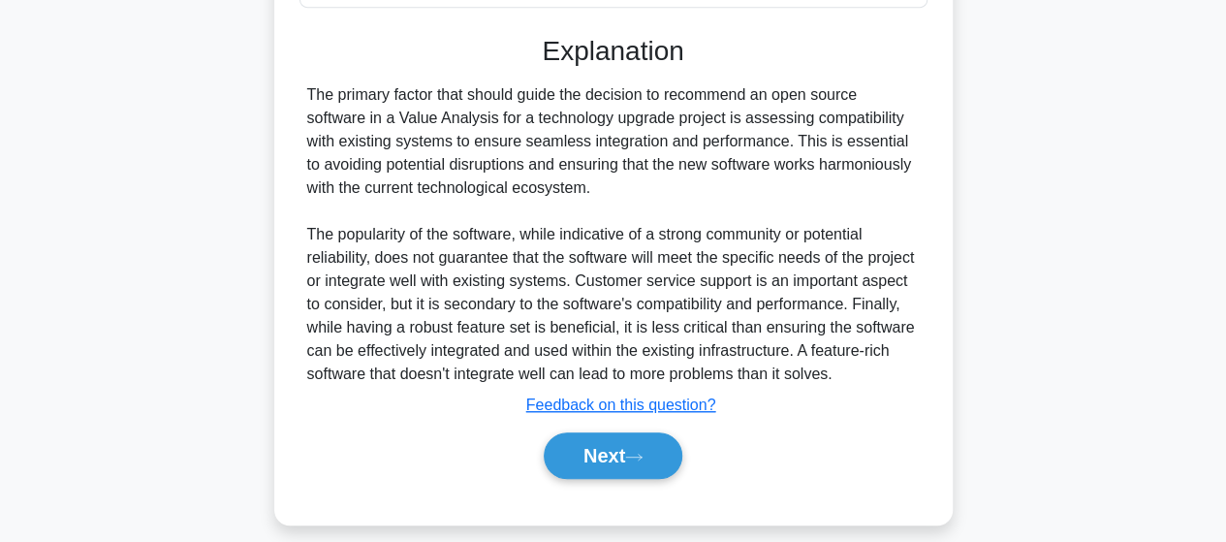
scroll to position [581, 0]
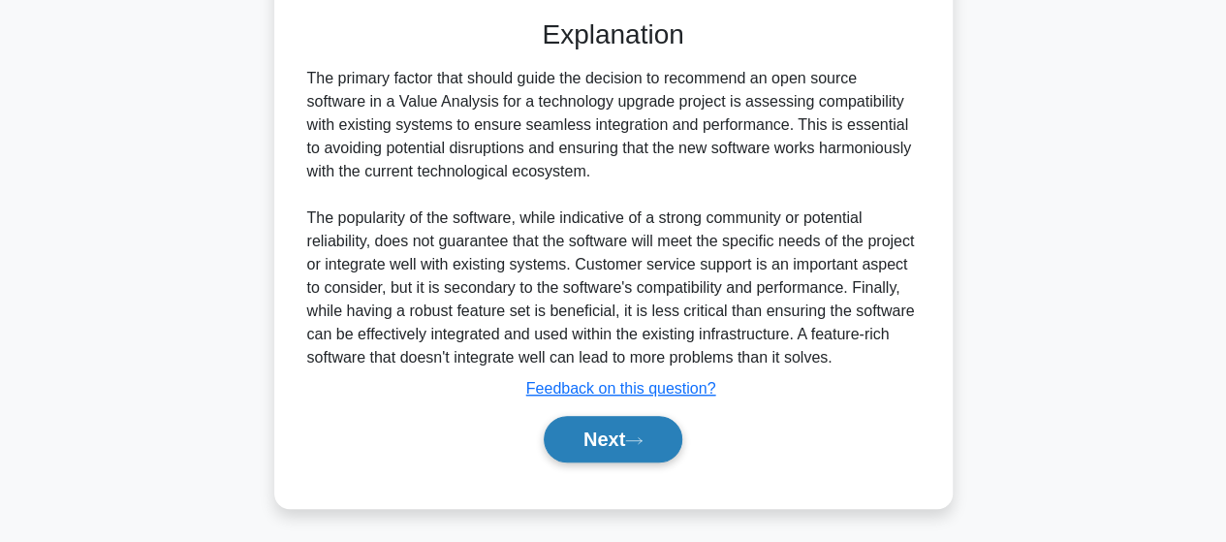
click at [643, 436] on icon at bounding box center [633, 440] width 17 height 11
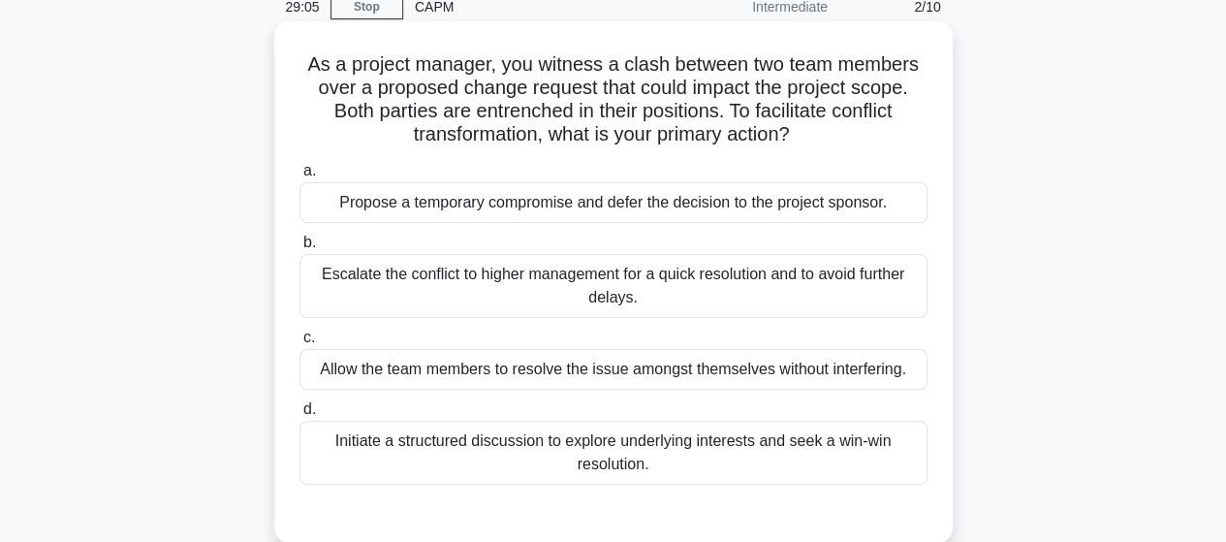
scroll to position [117, 0]
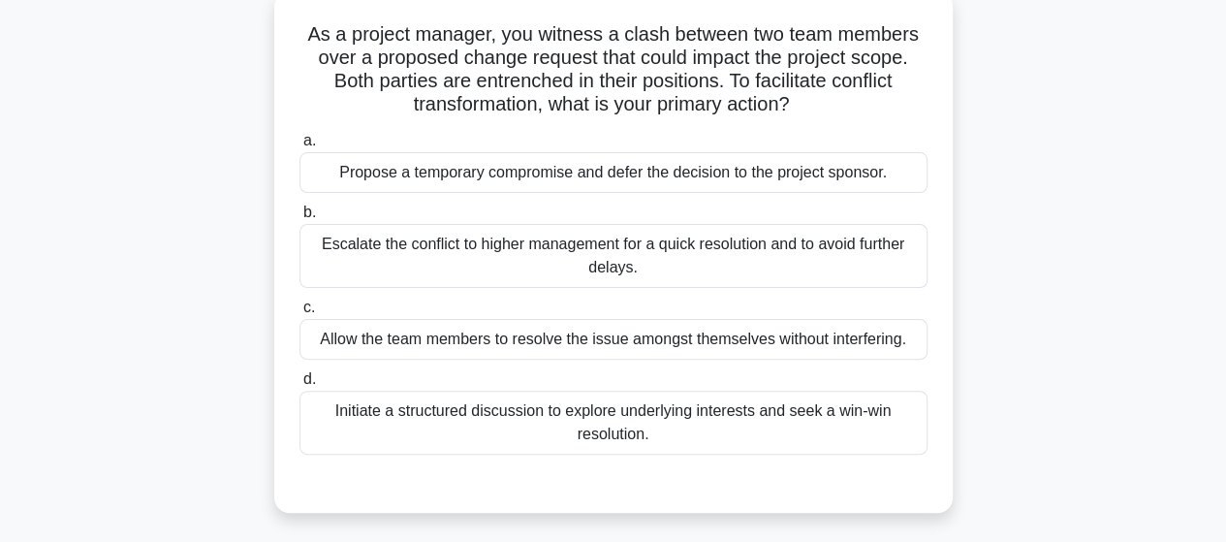
click at [686, 412] on div "Initiate a structured discussion to explore underlying interests and seek a win…" at bounding box center [613, 423] width 628 height 64
click at [299, 386] on input "d. Initiate a structured discussion to explore underlying interests and seek a …" at bounding box center [299, 379] width 0 height 13
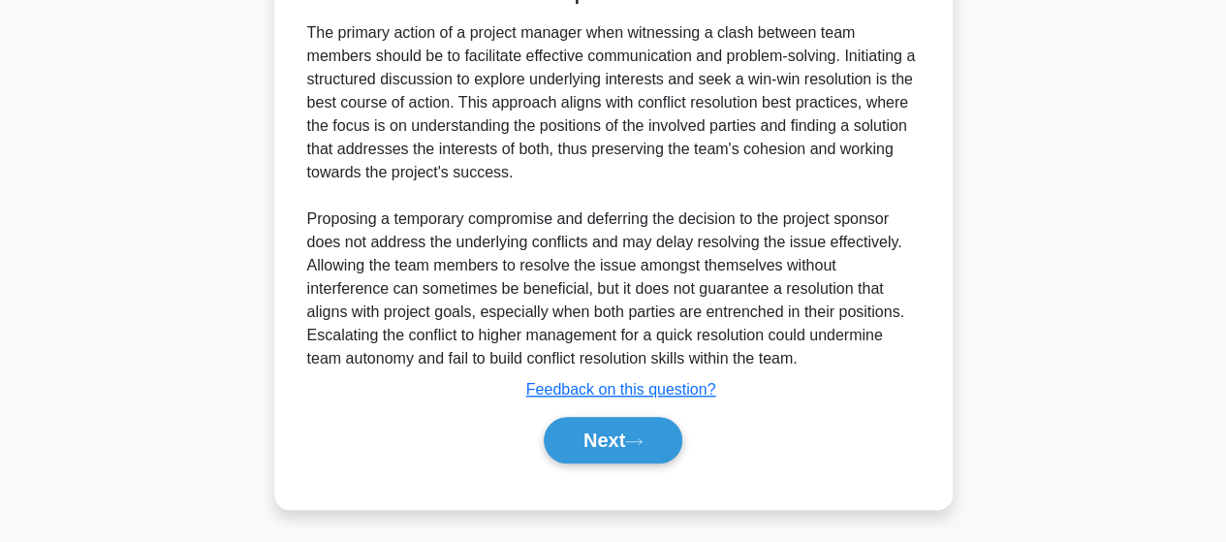
scroll to position [627, 0]
click at [636, 432] on button "Next" at bounding box center [613, 439] width 139 height 47
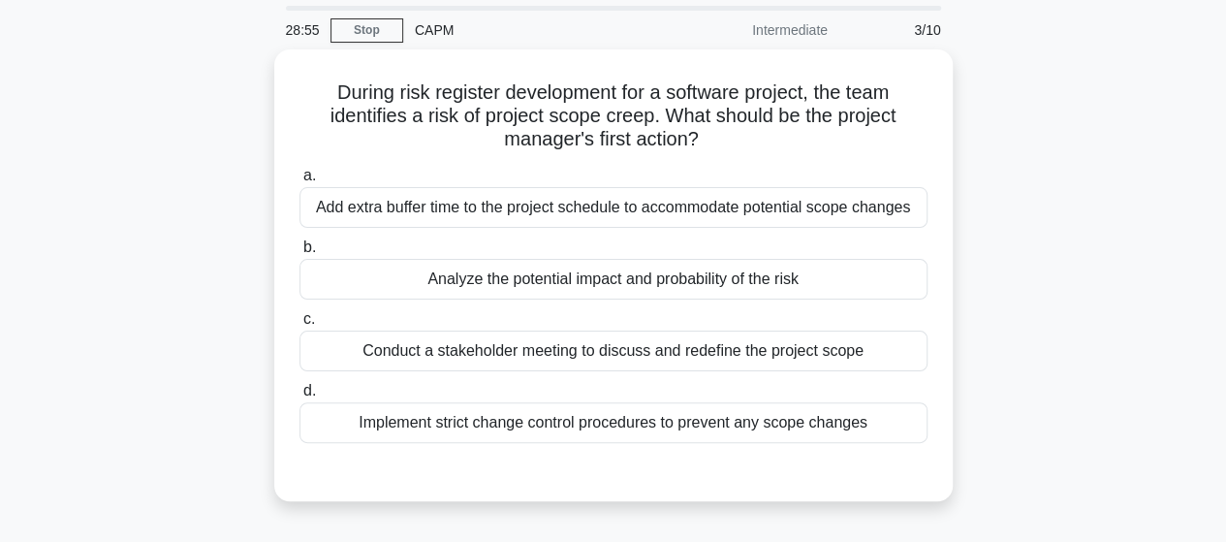
scroll to position [20, 0]
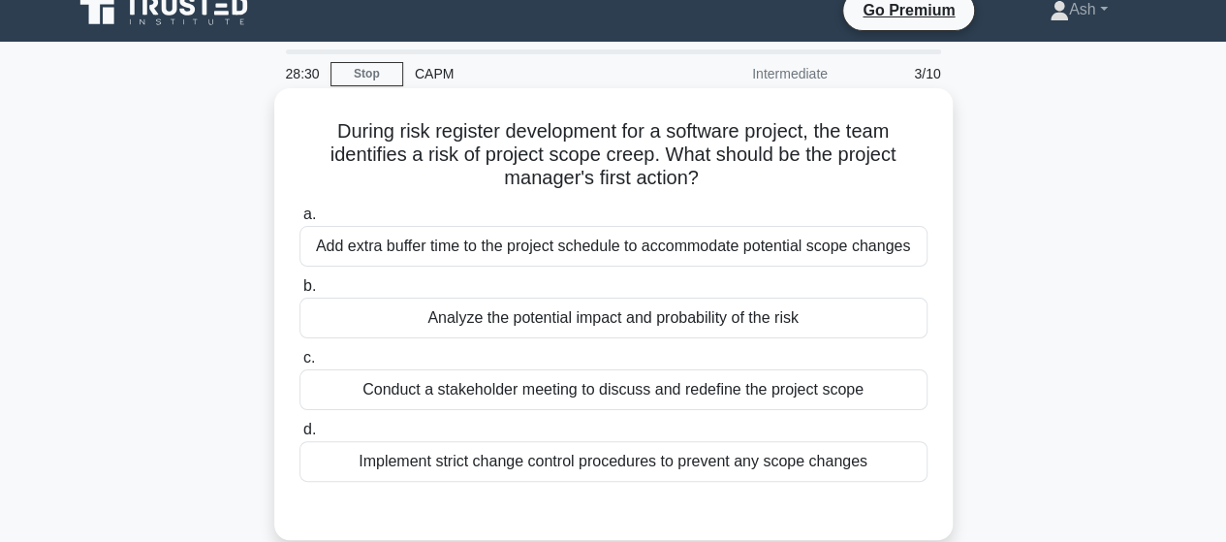
click at [690, 310] on div "Analyze the potential impact and probability of the risk" at bounding box center [613, 318] width 628 height 41
click at [299, 293] on input "b. Analyze the potential impact and probability of the risk" at bounding box center [299, 286] width 0 height 13
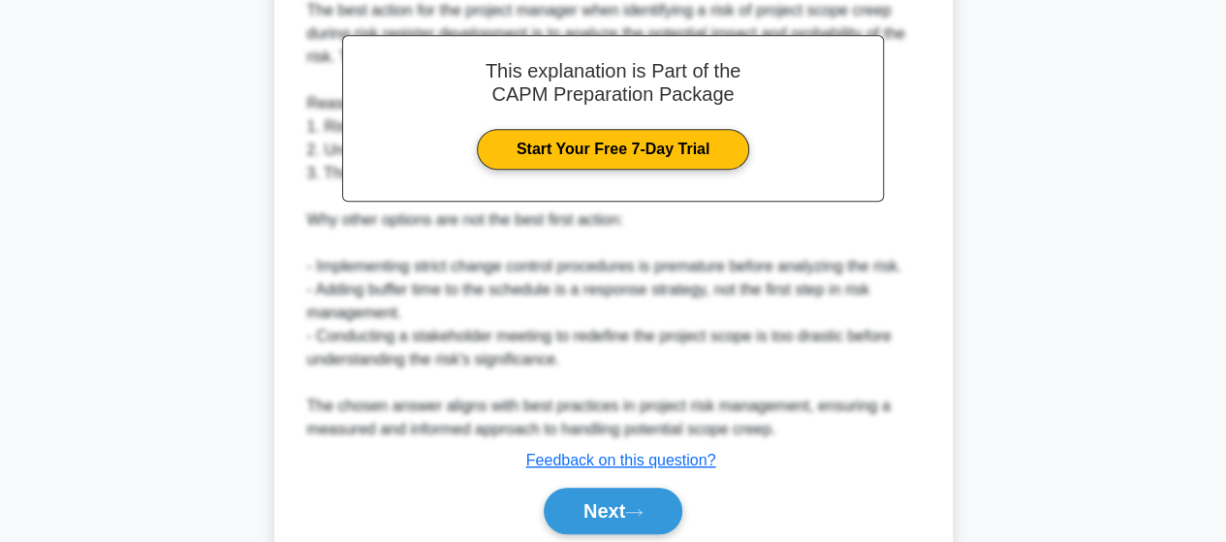
scroll to position [650, 0]
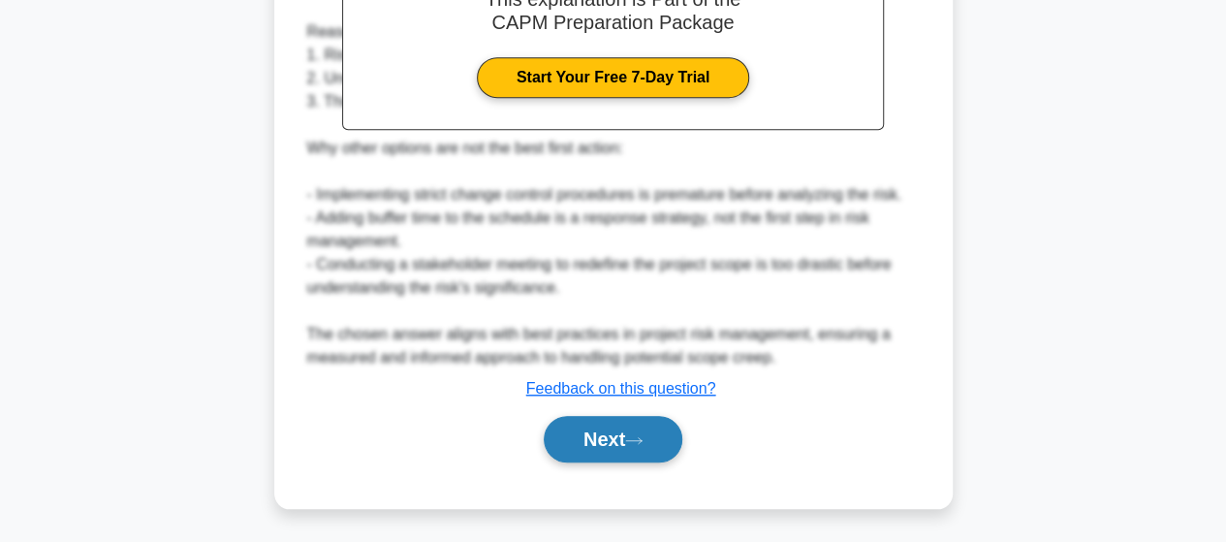
click at [609, 448] on button "Next" at bounding box center [613, 439] width 139 height 47
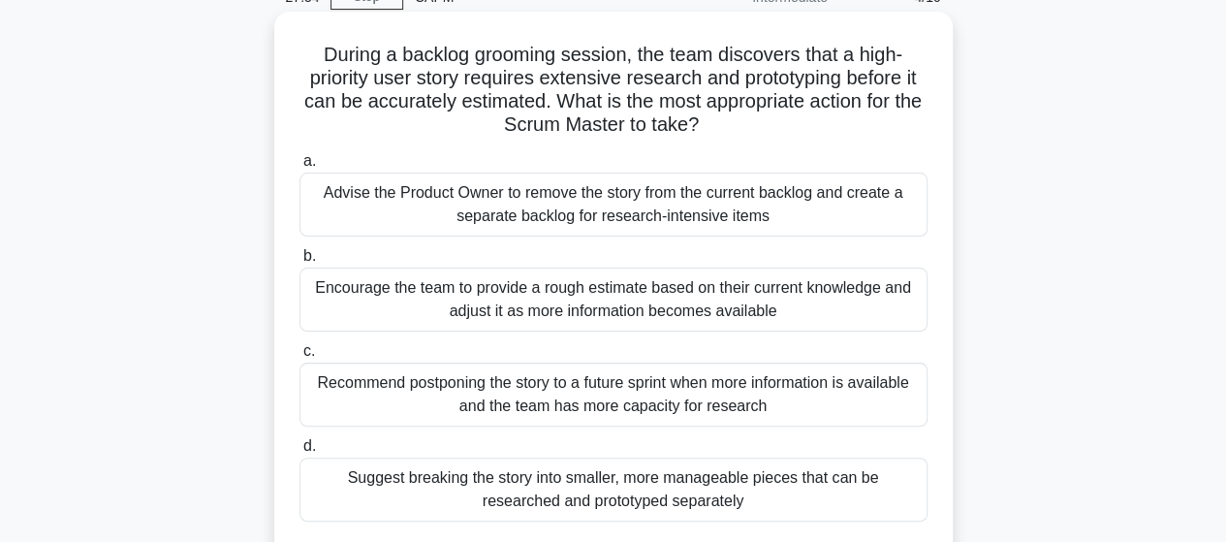
scroll to position [194, 0]
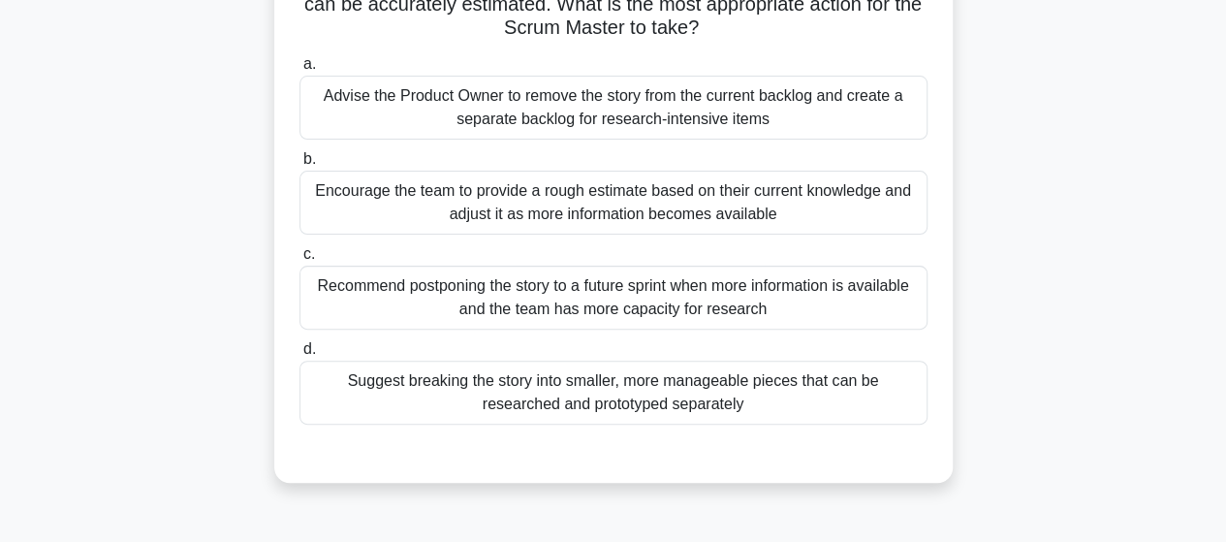
click at [589, 407] on div "Suggest breaking the story into smaller, more manageable pieces that can be res…" at bounding box center [613, 393] width 628 height 64
click at [299, 356] on input "d. Suggest breaking the story into smaller, more manageable pieces that can be …" at bounding box center [299, 349] width 0 height 13
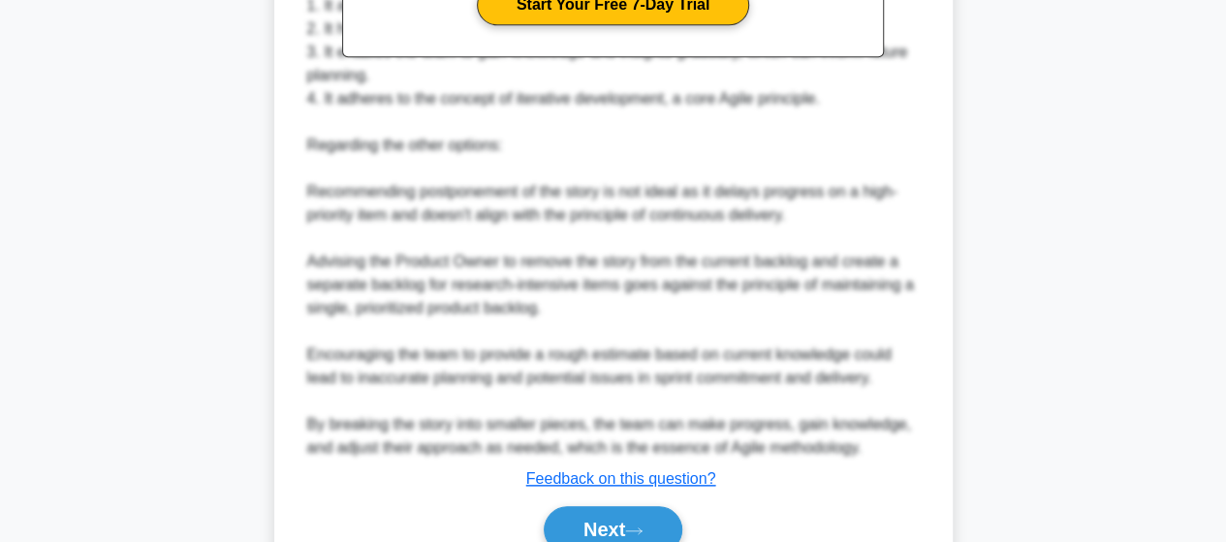
scroll to position [929, 0]
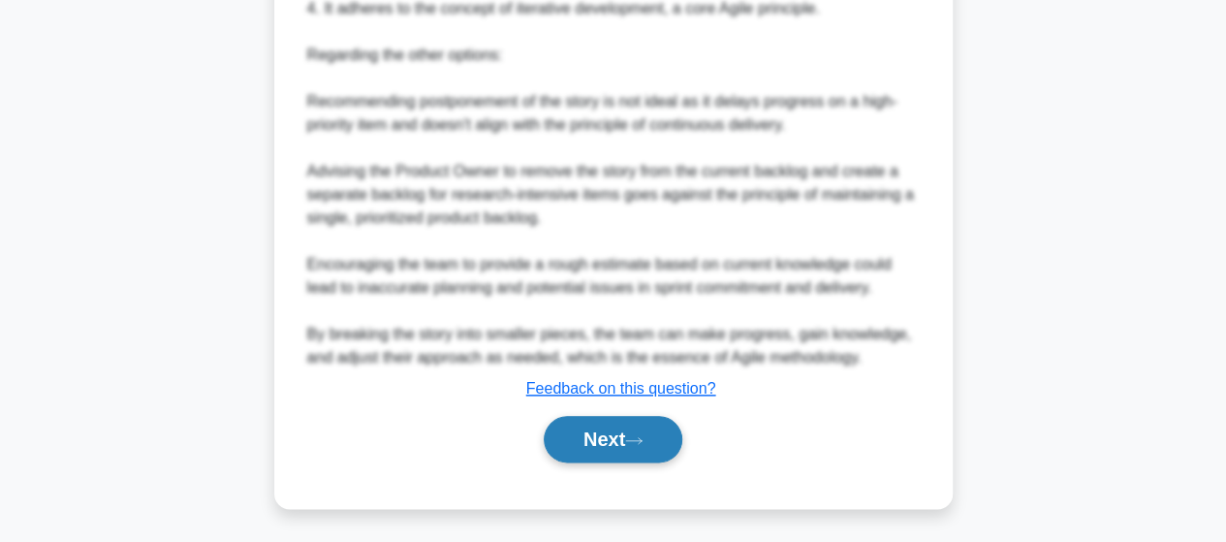
click at [631, 444] on button "Next" at bounding box center [613, 439] width 139 height 47
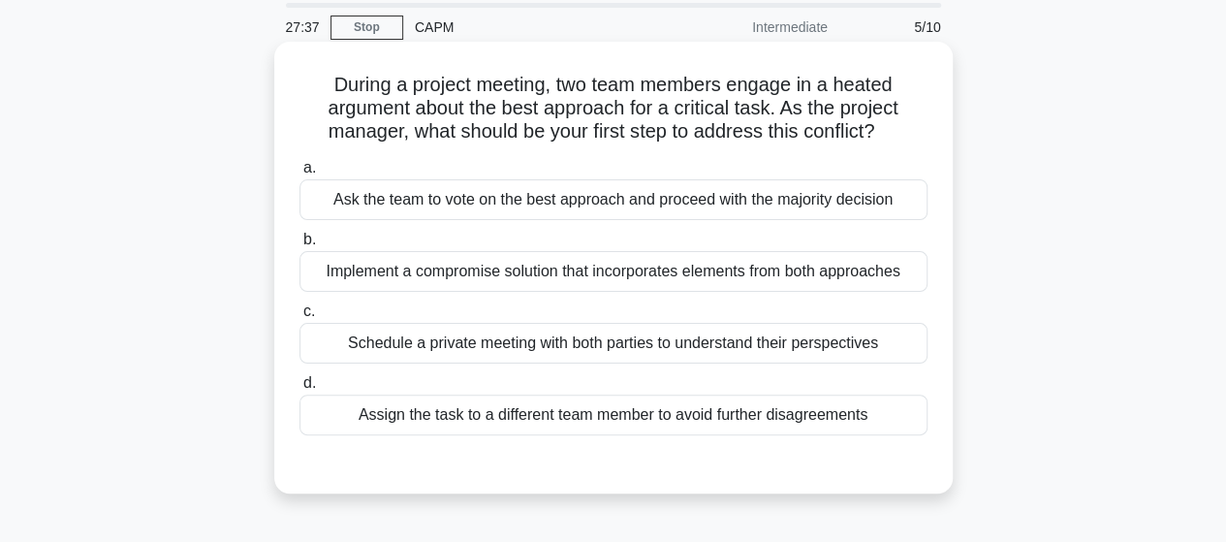
scroll to position [97, 0]
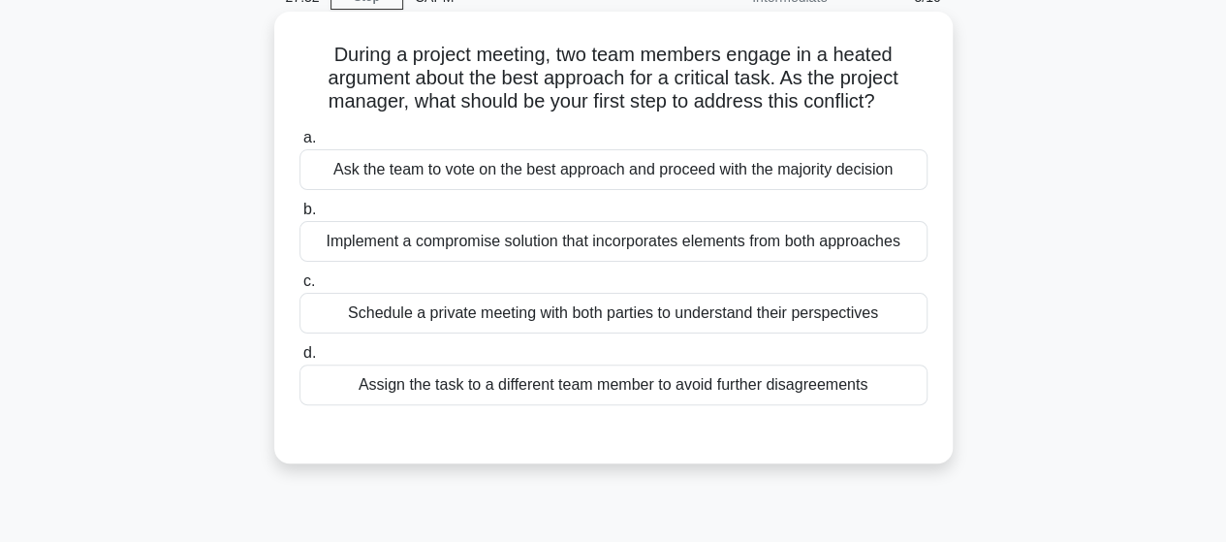
click at [531, 311] on div "Schedule a private meeting with both parties to understand their perspectives" at bounding box center [613, 313] width 628 height 41
click at [299, 288] on input "c. Schedule a private meeting with both parties to understand their perspectives" at bounding box center [299, 281] width 0 height 13
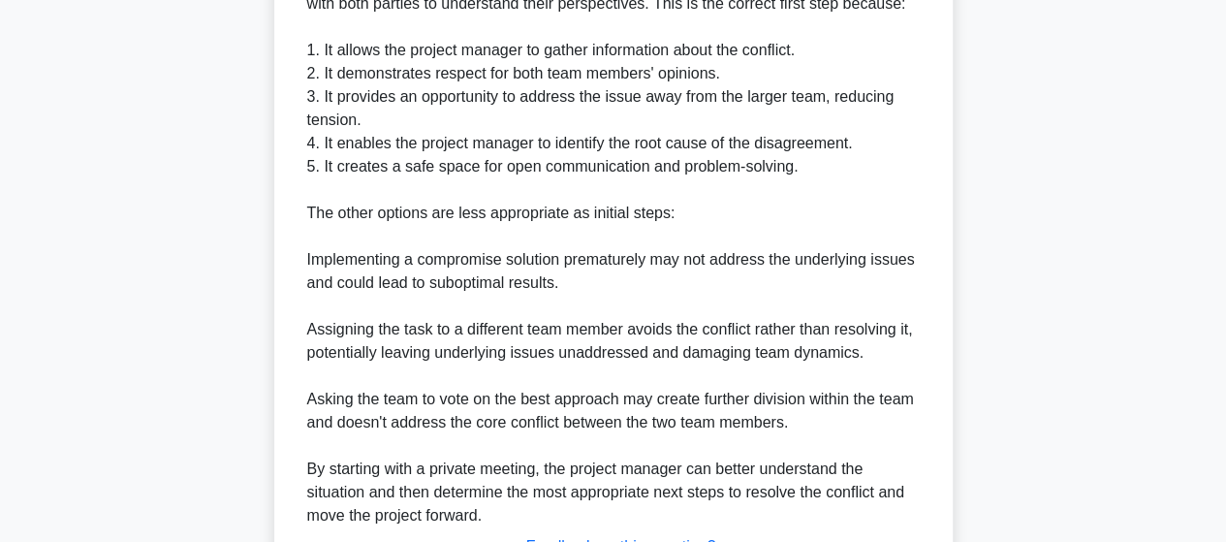
scroll to position [767, 0]
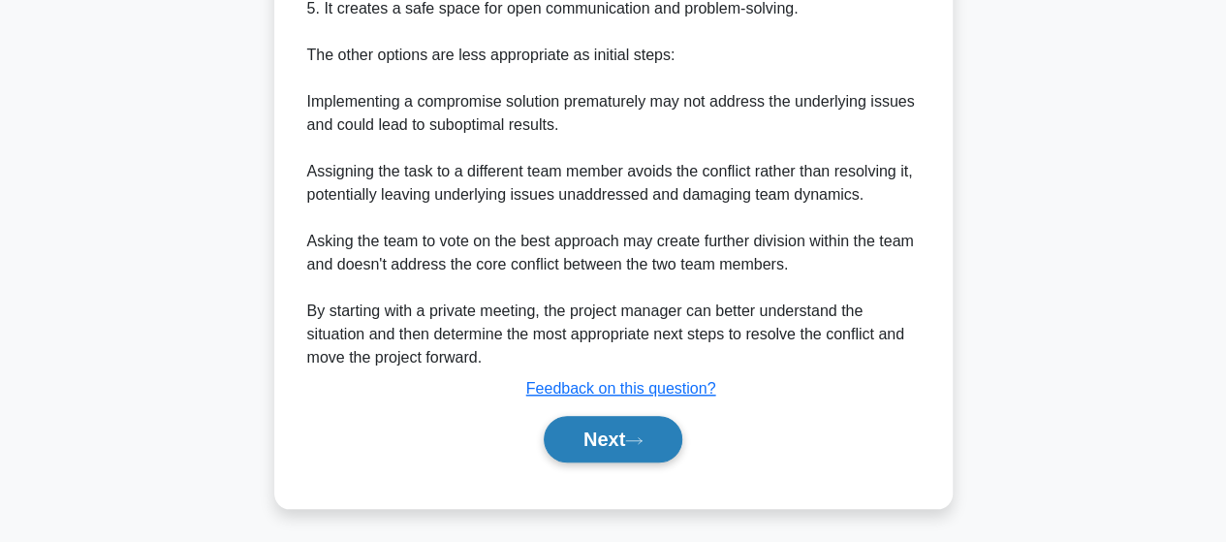
click at [585, 432] on button "Next" at bounding box center [613, 439] width 139 height 47
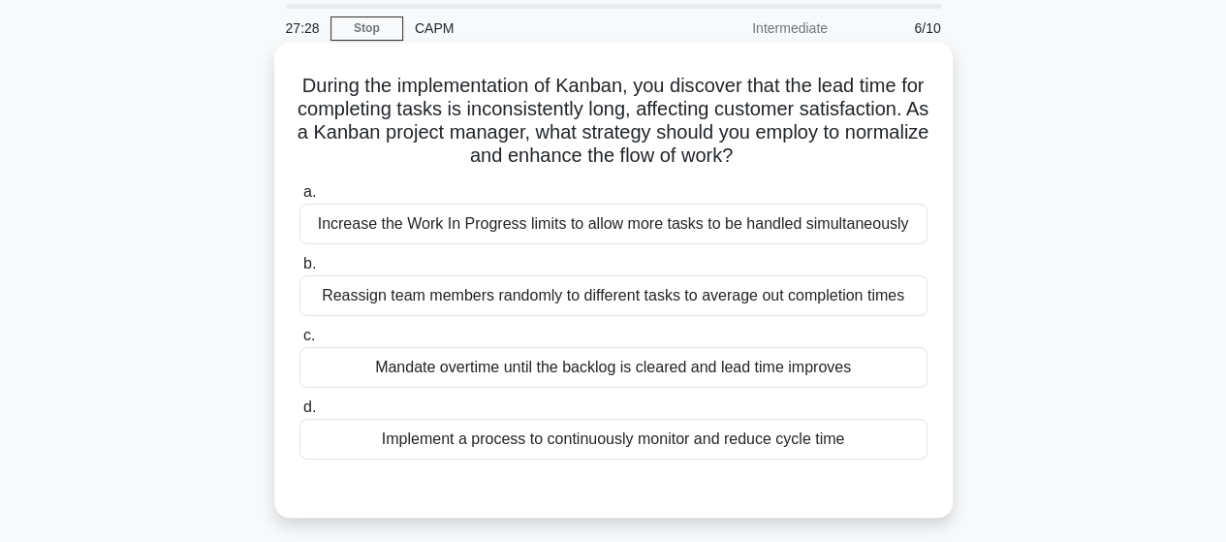
scroll to position [97, 0]
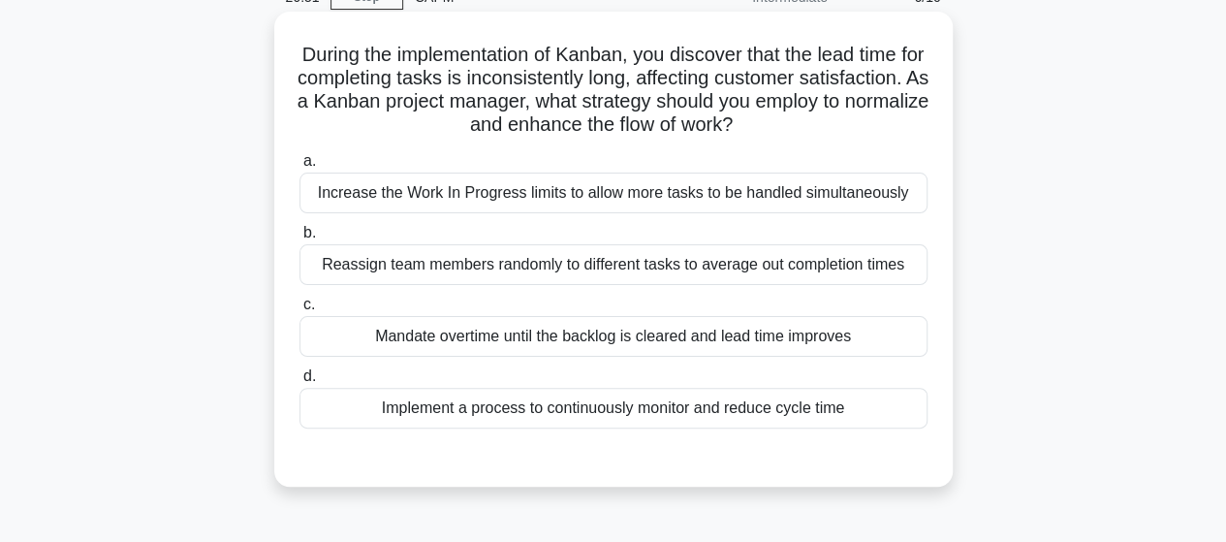
click at [519, 407] on div "Implement a process to continuously monitor and reduce cycle time" at bounding box center [613, 408] width 628 height 41
click at [299, 383] on input "d. Implement a process to continuously monitor and reduce cycle time" at bounding box center [299, 376] width 0 height 13
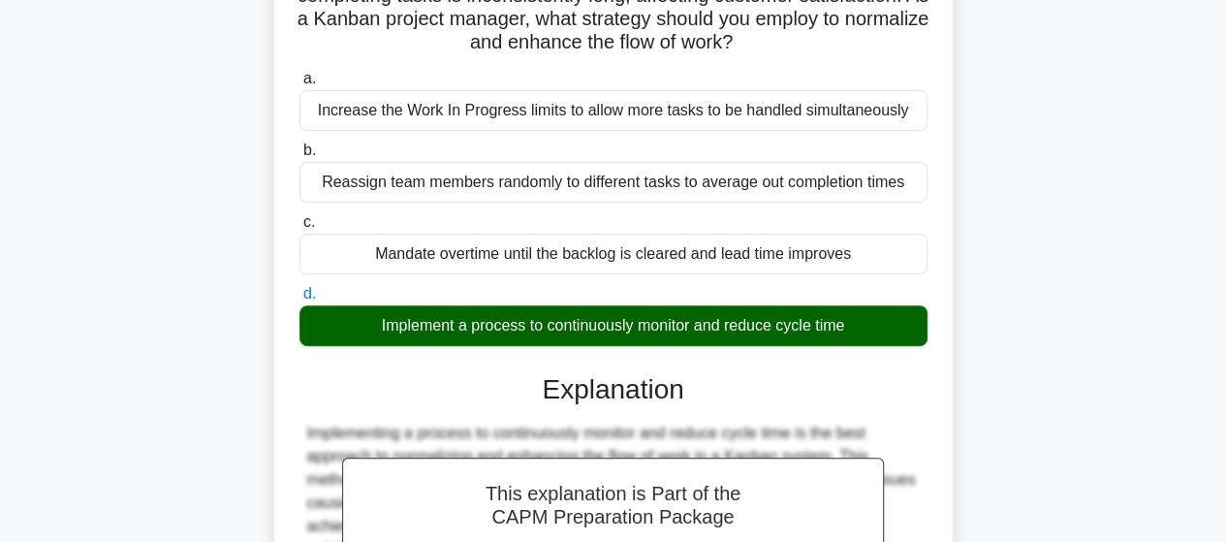
scroll to position [581, 0]
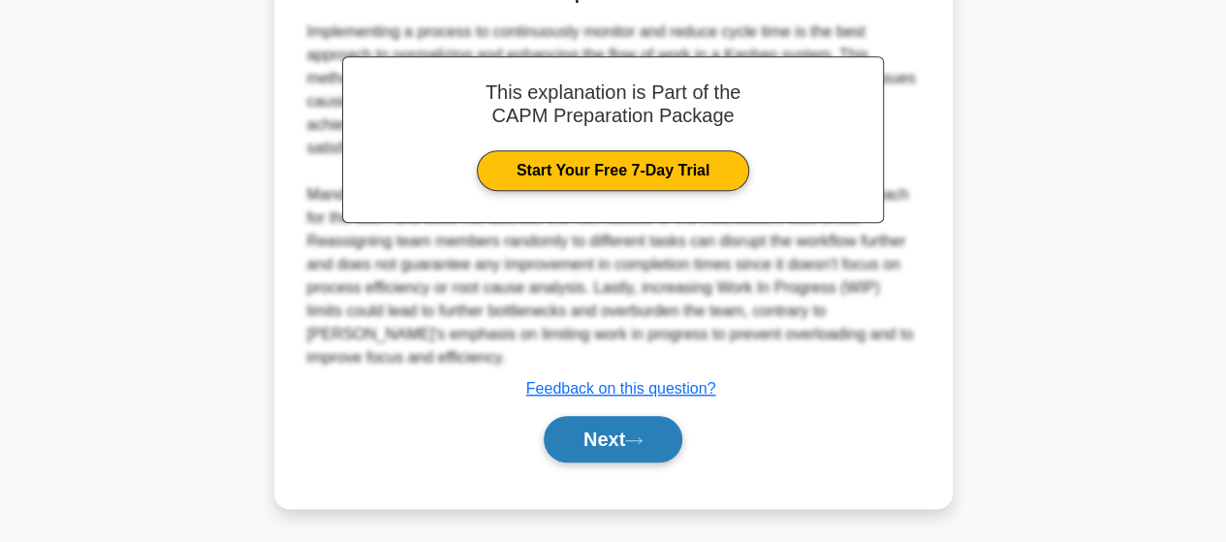
click at [629, 431] on button "Next" at bounding box center [613, 439] width 139 height 47
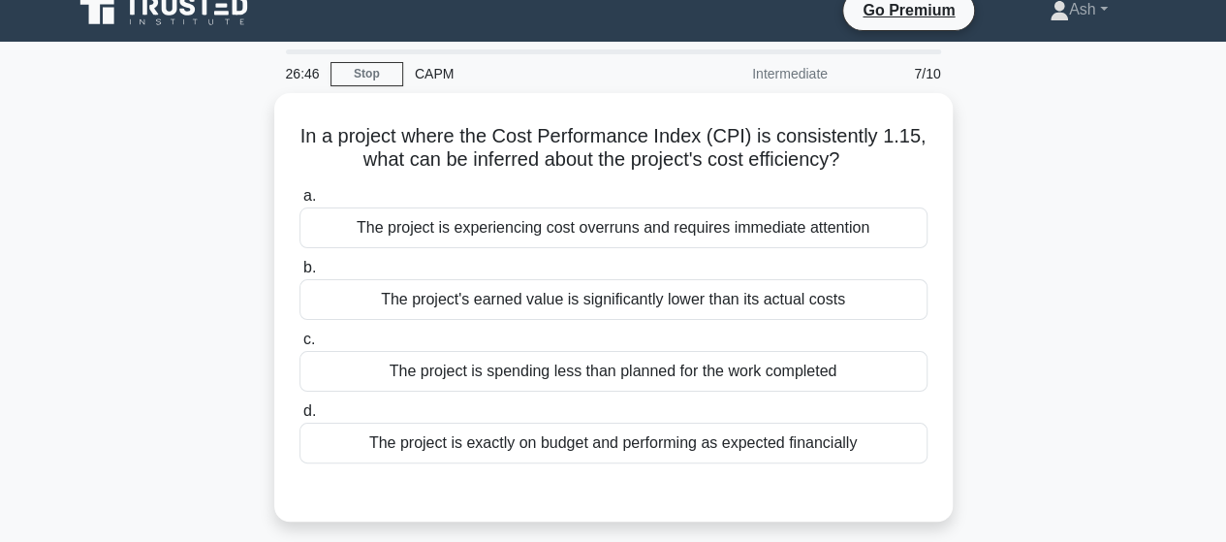
scroll to position [117, 0]
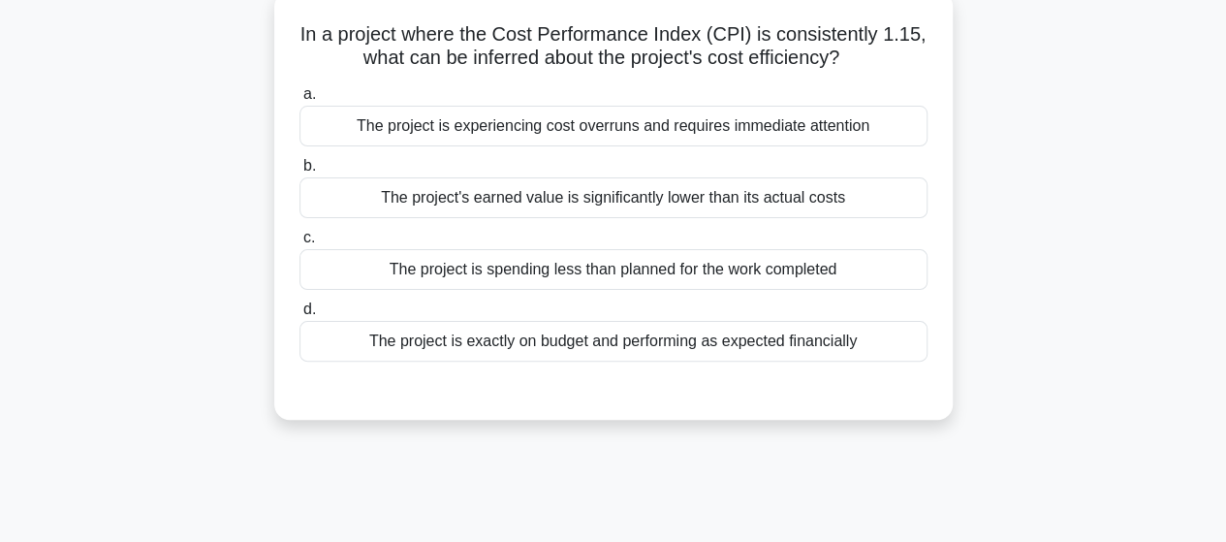
click at [525, 273] on div "The project is spending less than planned for the work completed" at bounding box center [613, 269] width 628 height 41
click at [299, 244] on input "c. The project is spending less than planned for the work completed" at bounding box center [299, 238] width 0 height 13
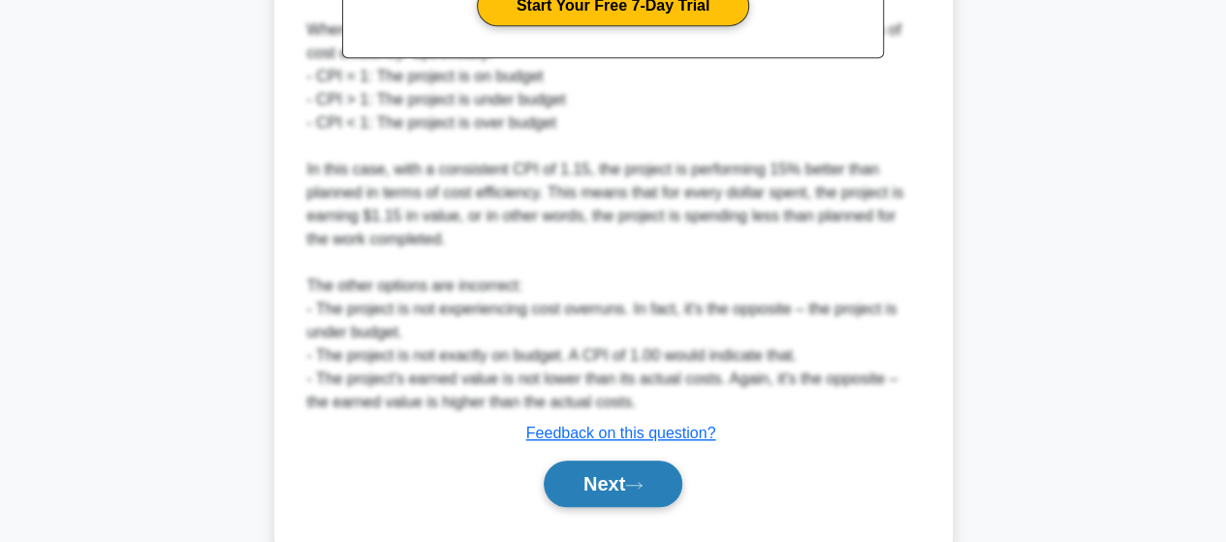
scroll to position [743, 0]
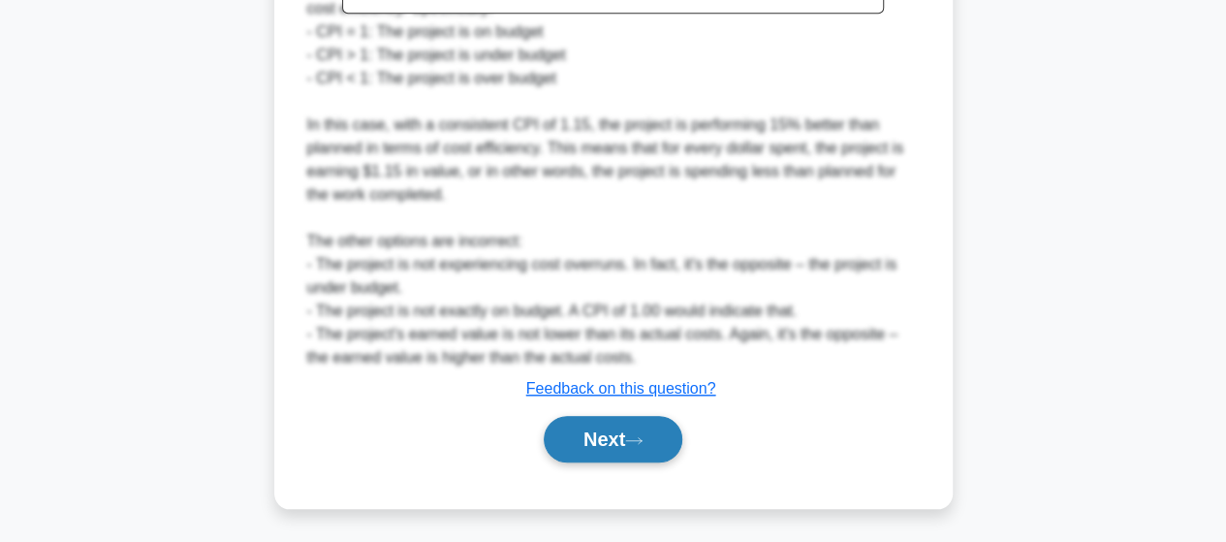
click at [627, 450] on button "Next" at bounding box center [613, 439] width 139 height 47
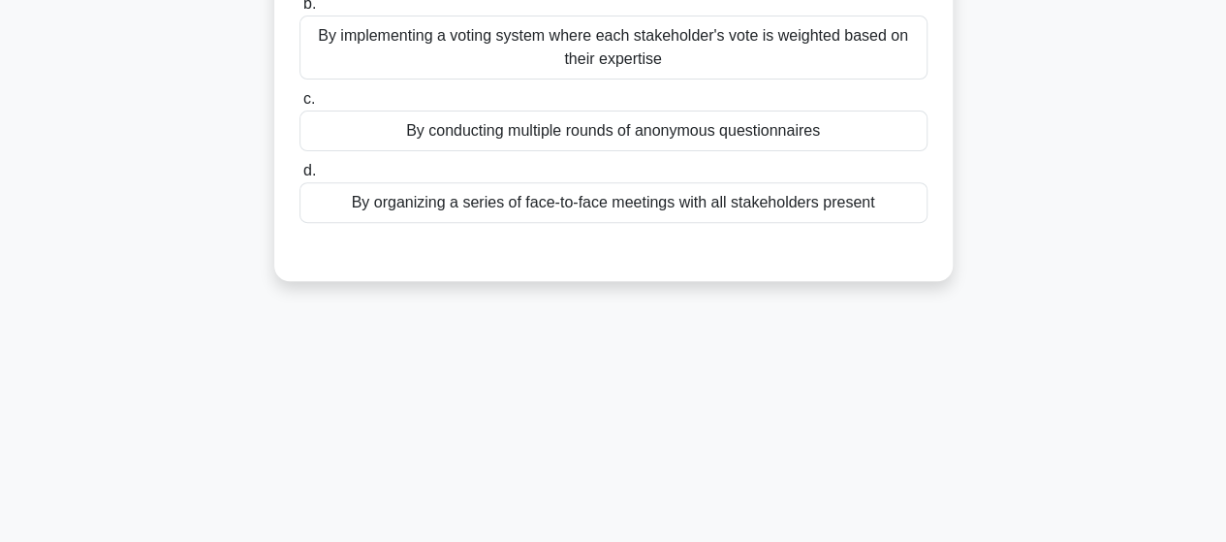
scroll to position [117, 0]
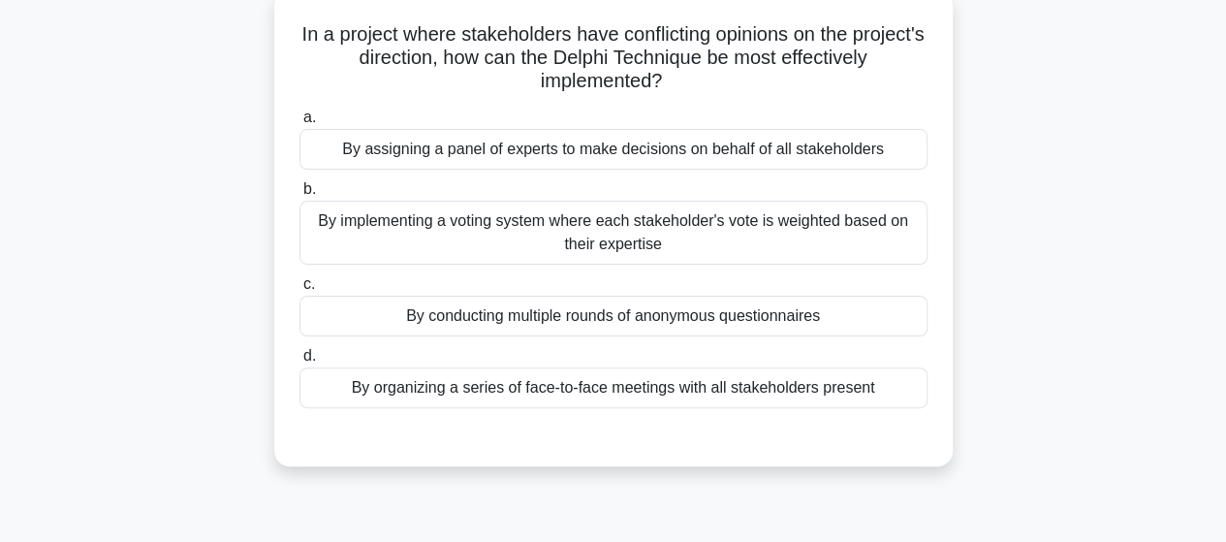
click at [562, 395] on div "By organizing a series of face-to-face meetings with all stakeholders present" at bounding box center [613, 387] width 628 height 41
click at [299, 362] on input "d. By organizing a series of face-to-face meetings with all stakeholders present" at bounding box center [299, 356] width 0 height 13
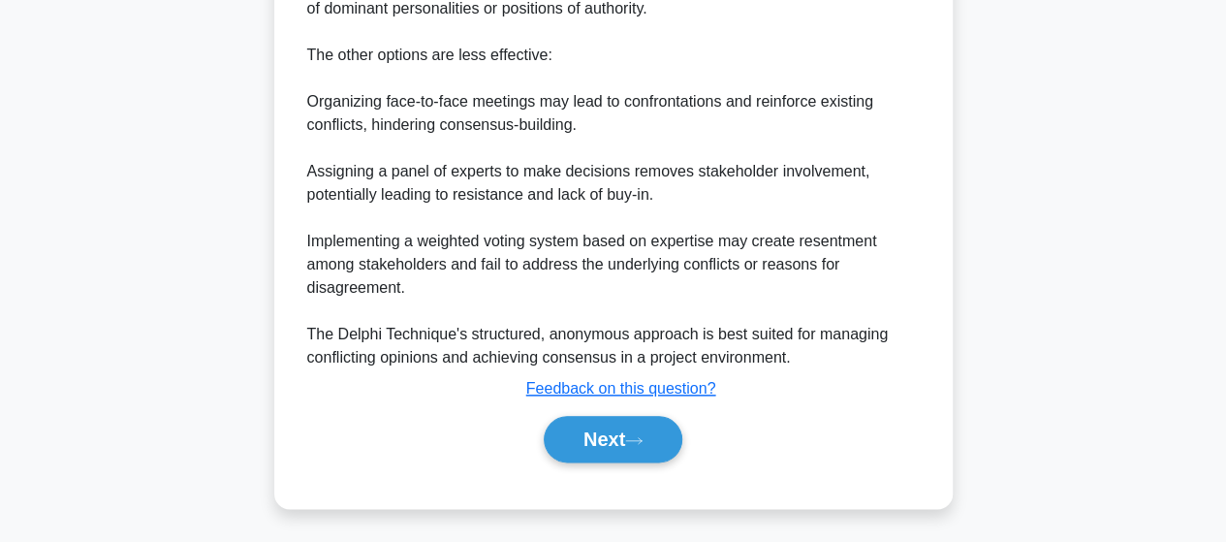
scroll to position [932, 0]
click at [624, 449] on button "Next" at bounding box center [613, 438] width 139 height 47
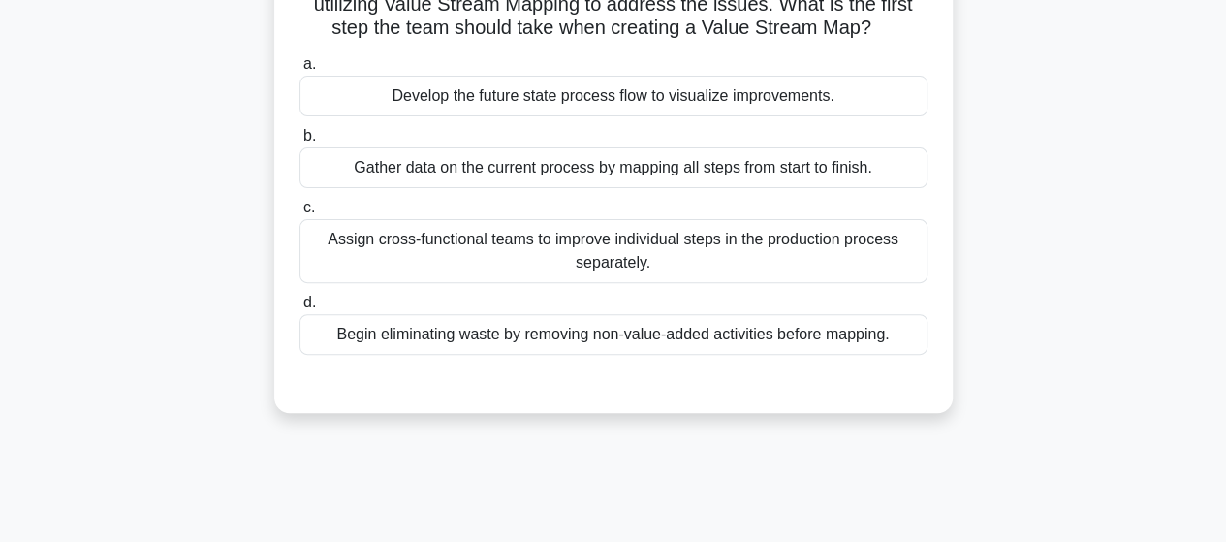
scroll to position [97, 0]
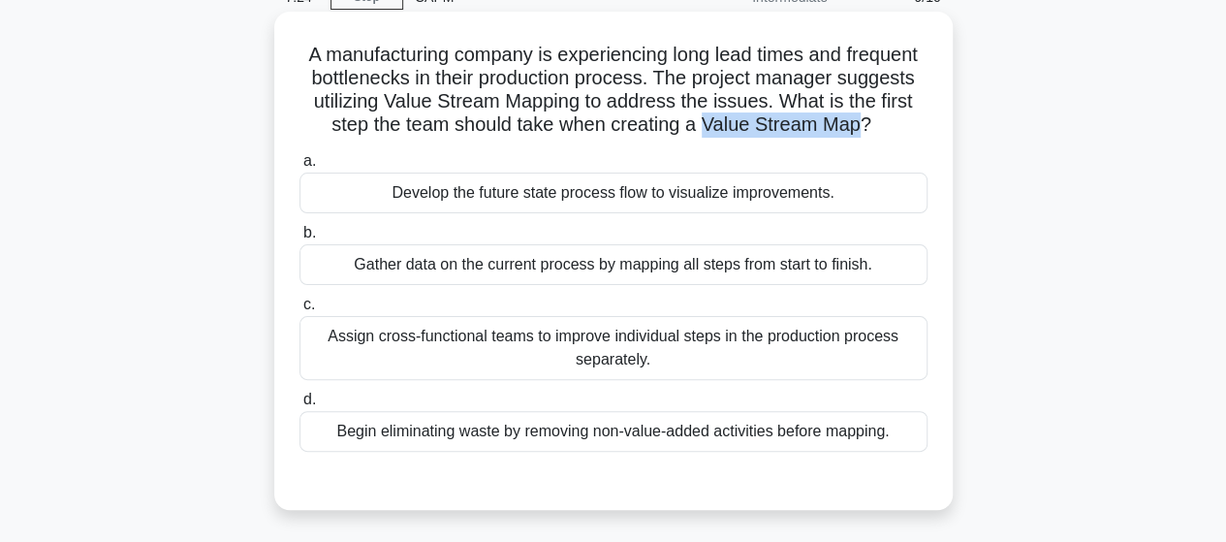
drag, startPoint x: 859, startPoint y: 129, endPoint x: 704, endPoint y: 135, distance: 155.2
click at [704, 135] on h5 "A manufacturing company is experiencing long lead times and frequent bottleneck…" at bounding box center [614, 90] width 632 height 95
click at [797, 195] on div "Develop the future state process flow to visualize improvements." at bounding box center [613, 193] width 628 height 41
click at [299, 168] on input "a. Develop the future state process flow to visualize improvements." at bounding box center [299, 161] width 0 height 13
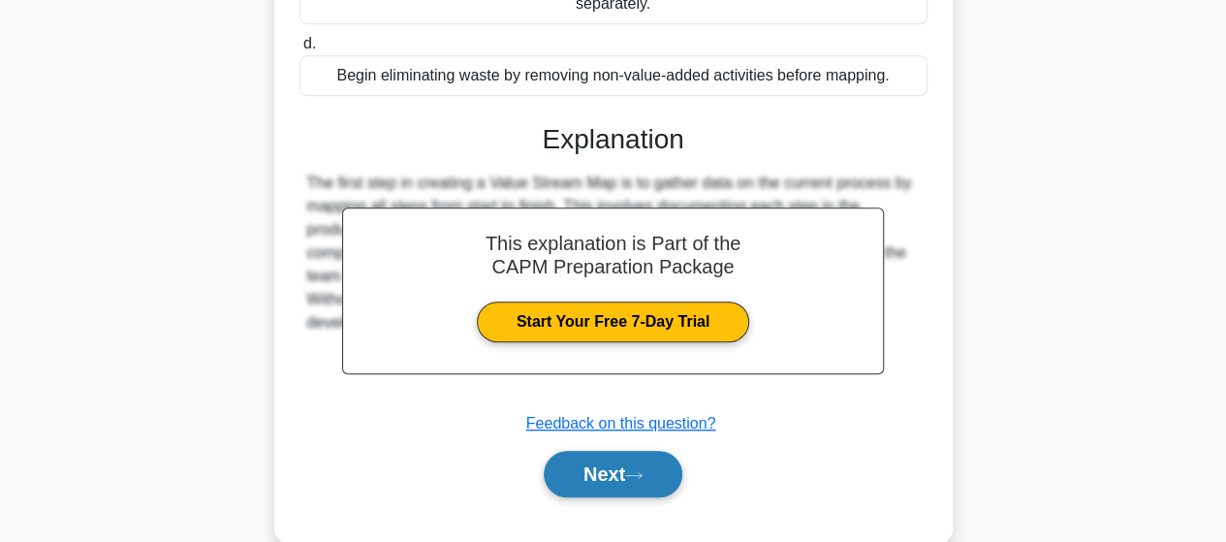
scroll to position [485, 0]
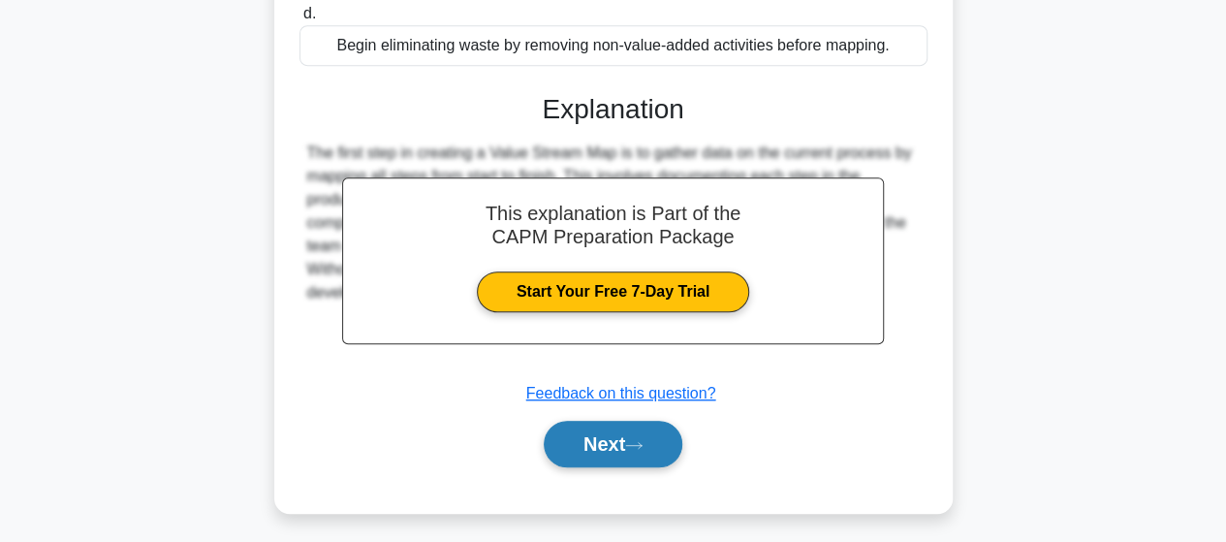
click at [660, 446] on button "Next" at bounding box center [613, 444] width 139 height 47
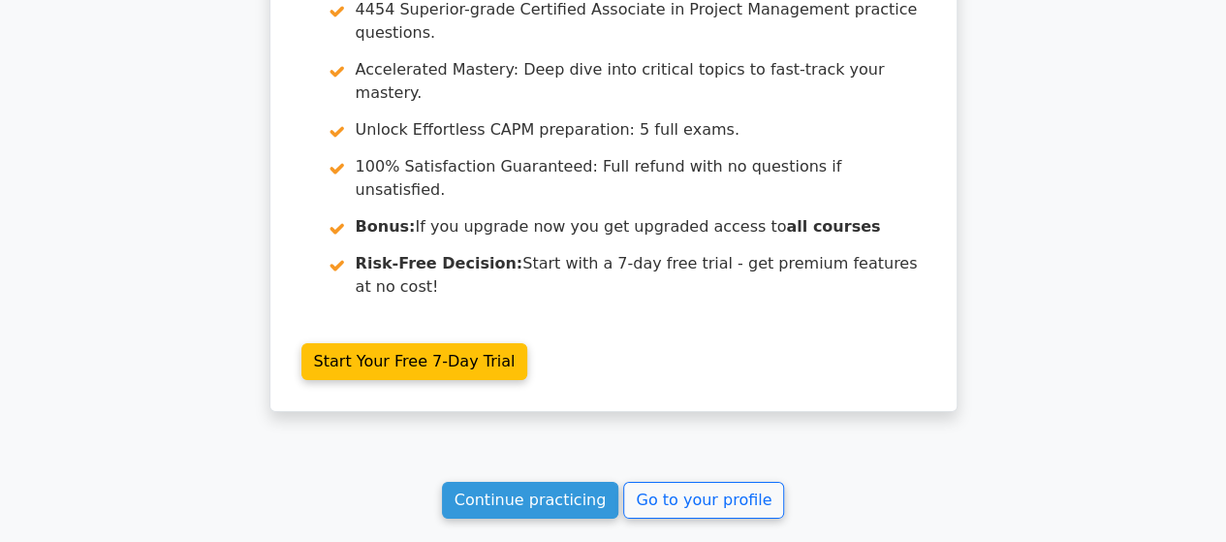
scroll to position [3574, 0]
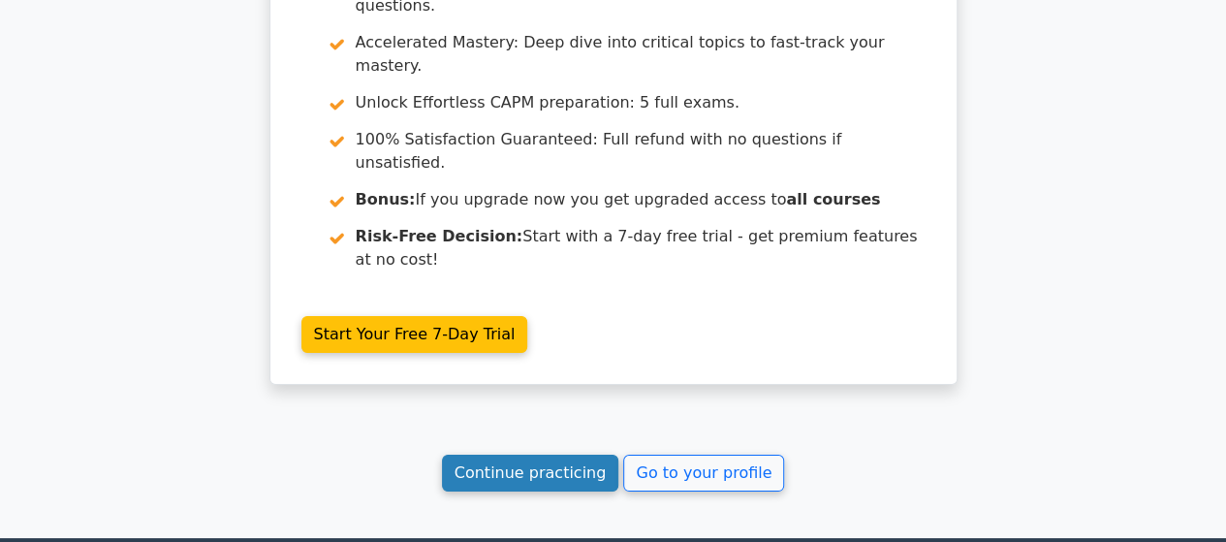
click at [552, 455] on link "Continue practicing" at bounding box center [530, 473] width 177 height 37
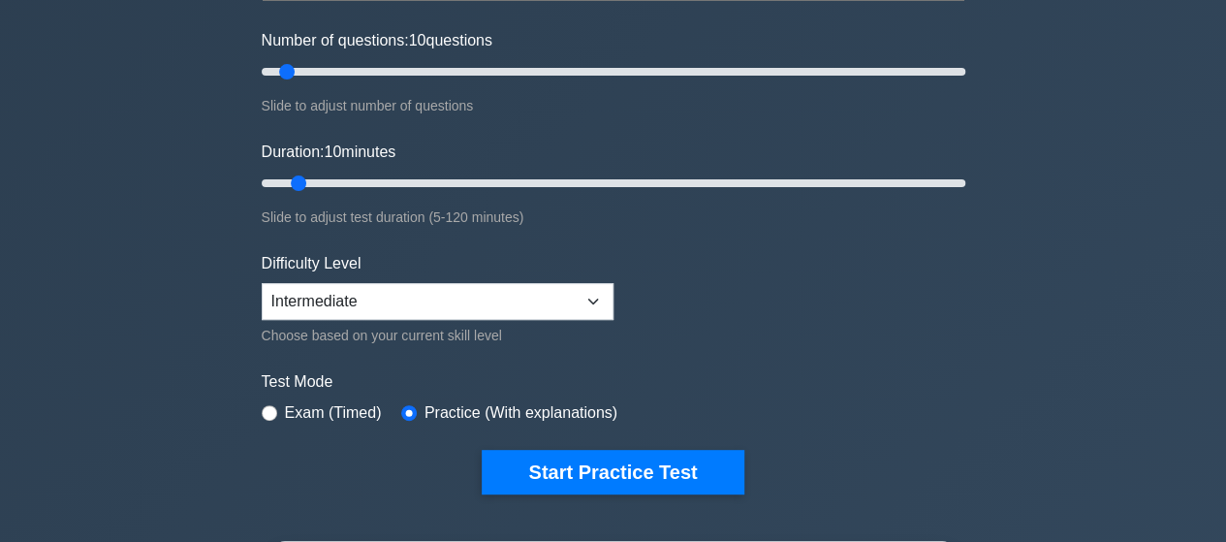
scroll to position [194, 0]
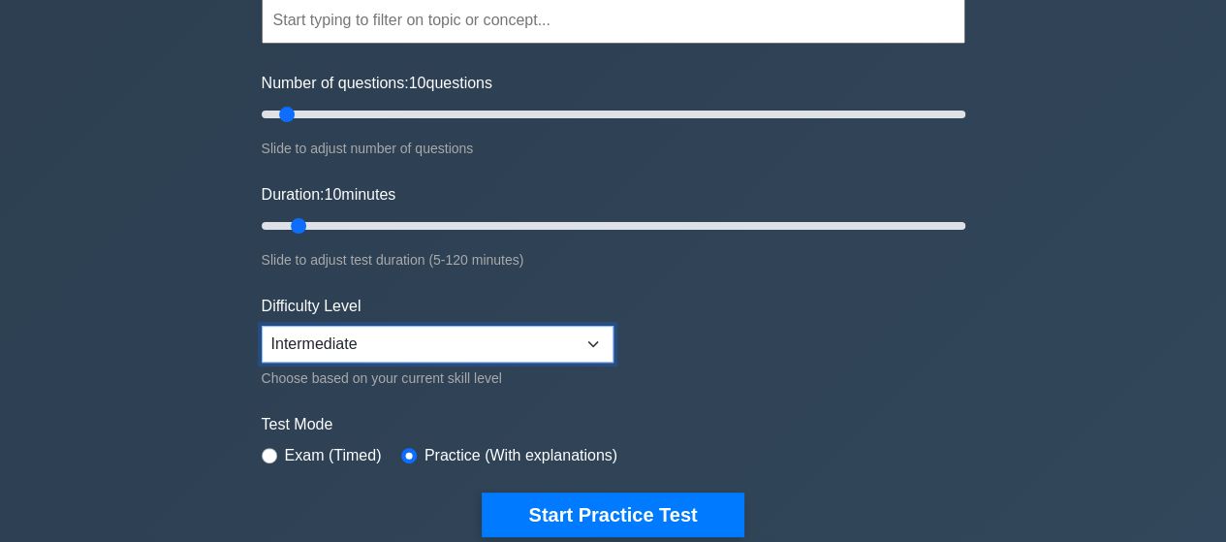
click at [424, 349] on select "Beginner Intermediate Expert" at bounding box center [438, 344] width 352 height 37
click at [262, 326] on select "Beginner Intermediate Expert" at bounding box center [438, 344] width 352 height 37
